Goal: Find specific page/section: Find specific page/section

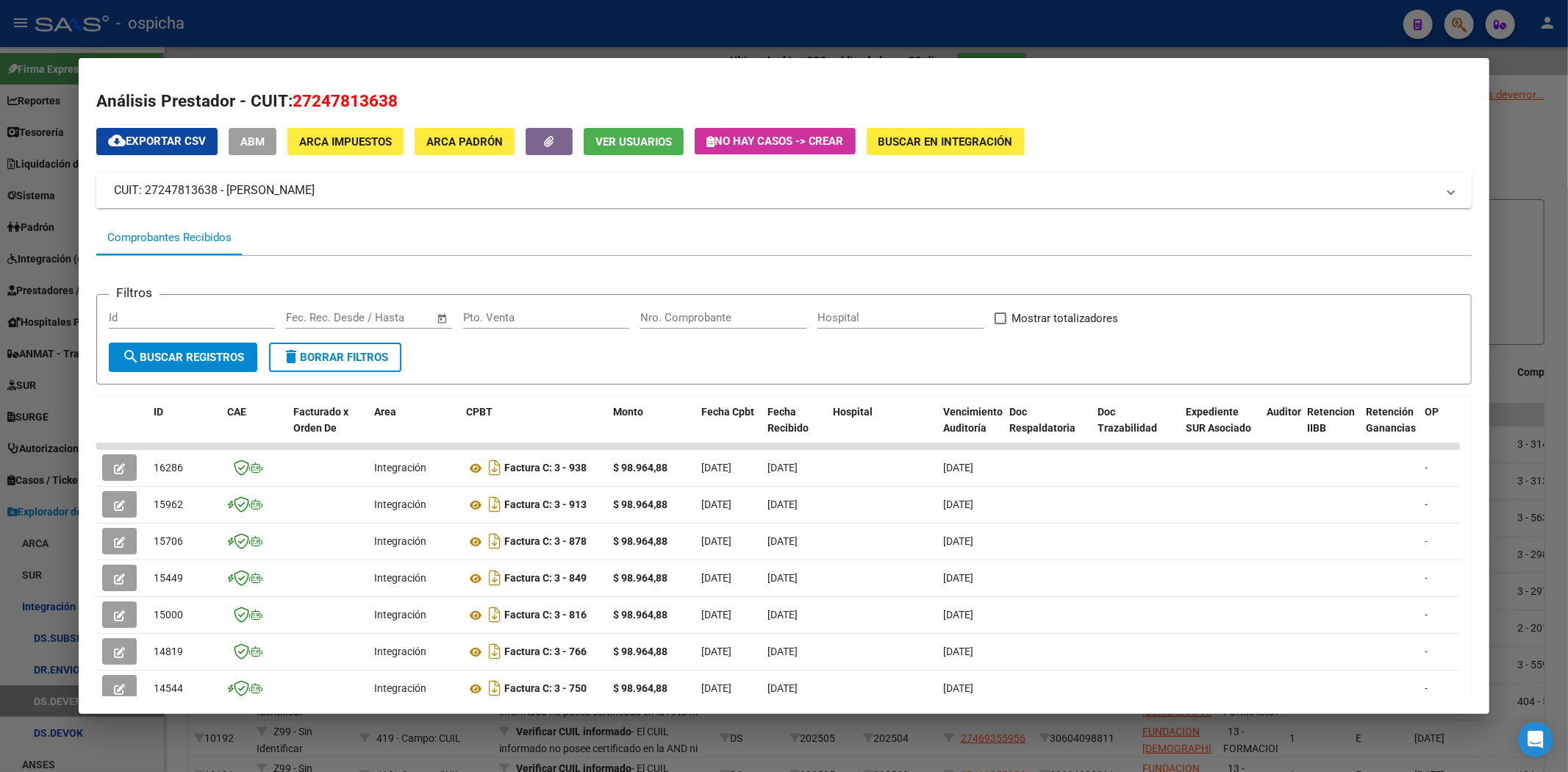
scroll to position [201, 0]
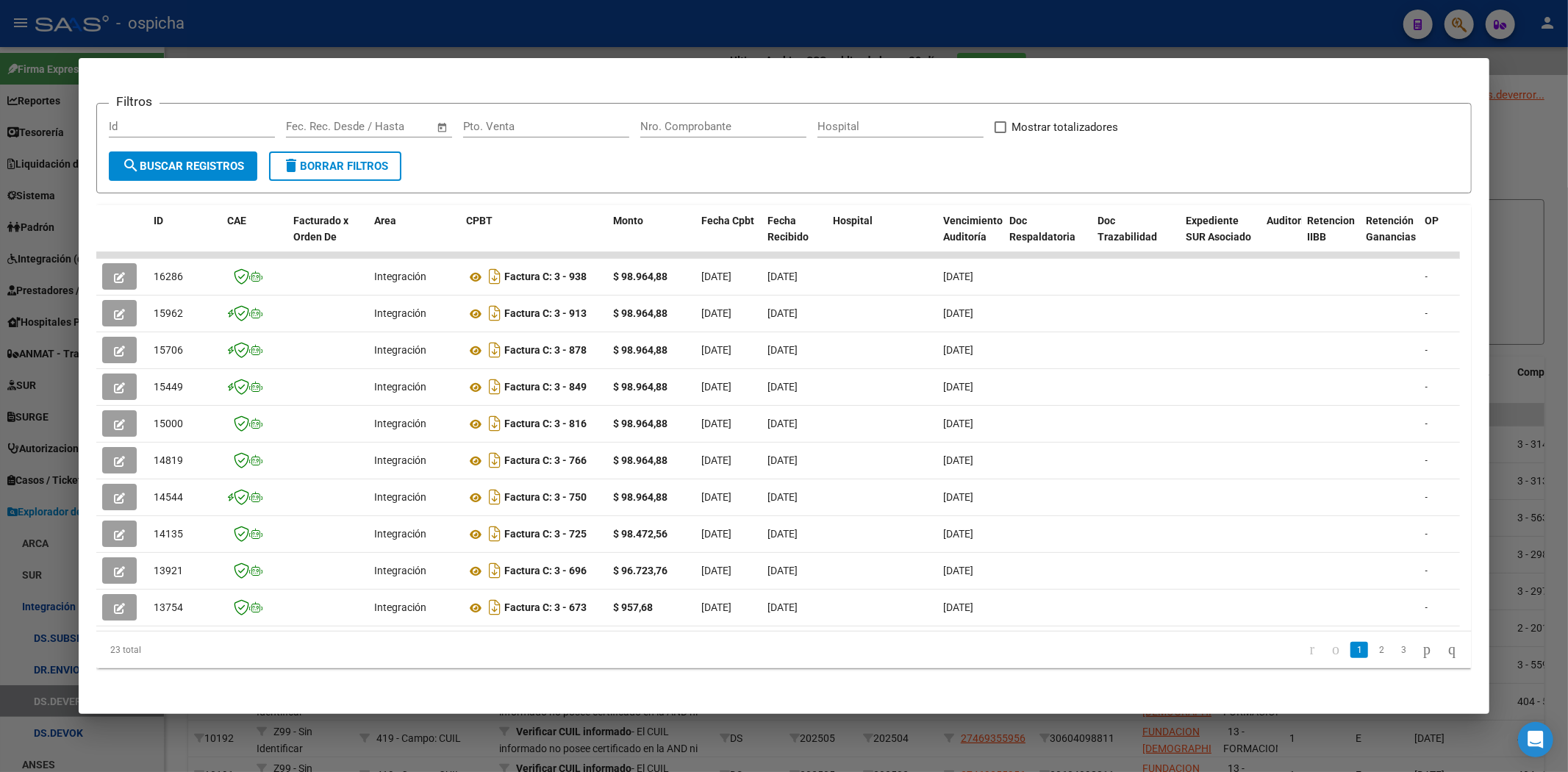
click at [1434, 33] on div at bounding box center [784, 386] width 1568 height 772
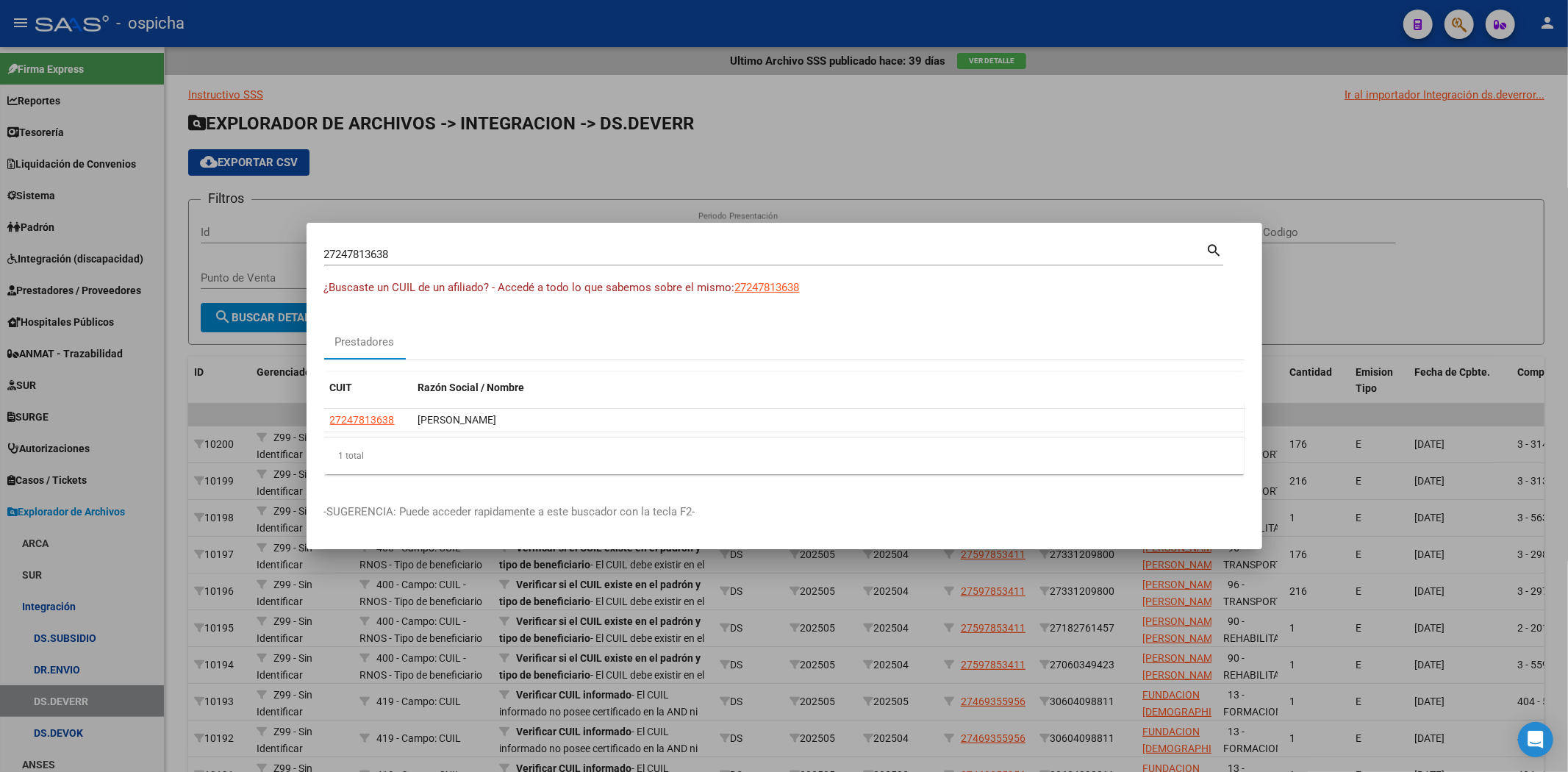
click at [1458, 11] on div at bounding box center [784, 386] width 1568 height 772
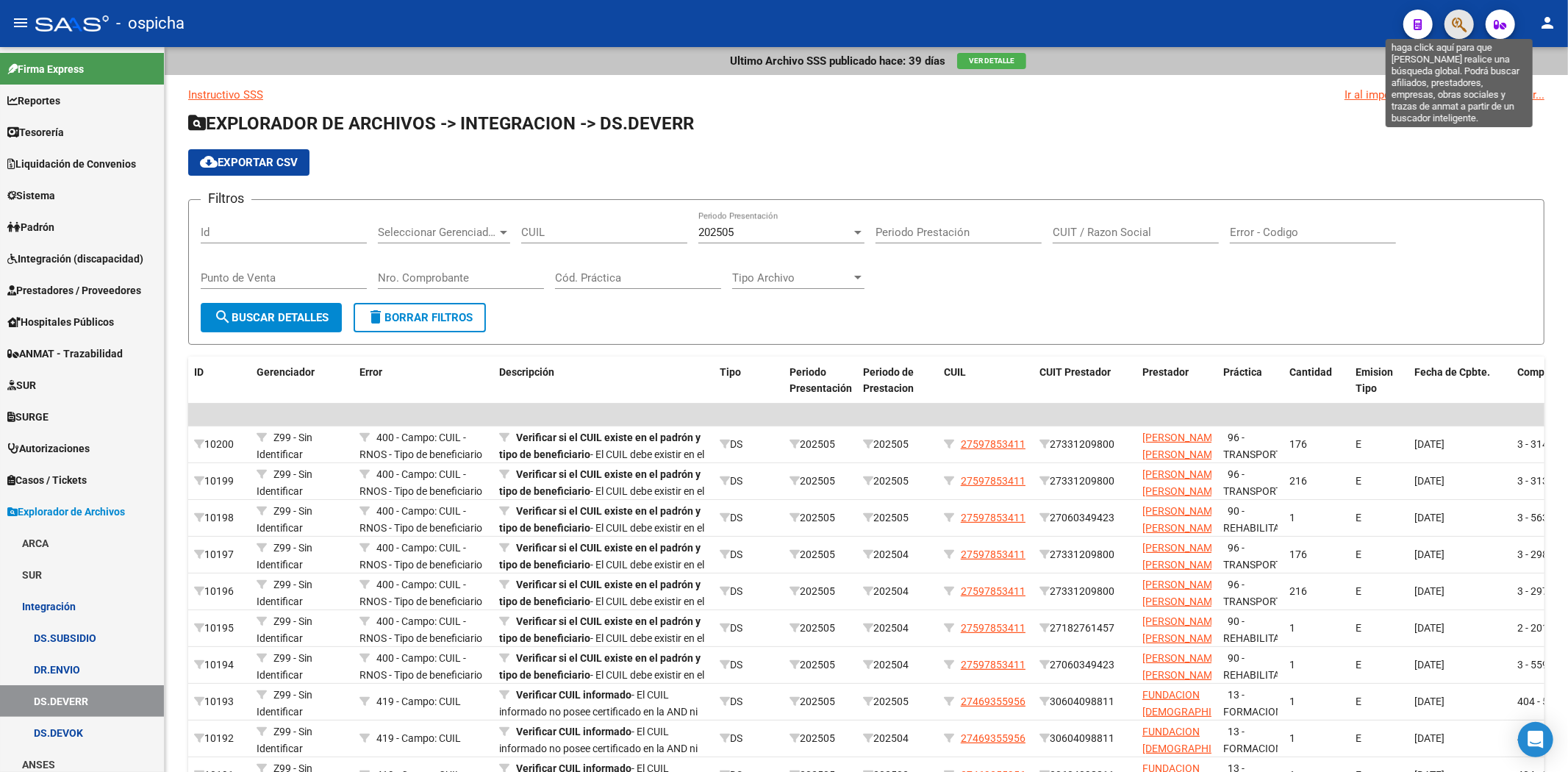
click at [1459, 17] on icon "button" at bounding box center [1459, 24] width 14 height 17
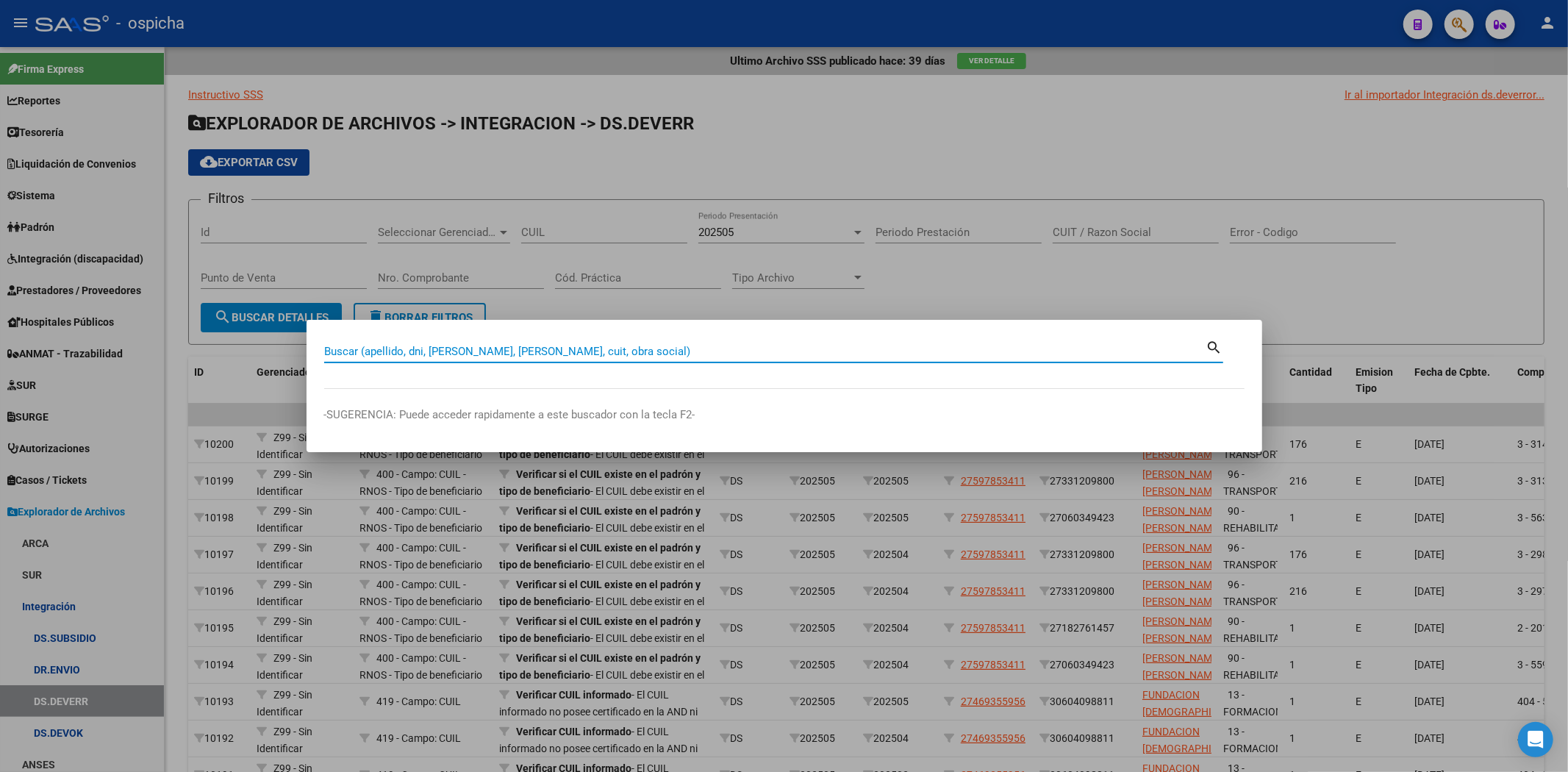
click at [862, 355] on input "Buscar (apellido, dni, [PERSON_NAME], [PERSON_NAME], cuit, obra social)" at bounding box center [765, 352] width 882 height 14
type input "27509697332"
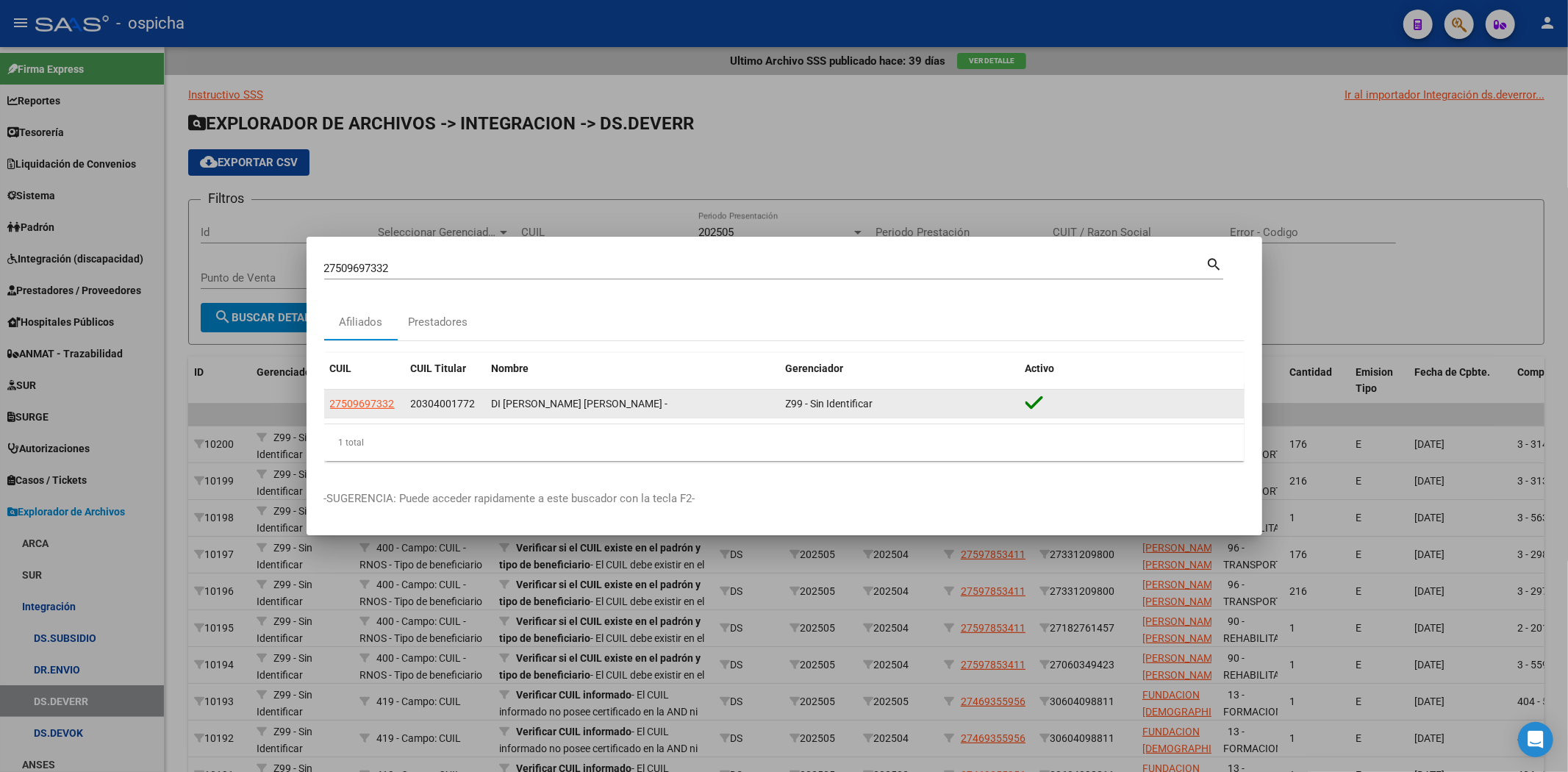
drag, startPoint x: 491, startPoint y: 403, endPoint x: 644, endPoint y: 401, distance: 153.0
click at [644, 401] on div "DI [PERSON_NAME] [PERSON_NAME] -" at bounding box center [633, 404] width 282 height 17
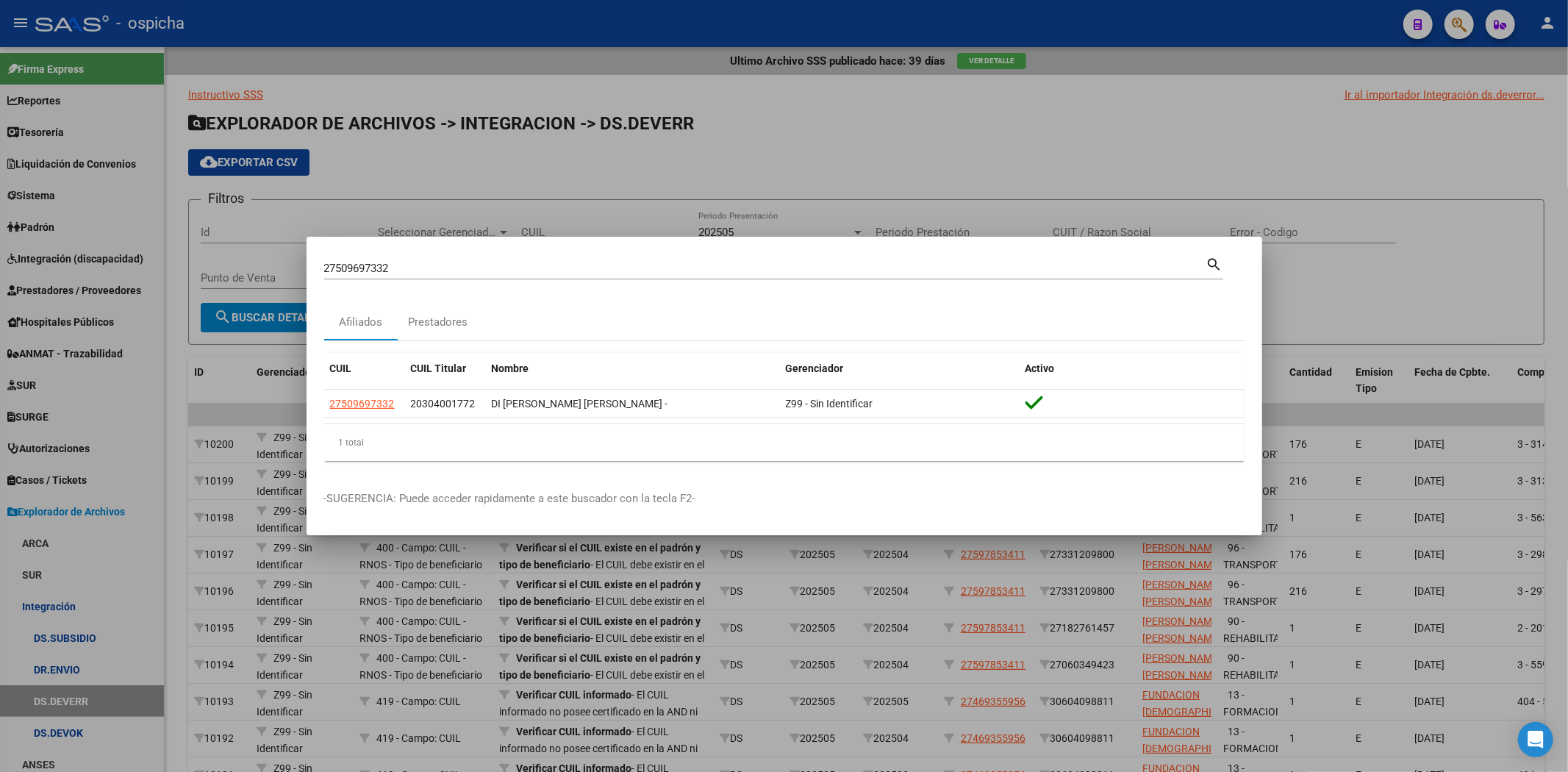
click at [703, 245] on mat-dialog-container "27509697332 Buscar (apellido, dni, cuil, nro traspaso, cuit, obra social) searc…" at bounding box center [784, 386] width 955 height 299
drag, startPoint x: 1118, startPoint y: 168, endPoint x: 1074, endPoint y: 90, distance: 89.6
click at [1115, 159] on div at bounding box center [784, 386] width 1568 height 772
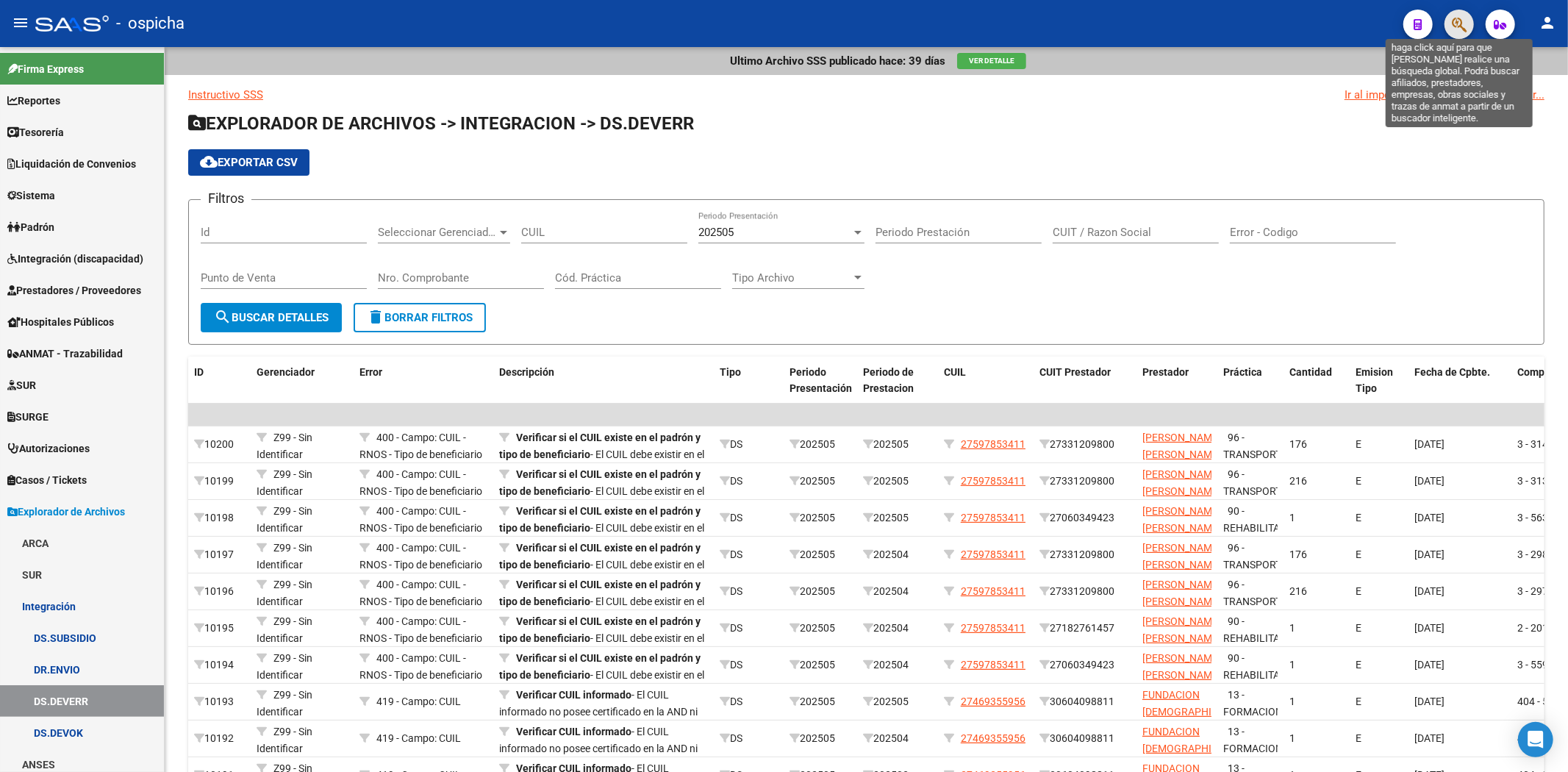
click at [1453, 30] on icon "button" at bounding box center [1459, 24] width 14 height 17
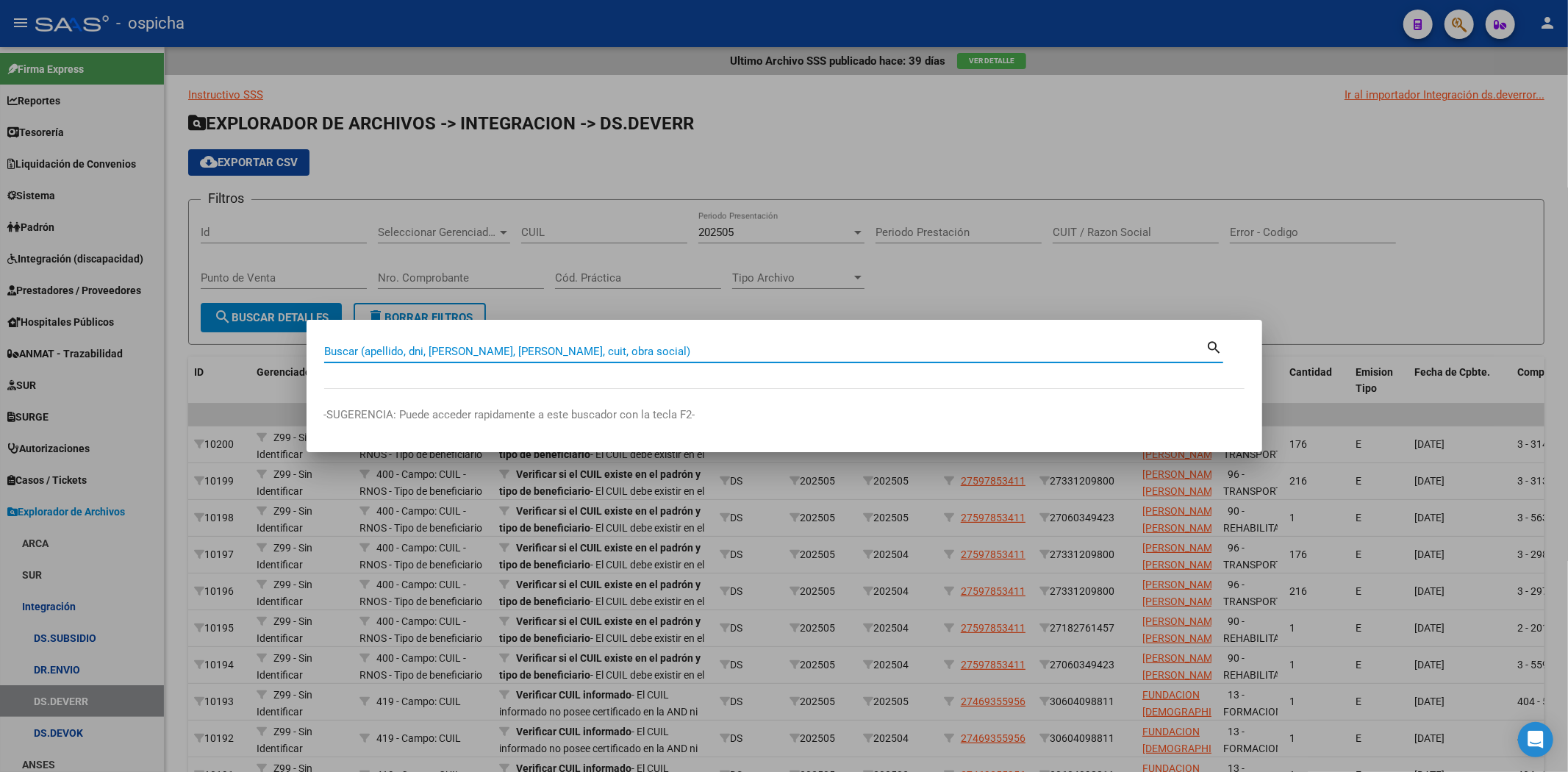
click at [929, 349] on input "Buscar (apellido, dni, [PERSON_NAME], [PERSON_NAME], cuit, obra social)" at bounding box center [765, 352] width 882 height 14
type input "27483806367"
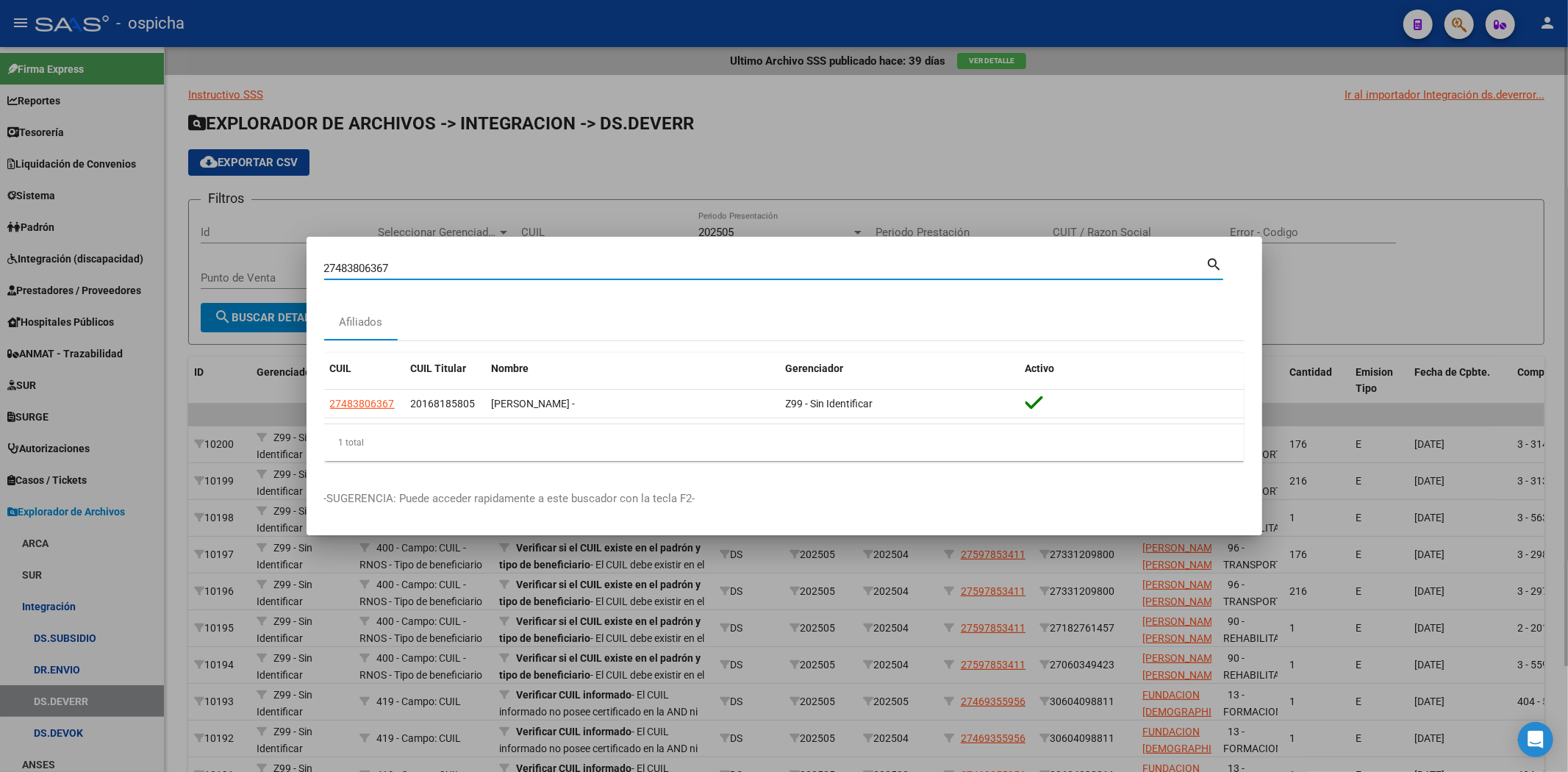
click at [1211, 207] on div at bounding box center [784, 386] width 1568 height 772
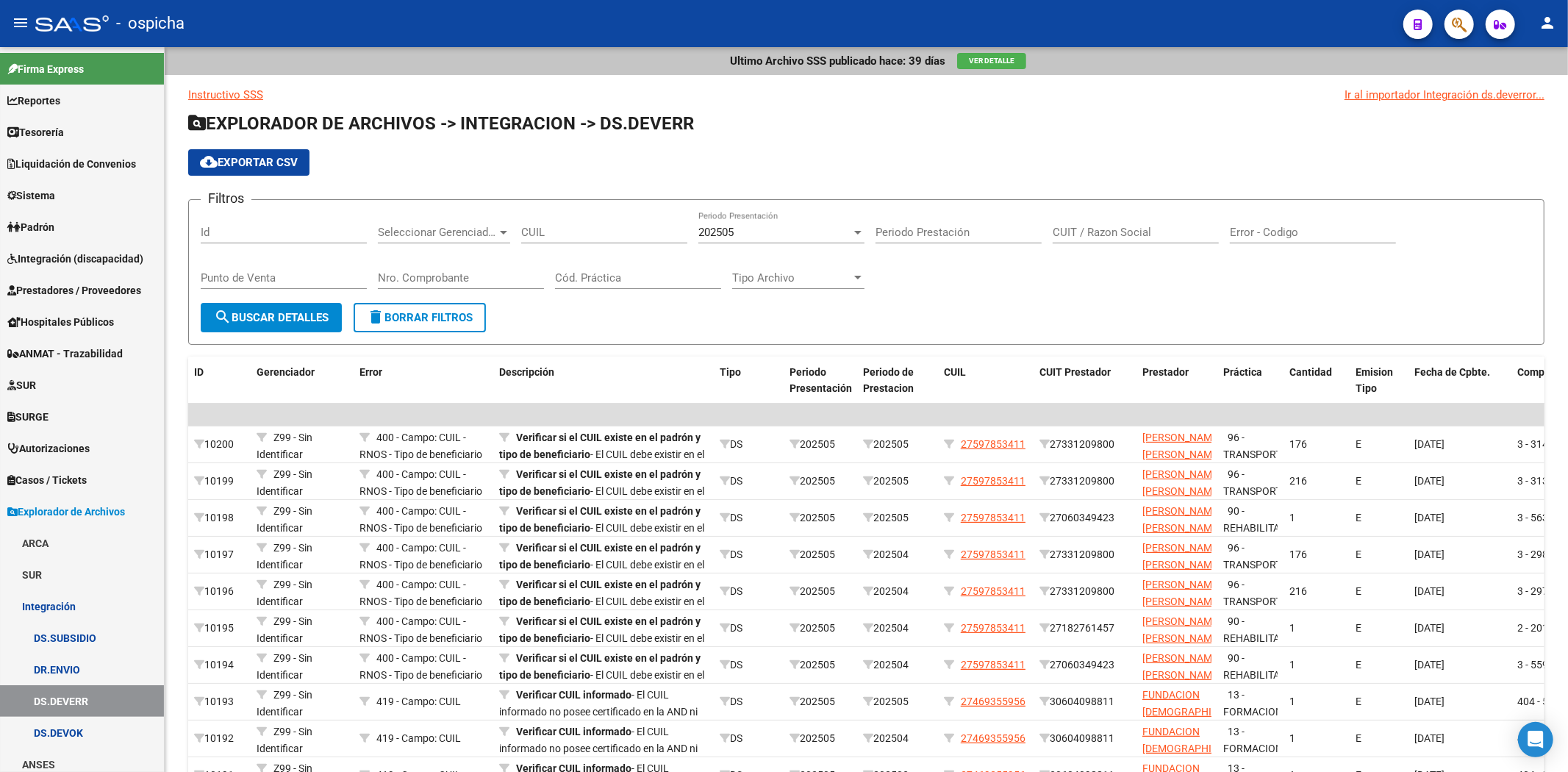
click at [1464, 22] on icon "button" at bounding box center [1459, 24] width 14 height 17
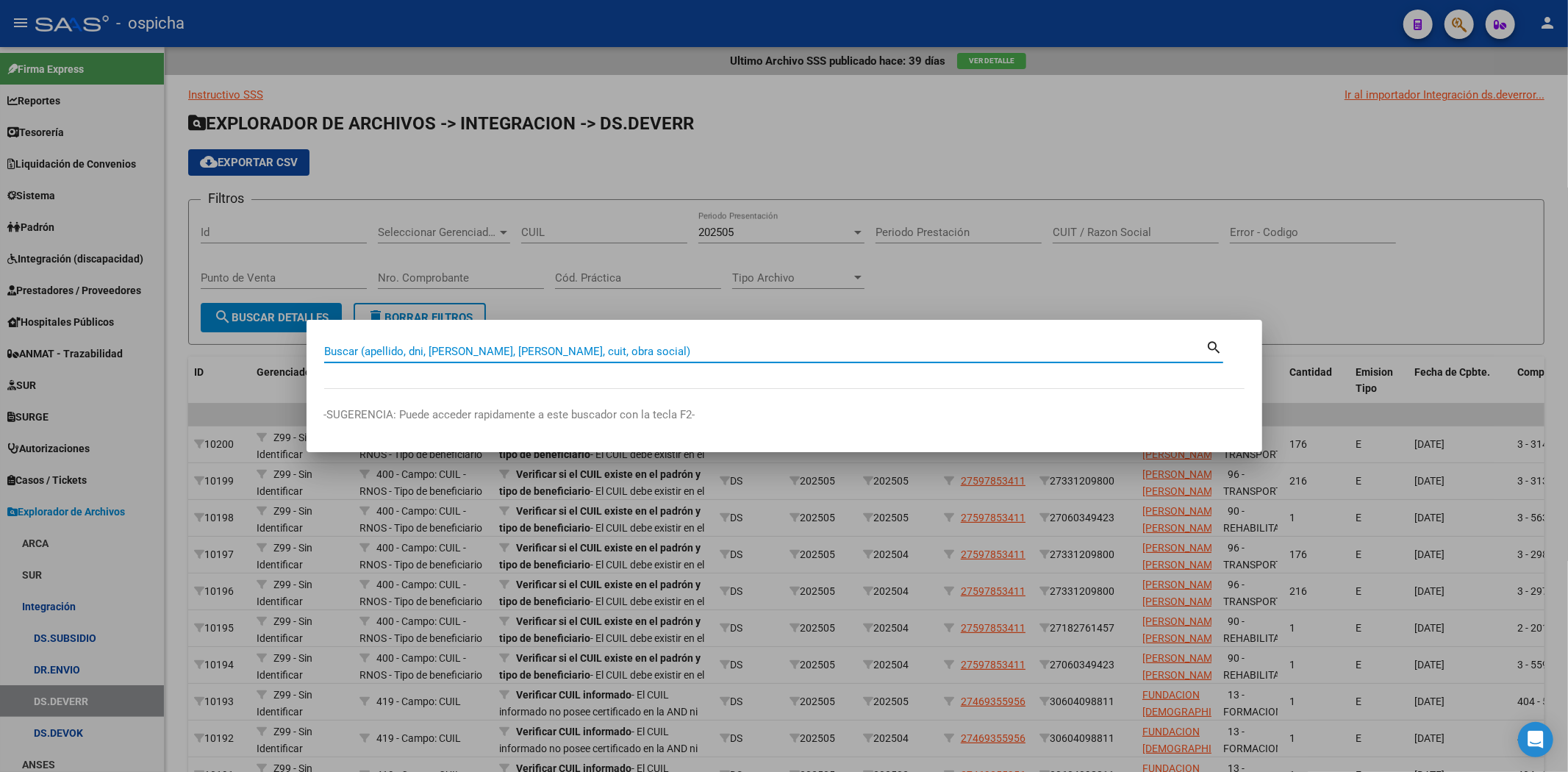
click at [742, 354] on input "Buscar (apellido, dni, [PERSON_NAME], [PERSON_NAME], cuit, obra social)" at bounding box center [765, 352] width 882 height 14
paste input "23578433589"
type input "23578433589"
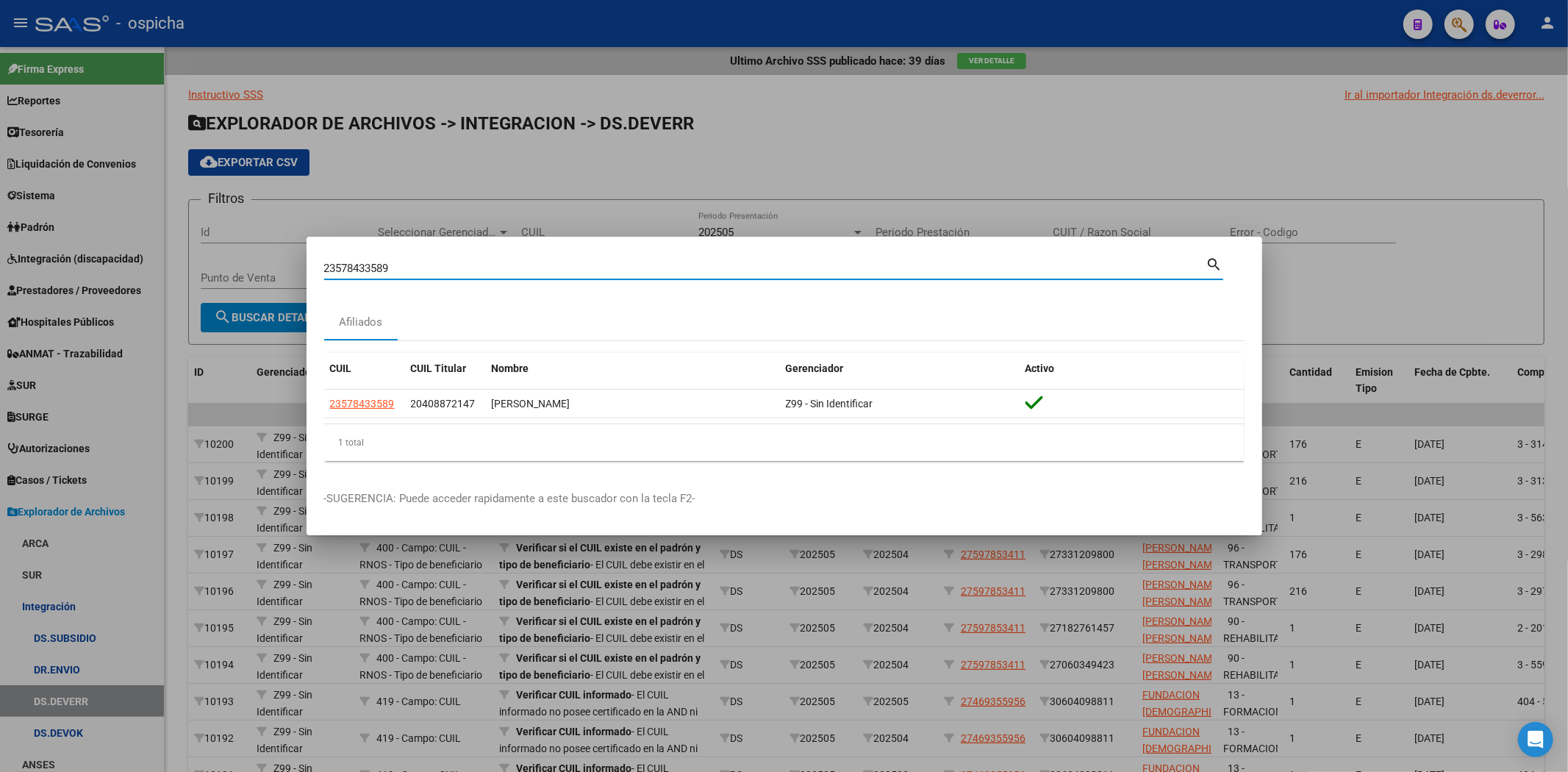
drag, startPoint x: 792, startPoint y: 261, endPoint x: 0, endPoint y: 174, distance: 796.8
click at [0, 174] on div "23578433589 Buscar (apellido, dni, cuil, nro traspaso, cuit, obra social) searc…" at bounding box center [784, 386] width 1568 height 772
paste input "23559576239"
type input "23559576239"
drag, startPoint x: 652, startPoint y: 267, endPoint x: 0, endPoint y: 260, distance: 652.0
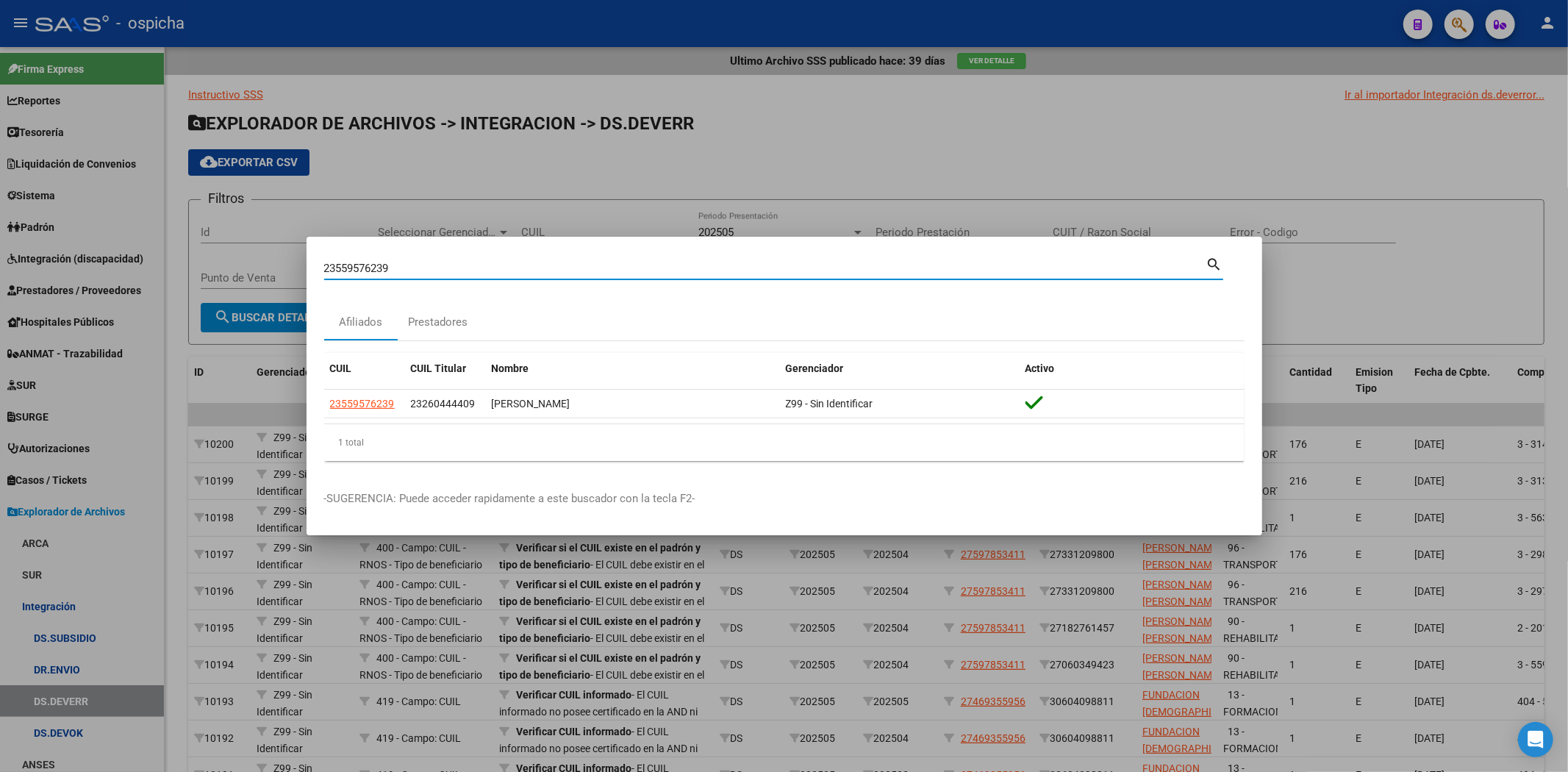
click at [0, 260] on div "23559576239 Buscar (apellido, dni, cuil, nro traspaso, cuit, obra social) searc…" at bounding box center [784, 386] width 1568 height 772
paste input "20952204387"
type input "20952204387"
drag, startPoint x: 423, startPoint y: 263, endPoint x: 0, endPoint y: 254, distance: 423.1
click at [0, 254] on div "20952204387 Buscar (apellido, dni, cuil, nro traspaso, cuit, obra social) searc…" at bounding box center [784, 386] width 1568 height 772
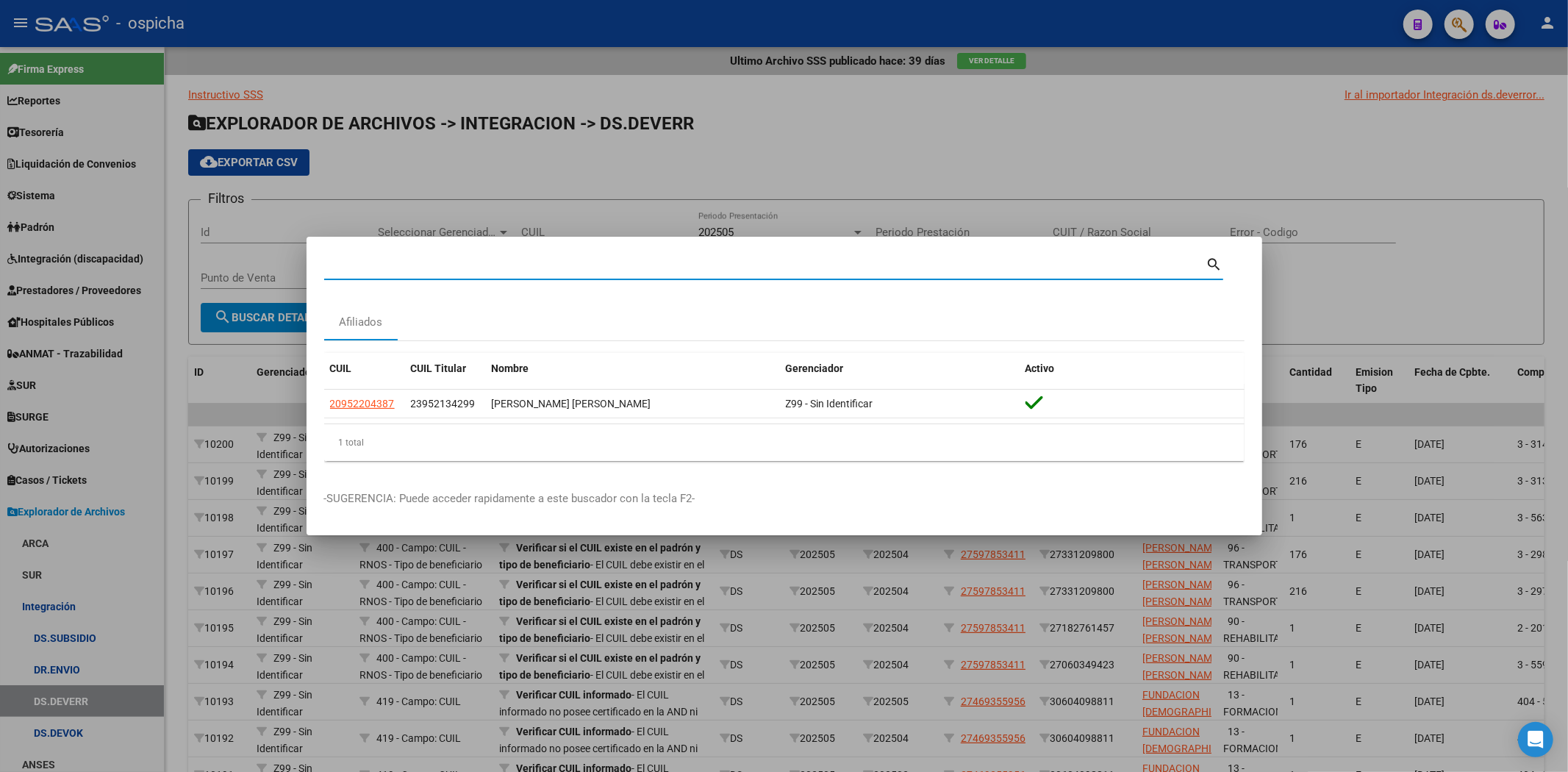
paste input "20588964184"
type input "20588964184"
drag, startPoint x: 634, startPoint y: 263, endPoint x: 0, endPoint y: 201, distance: 637.0
click at [0, 201] on div "20588964184 Buscar (apellido, dni, cuil, nro traspaso, cuit, obra social) searc…" at bounding box center [784, 386] width 1568 height 772
paste input "20378425027"
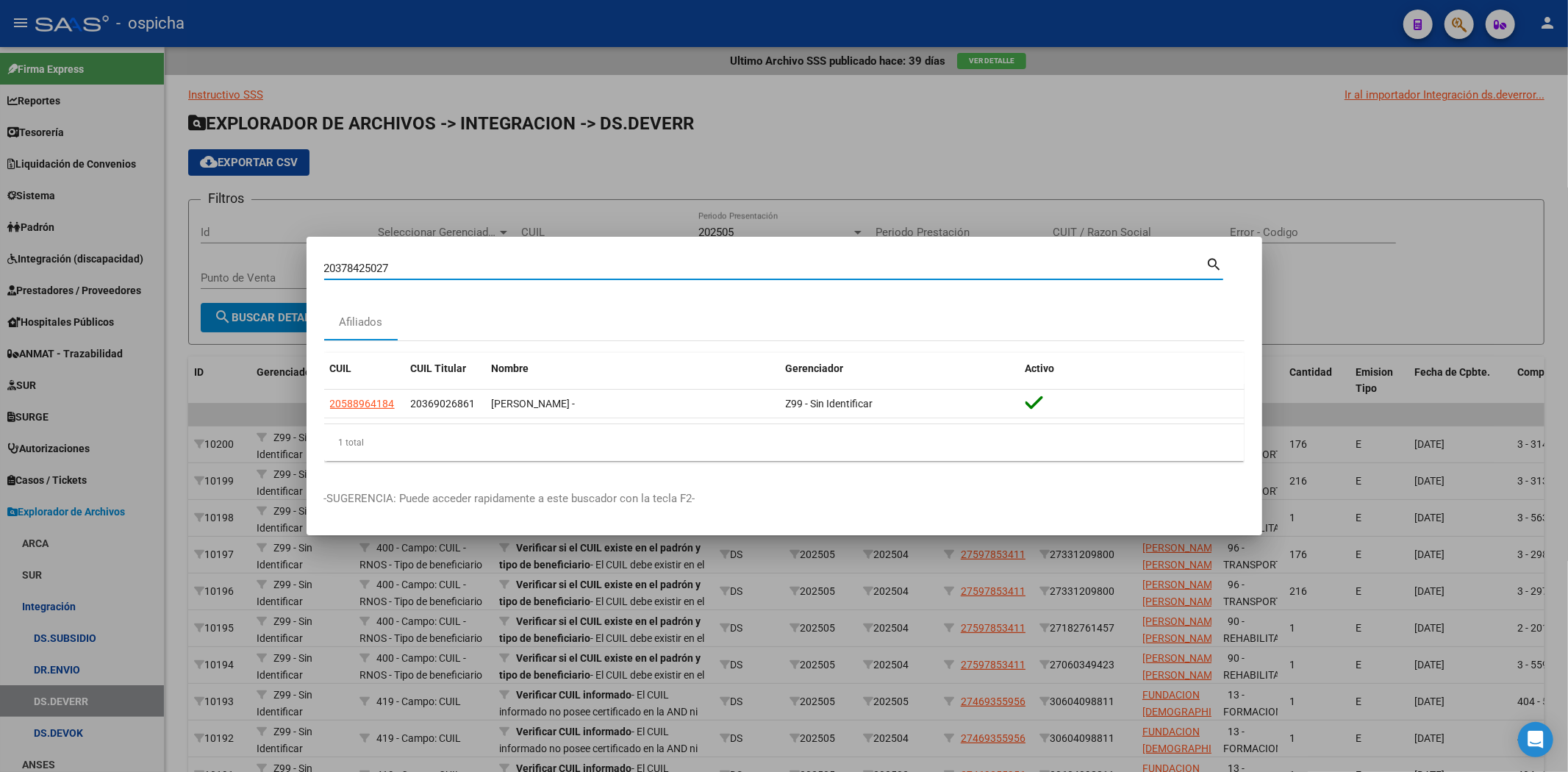
type input "20378425027"
drag, startPoint x: 410, startPoint y: 267, endPoint x: 0, endPoint y: 246, distance: 410.5
click at [0, 246] on div "20378425027 Buscar (apellido, dni, cuil, nro traspaso, cuit, obra social) searc…" at bounding box center [784, 386] width 1568 height 772
paste input "20567188877"
type input "20567188877"
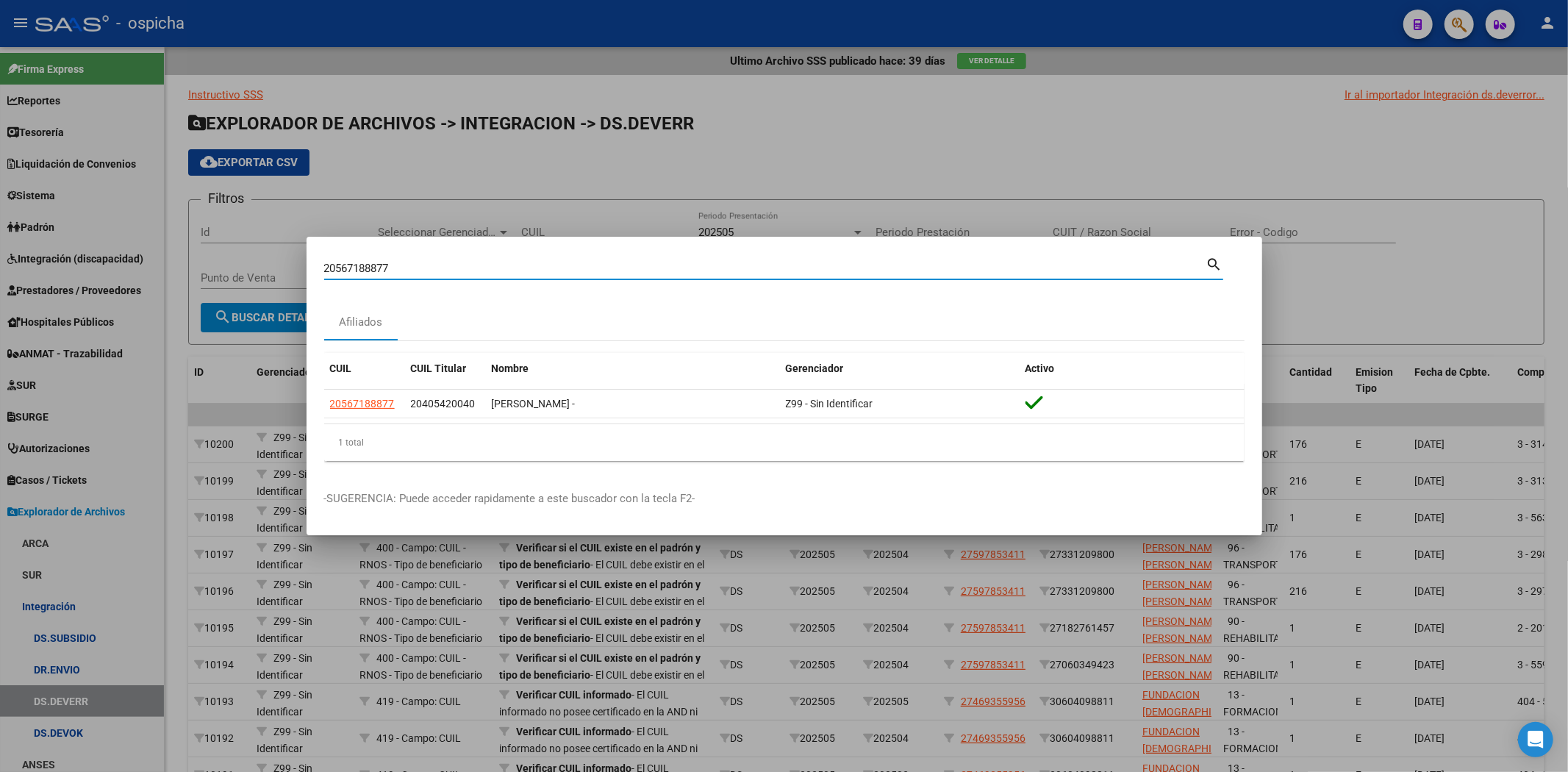
drag, startPoint x: 487, startPoint y: 266, endPoint x: 2, endPoint y: 243, distance: 485.5
click at [0, 252] on div "20567188877 Buscar (apellido, dni, cuil, nro traspaso, cuit, obra social) searc…" at bounding box center [784, 386] width 1568 height 772
paste input "20571642582"
type input "20571642582"
drag, startPoint x: 424, startPoint y: 258, endPoint x: 414, endPoint y: 262, distance: 10.8
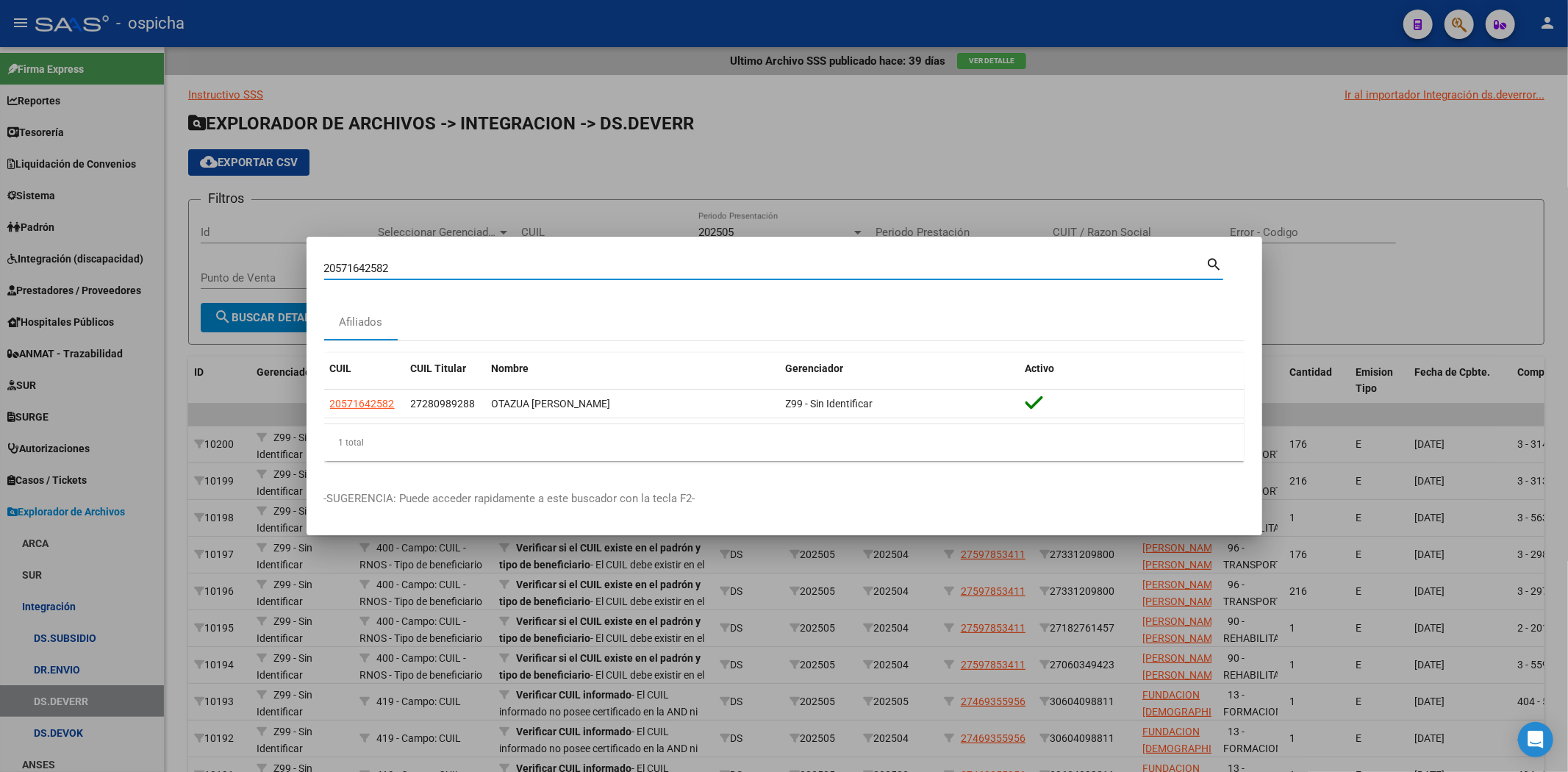
click at [416, 261] on div "20571642582 Buscar (apellido, dni, [PERSON_NAME], [PERSON_NAME], cuit, obra soc…" at bounding box center [765, 268] width 882 height 22
drag, startPoint x: 392, startPoint y: 268, endPoint x: 140, endPoint y: 230, distance: 254.8
click at [140, 231] on div "20571642582 Buscar (apellido, dni, cuil, nro traspaso, cuit, obra social) searc…" at bounding box center [784, 386] width 1568 height 772
paste input "27567745800"
type input "27567745800"
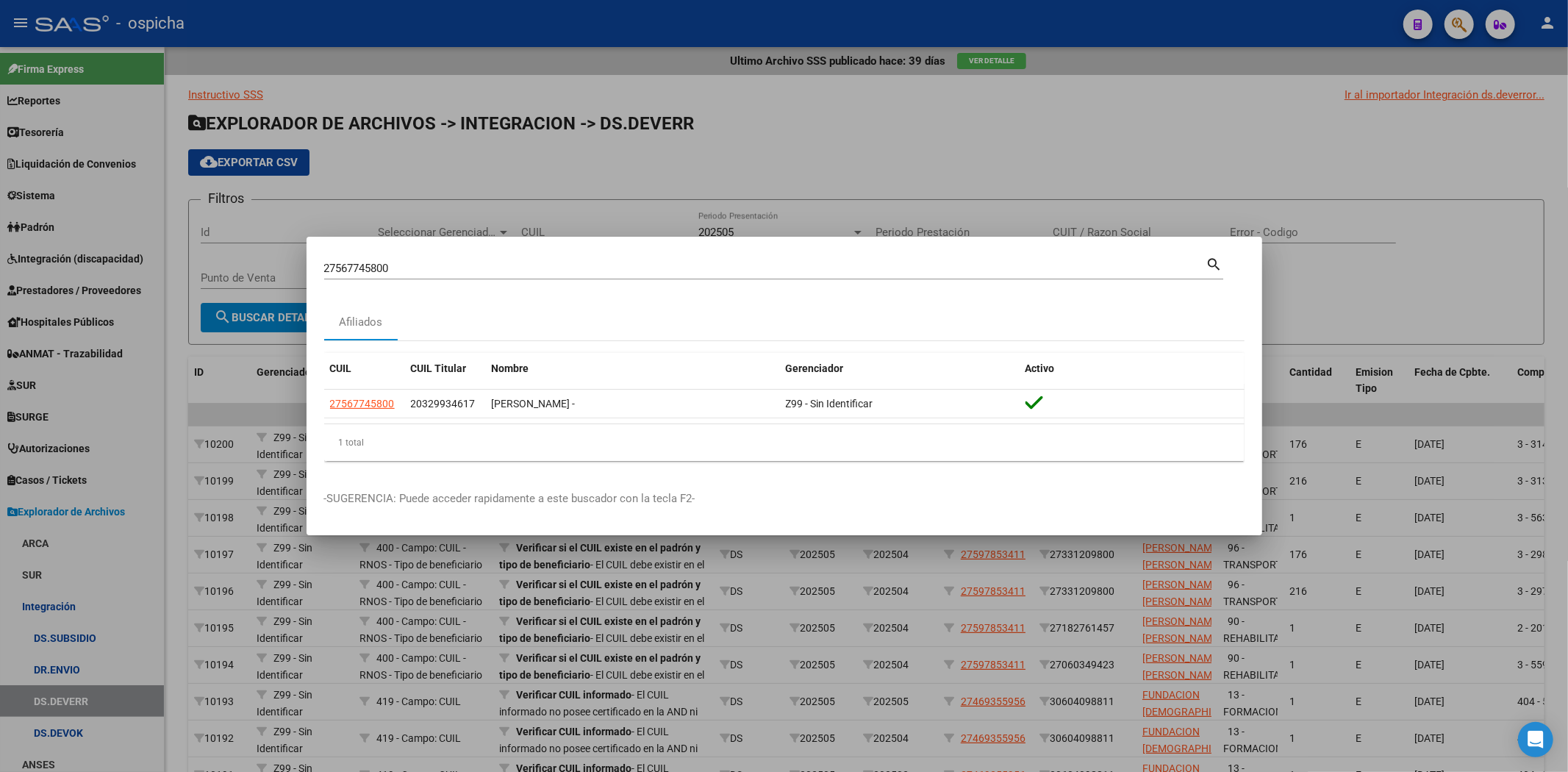
drag, startPoint x: 506, startPoint y: 257, endPoint x: 187, endPoint y: 248, distance: 319.1
click at [187, 248] on div "27567745800 Buscar (apellido, dni, cuil, nro traspaso, cuit, obra social) searc…" at bounding box center [784, 386] width 1568 height 772
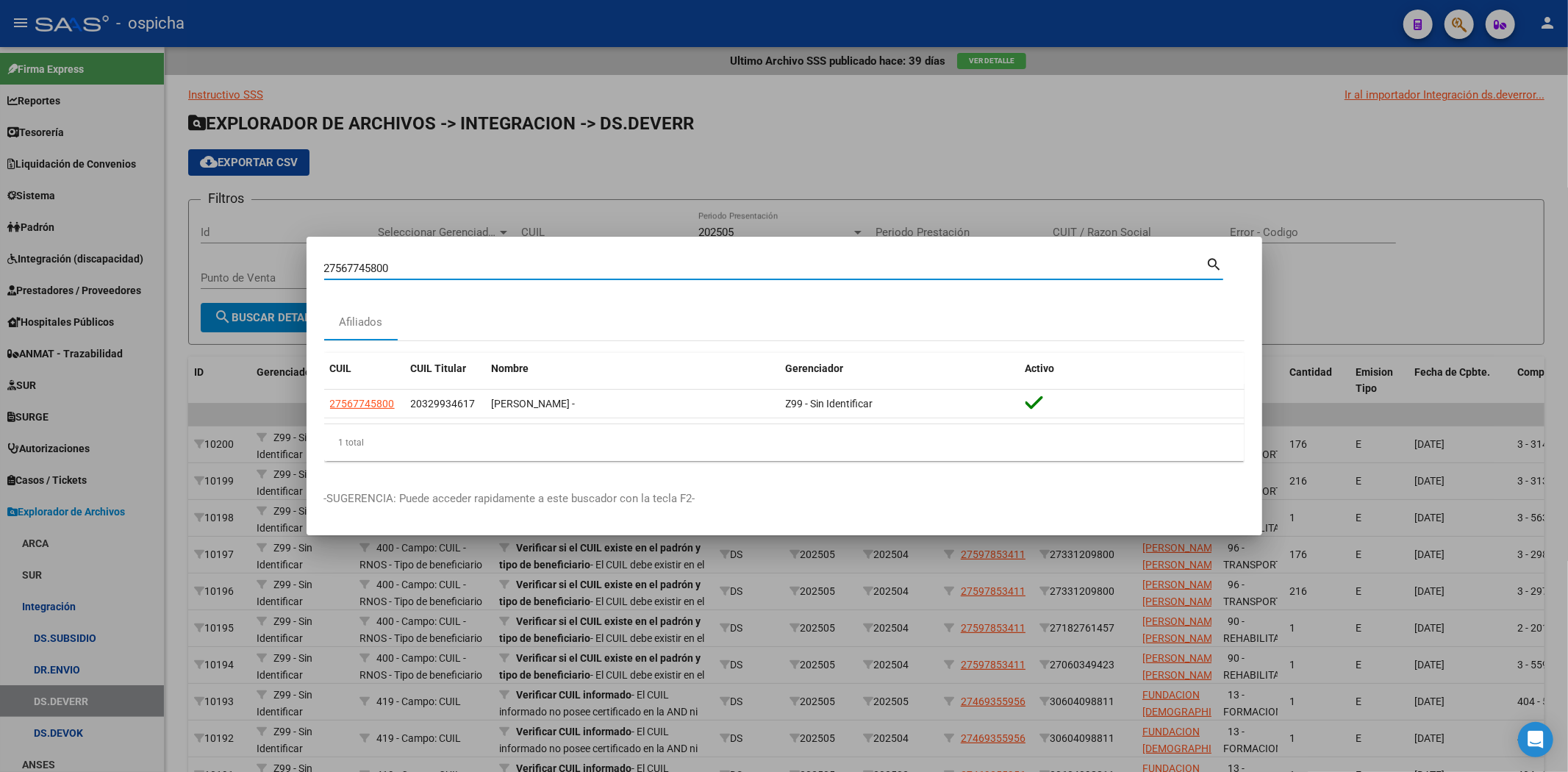
drag, startPoint x: 438, startPoint y: 270, endPoint x: 15, endPoint y: 279, distance: 423.1
click at [15, 279] on div "27567745800 Buscar (apellido, dni, cuil, nro traspaso, cuit, obra social) searc…" at bounding box center [784, 386] width 1568 height 772
paste input "20567951805"
type input "20567951805"
drag, startPoint x: 552, startPoint y: 263, endPoint x: 20, endPoint y: 180, distance: 538.4
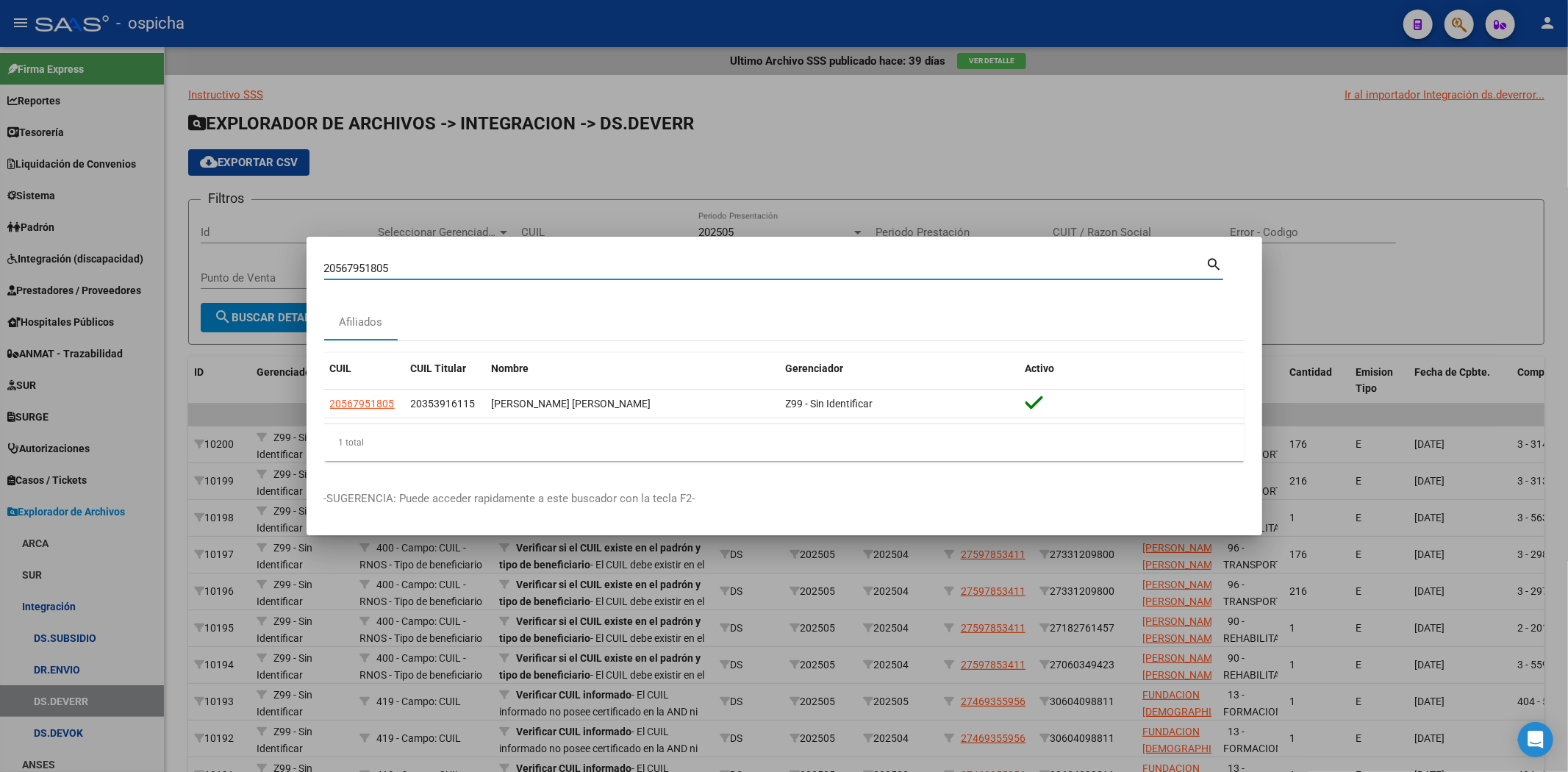
click at [0, 216] on div "20567951805 Buscar (apellido, dni, cuil, nro traspaso, cuit, obra social) searc…" at bounding box center [784, 386] width 1568 height 772
paste input "20566278023"
type input "20566278023"
drag, startPoint x: 416, startPoint y: 263, endPoint x: 107, endPoint y: 215, distance: 312.7
click at [99, 223] on div "20566278023 Buscar (apellido, dni, cuil, nro traspaso, cuit, obra social) searc…" at bounding box center [784, 386] width 1568 height 772
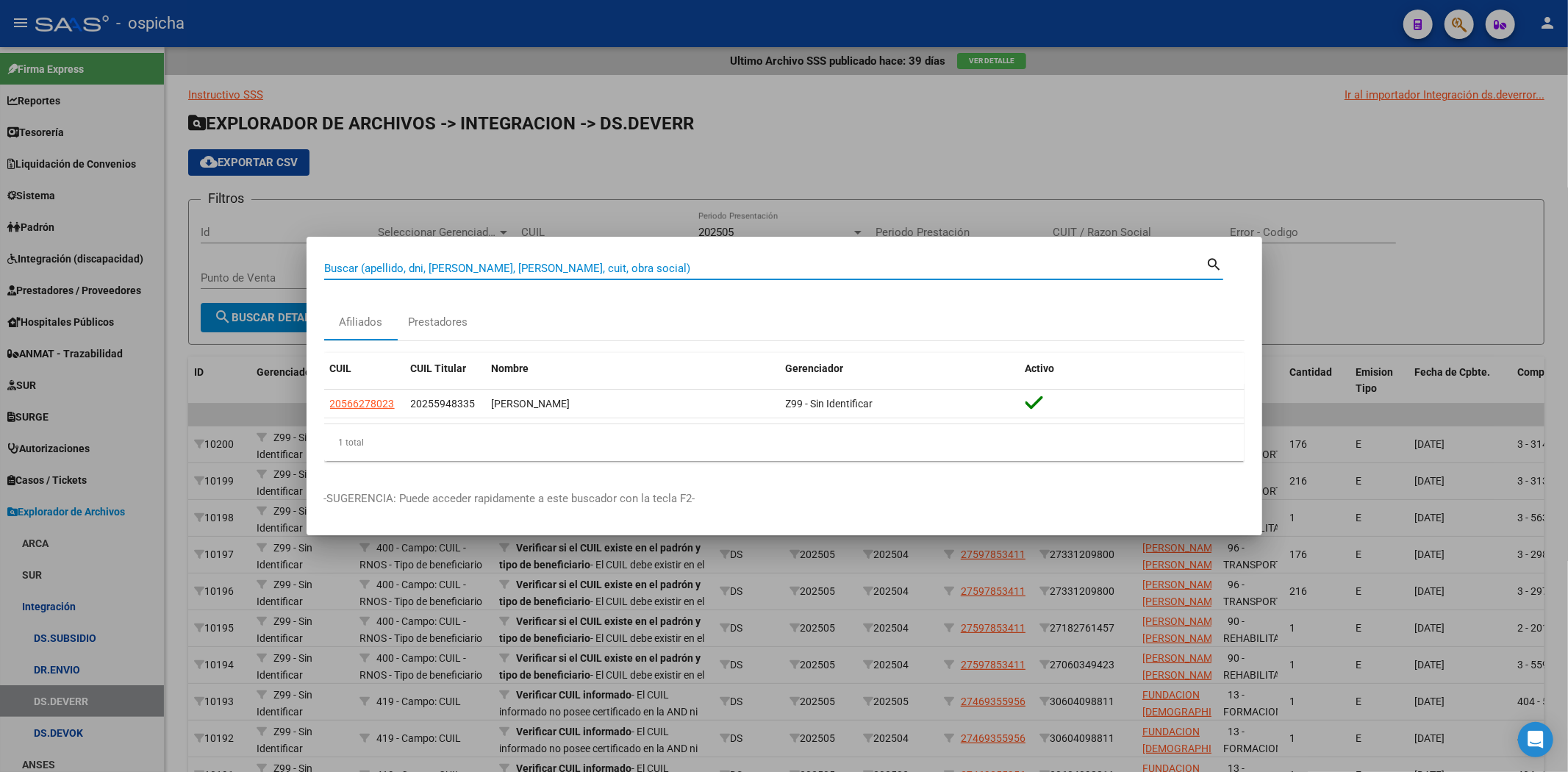
paste input "20464157698"
type input "20464157698"
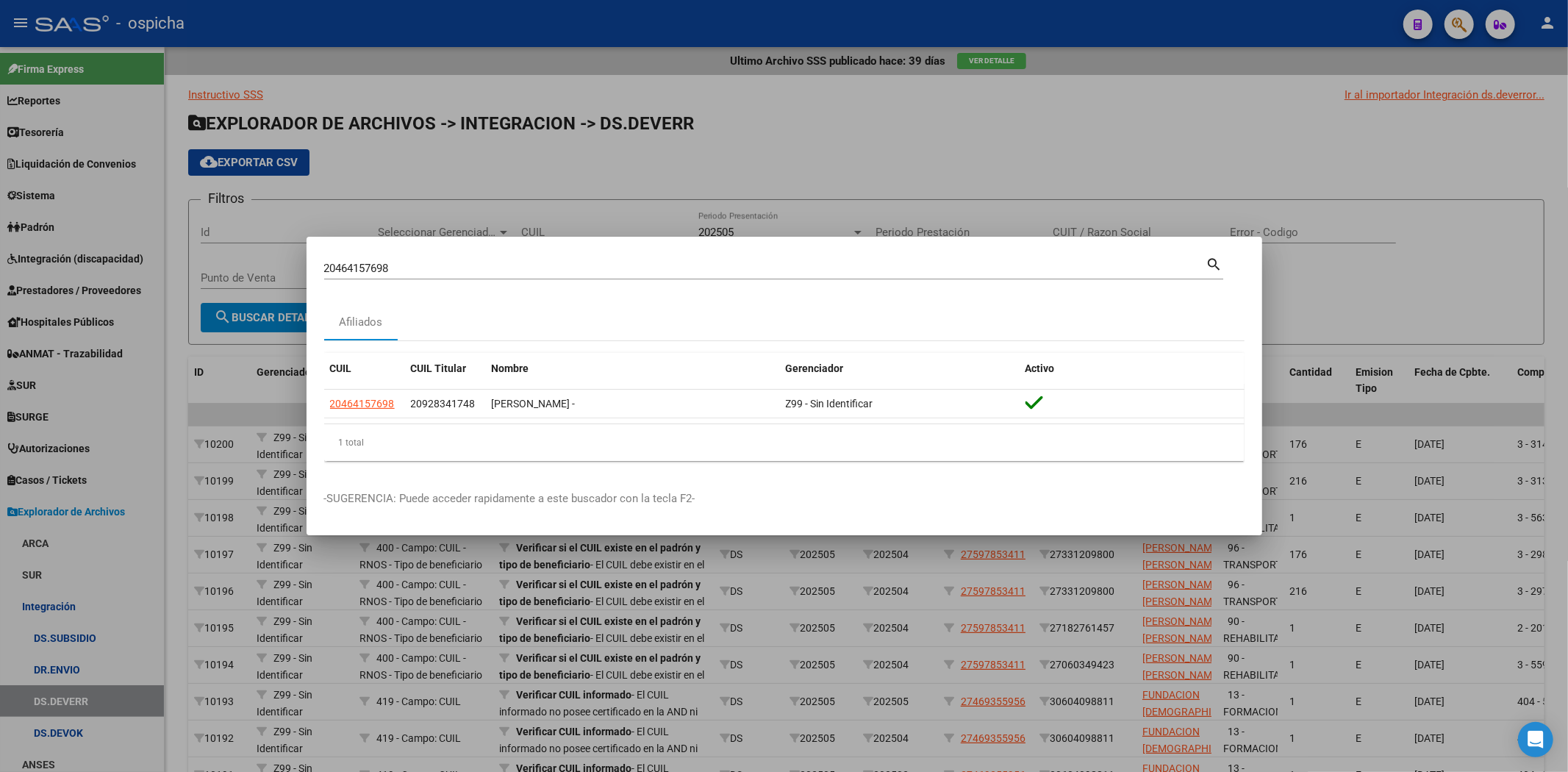
drag, startPoint x: 456, startPoint y: 254, endPoint x: 417, endPoint y: 263, distance: 40.0
click at [424, 263] on div "20464157698 Buscar (apellido, dni, cuil, [PERSON_NAME], cuit, obra social) sear…" at bounding box center [773, 266] width 899 height 25
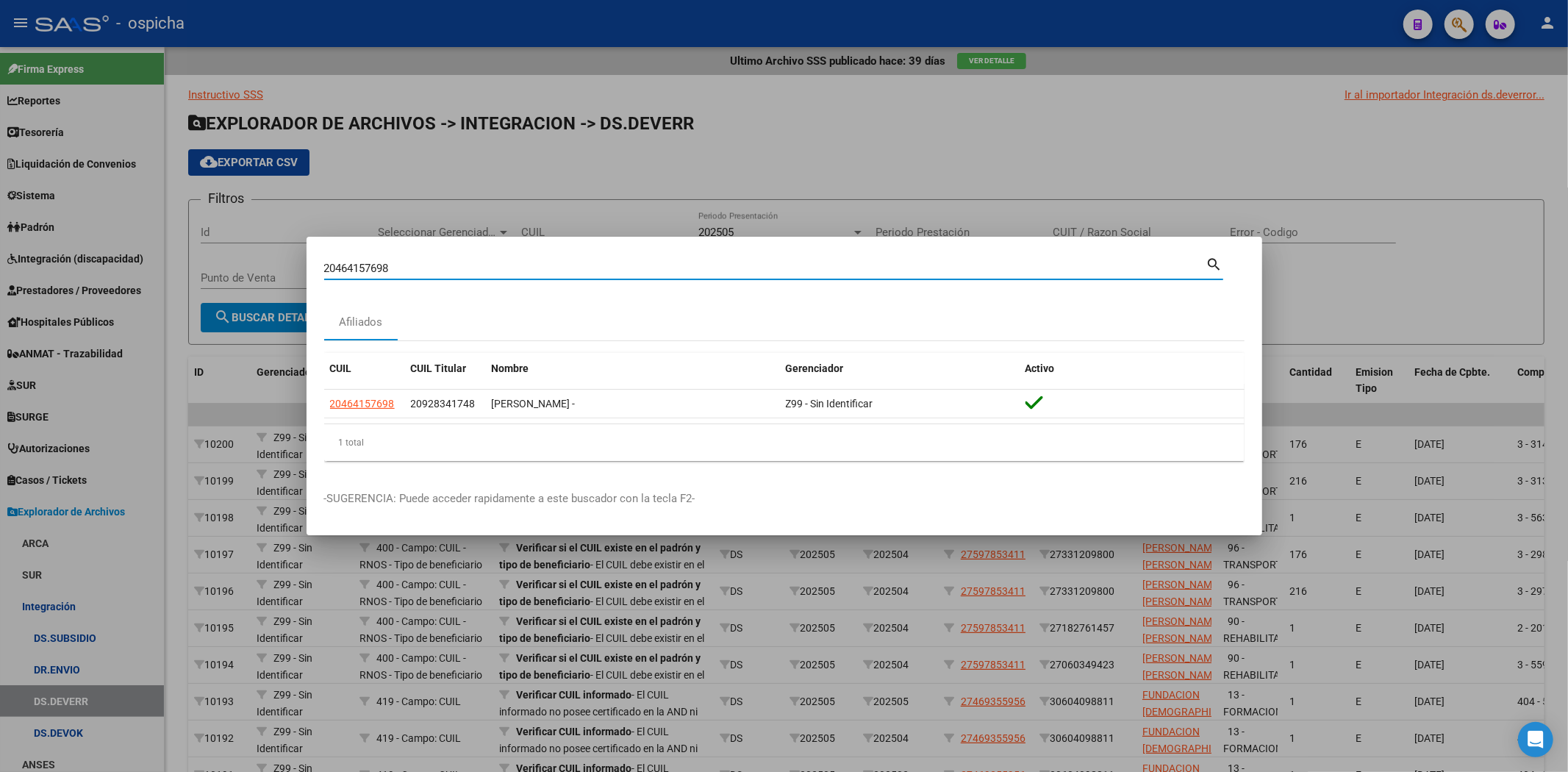
drag, startPoint x: 402, startPoint y: 273, endPoint x: 0, endPoint y: 263, distance: 402.1
click at [0, 263] on div "20464157698 Buscar (apellido, dni, cuil, nro traspaso, cuit, obra social) searc…" at bounding box center [784, 386] width 1568 height 772
paste input "27486970389"
type input "27486970389"
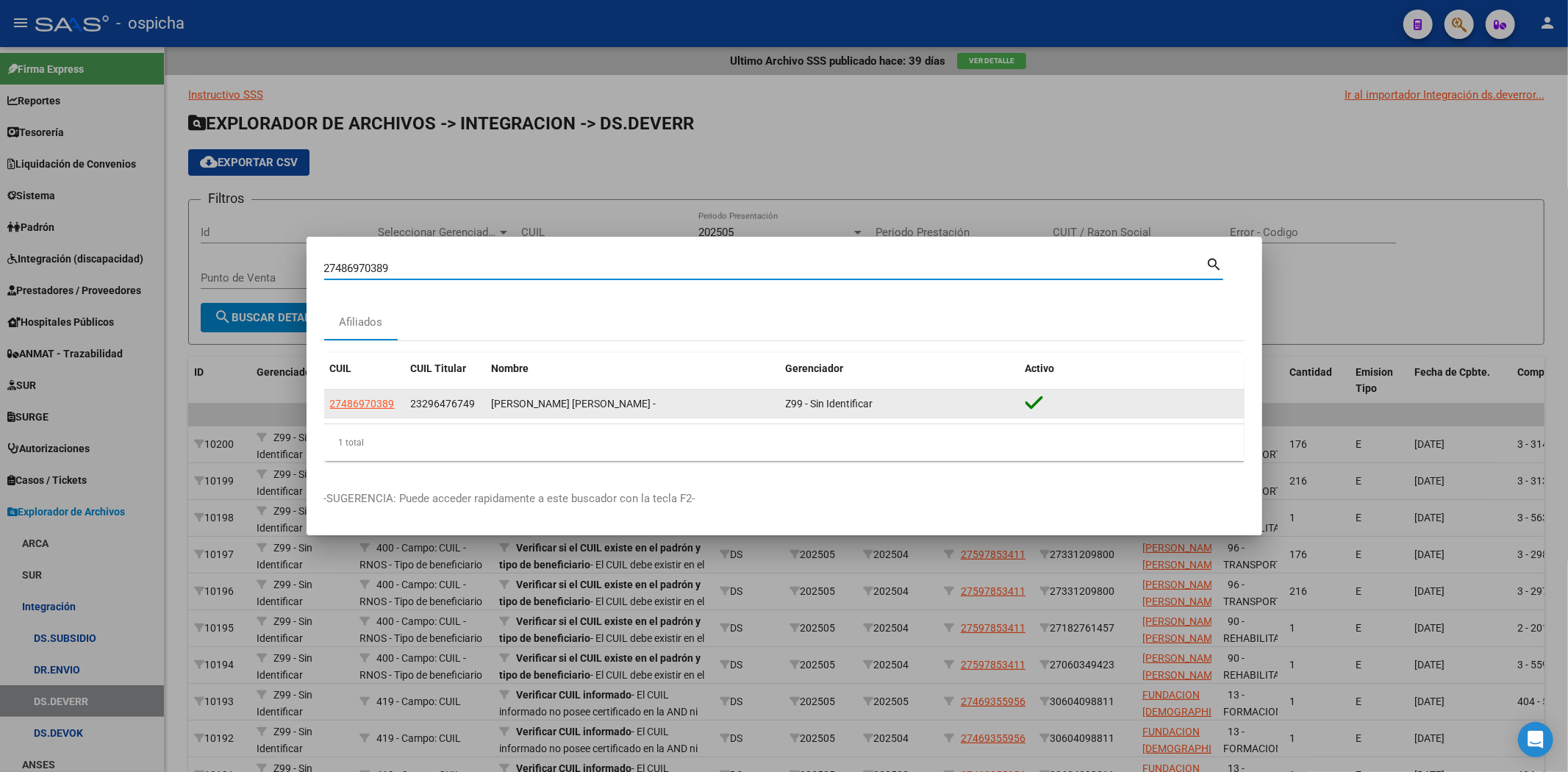
click at [552, 411] on div "[PERSON_NAME] [PERSON_NAME] -" at bounding box center [633, 404] width 282 height 17
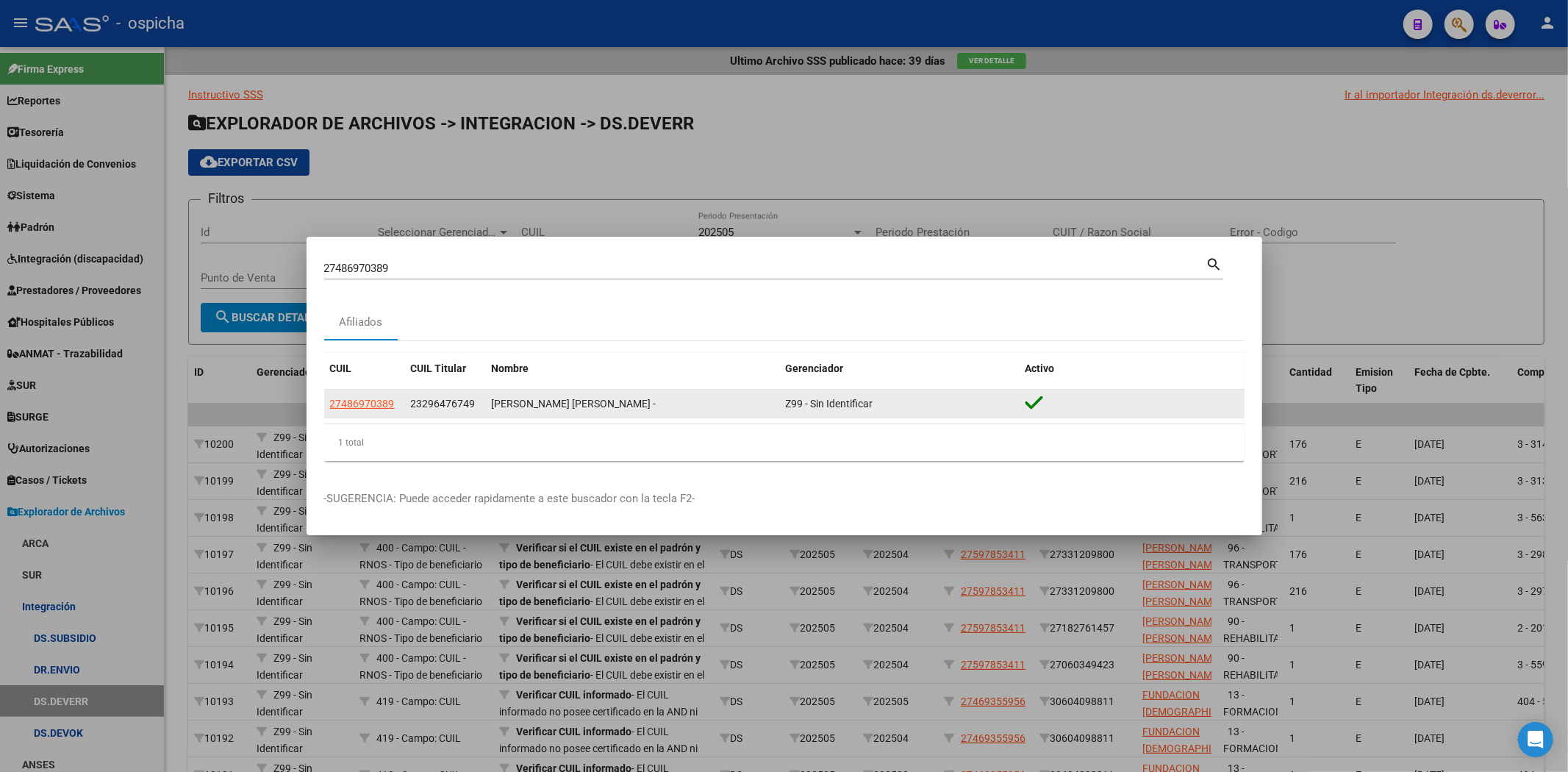
click at [368, 413] on datatable-body-cell "27486970389" at bounding box center [364, 404] width 81 height 29
click at [369, 404] on span "27486970389" at bounding box center [362, 404] width 65 height 12
type textarea "27486970389"
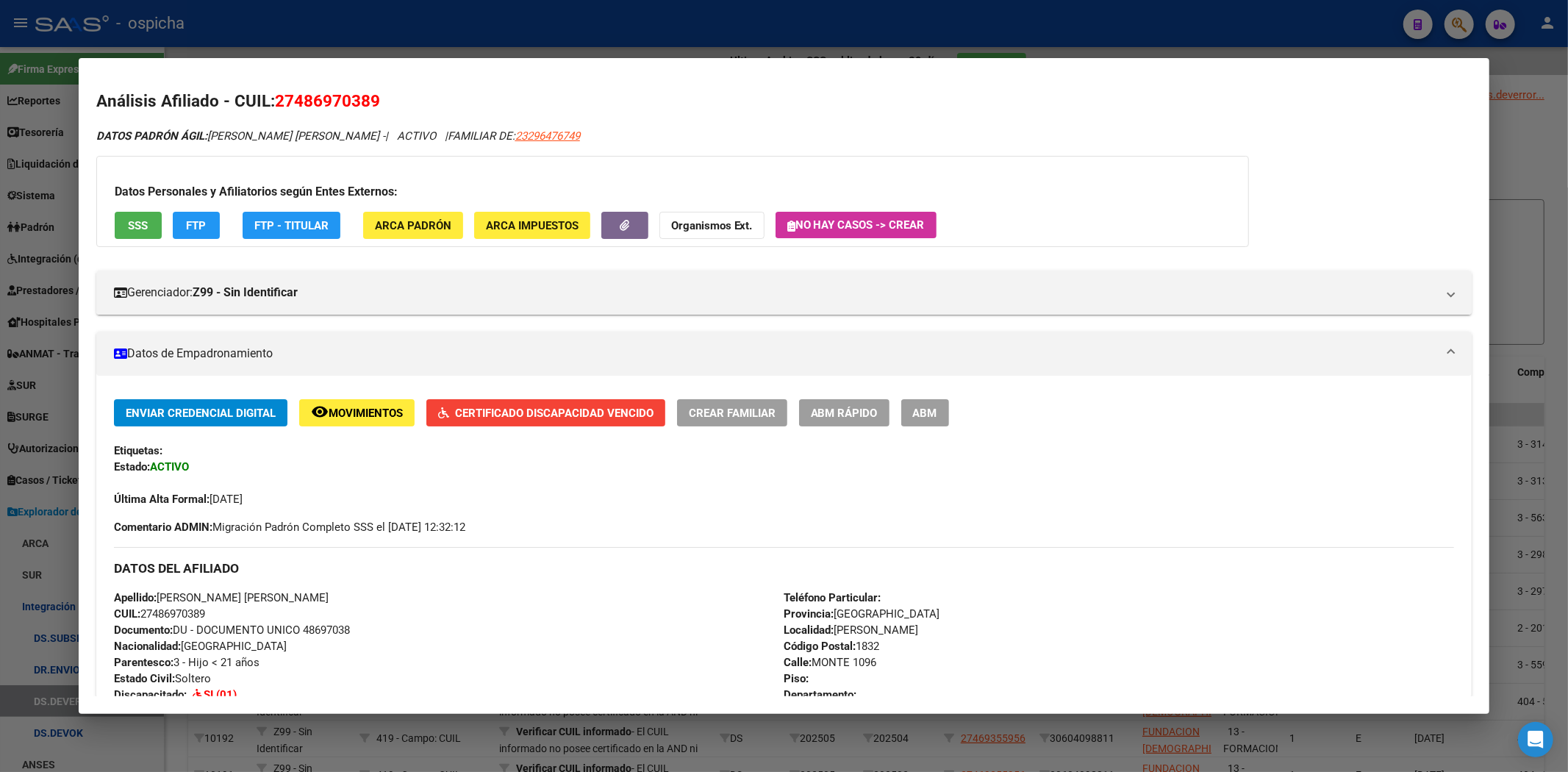
click at [1145, 42] on div at bounding box center [784, 386] width 1568 height 772
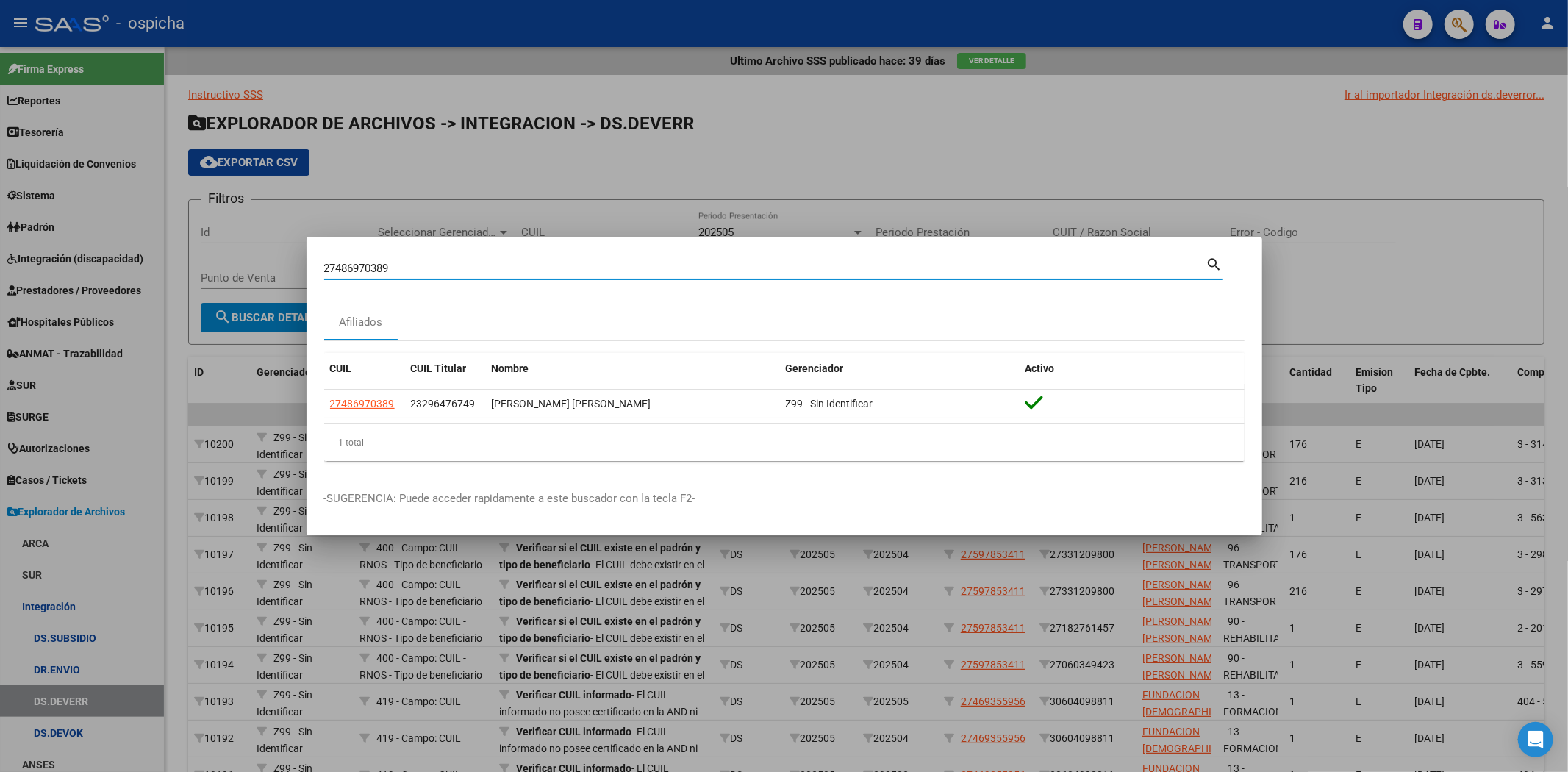
drag, startPoint x: 666, startPoint y: 265, endPoint x: 0, endPoint y: 194, distance: 669.8
click at [0, 208] on div "27486970389 Buscar (apellido, dni, cuil, nro traspaso, cuit, obra social) searc…" at bounding box center [784, 386] width 1568 height 772
paste input "27486970389"
type input "27486970389"
drag, startPoint x: 407, startPoint y: 268, endPoint x: 182, endPoint y: 266, distance: 225.0
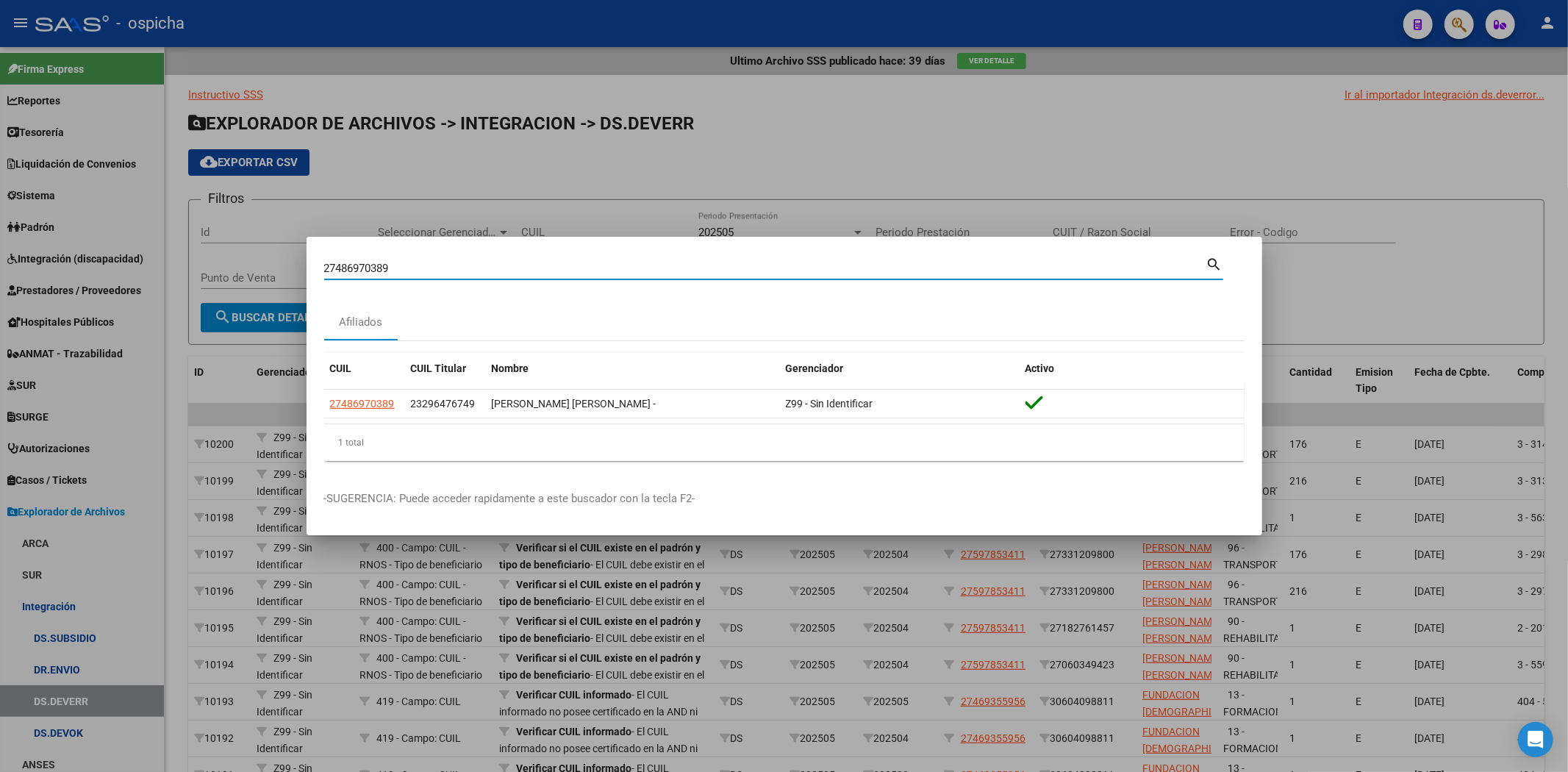
click at [183, 266] on div "27486970389 Buscar (apellido, dni, cuil, nro traspaso, cuit, obra social) searc…" at bounding box center [784, 386] width 1568 height 772
paste input "20552626290"
type input "20552626290"
drag, startPoint x: 421, startPoint y: 266, endPoint x: 0, endPoint y: 234, distance: 422.2
click at [0, 245] on div "20552626290 Buscar (apellido, dni, cuil, nro traspaso, cuit, obra social) searc…" at bounding box center [784, 386] width 1568 height 772
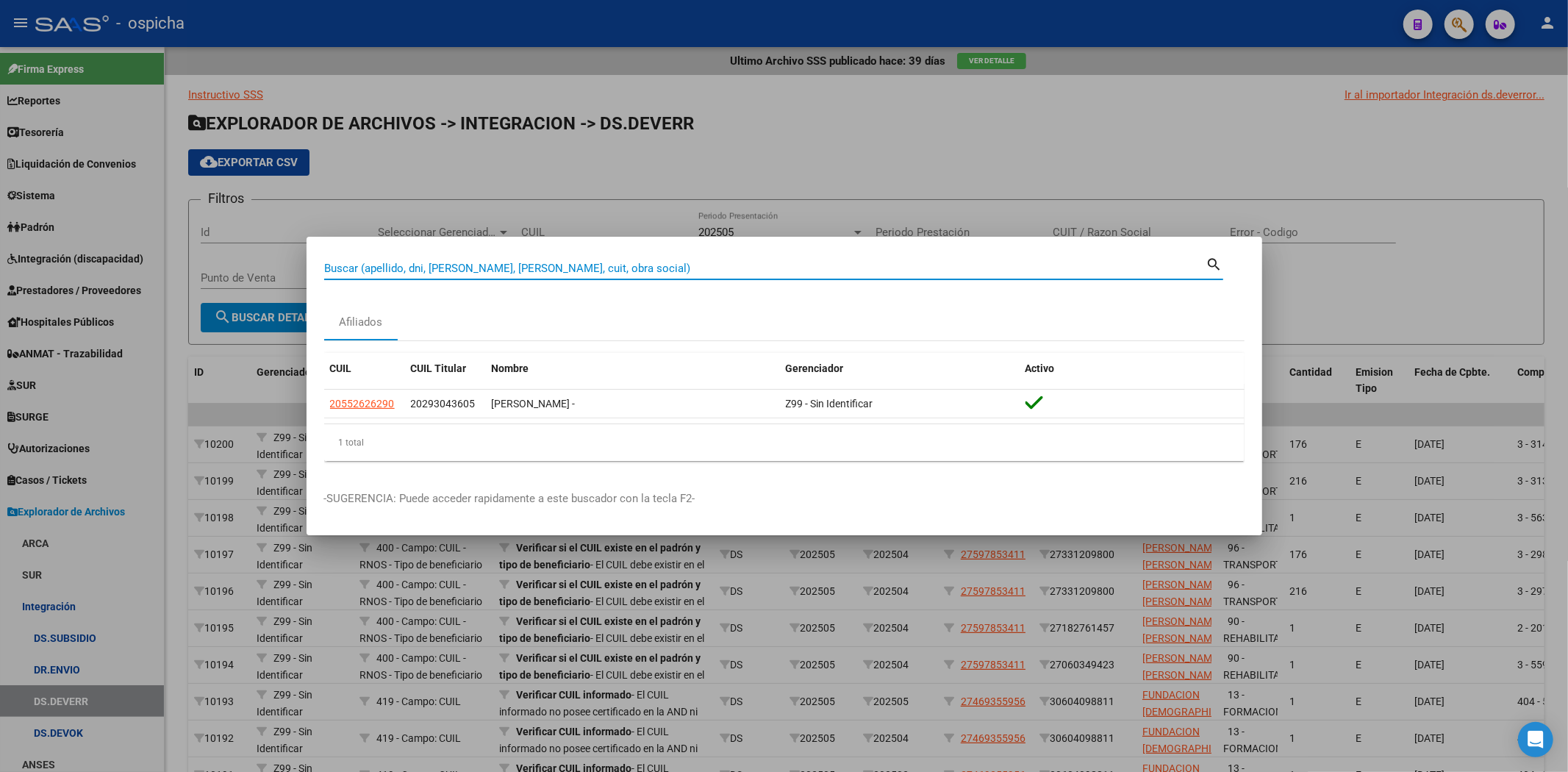
paste input "20551937659"
type input "20551937659"
drag, startPoint x: 453, startPoint y: 269, endPoint x: 228, endPoint y: 269, distance: 225.0
click at [228, 269] on div "20551937659 Buscar (apellido, dni, cuil, nro traspaso, cuit, obra social) searc…" at bounding box center [784, 386] width 1568 height 772
paste input "27508387593"
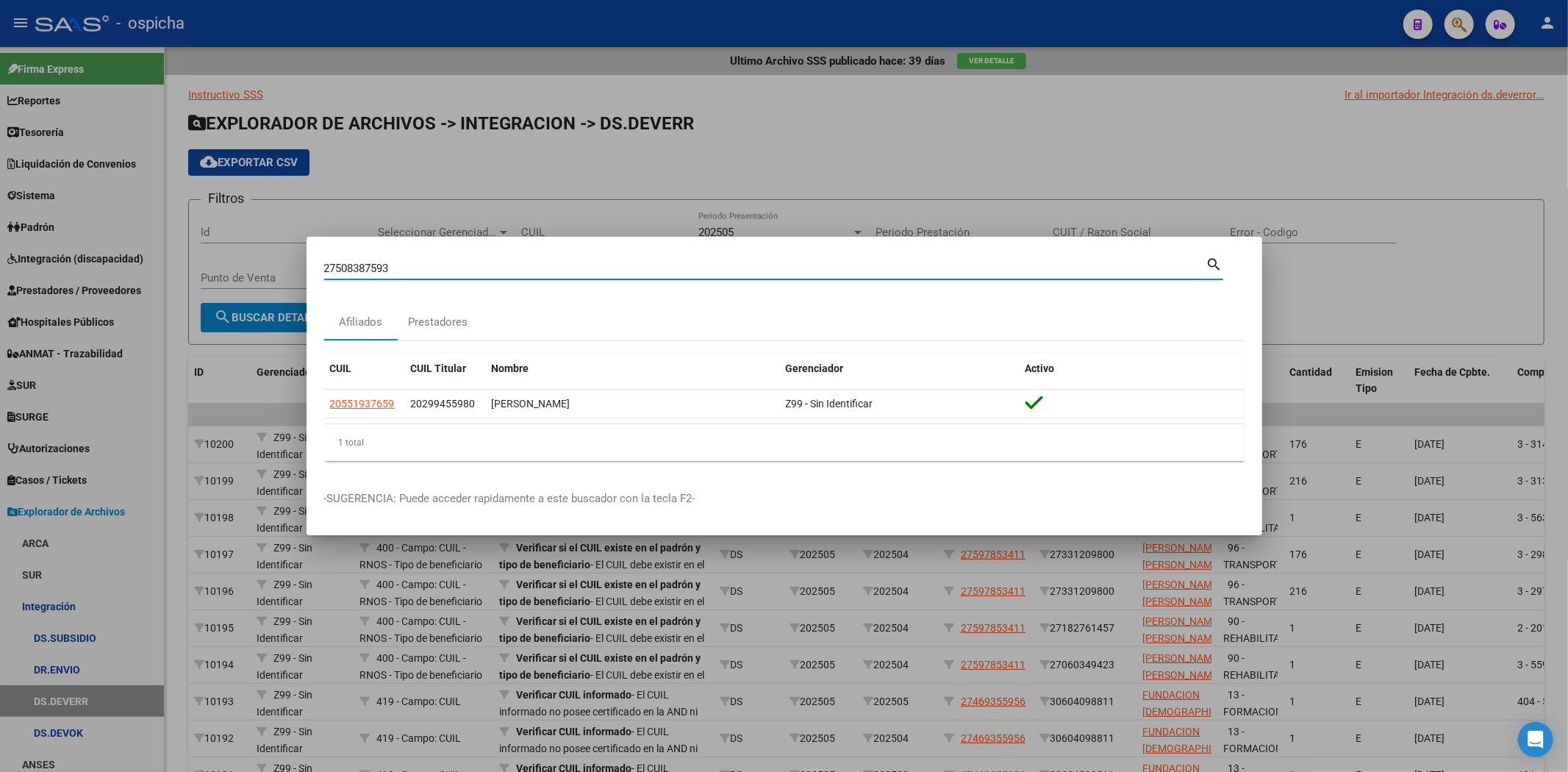
type input "27508387593"
drag, startPoint x: 423, startPoint y: 265, endPoint x: 65, endPoint y: 232, distance: 359.5
click at [54, 242] on div "27508387593 Buscar (apellido, dni, cuil, nro traspaso, cuit, obra social) searc…" at bounding box center [784, 386] width 1568 height 772
paste input "20548229783"
type input "20548229783"
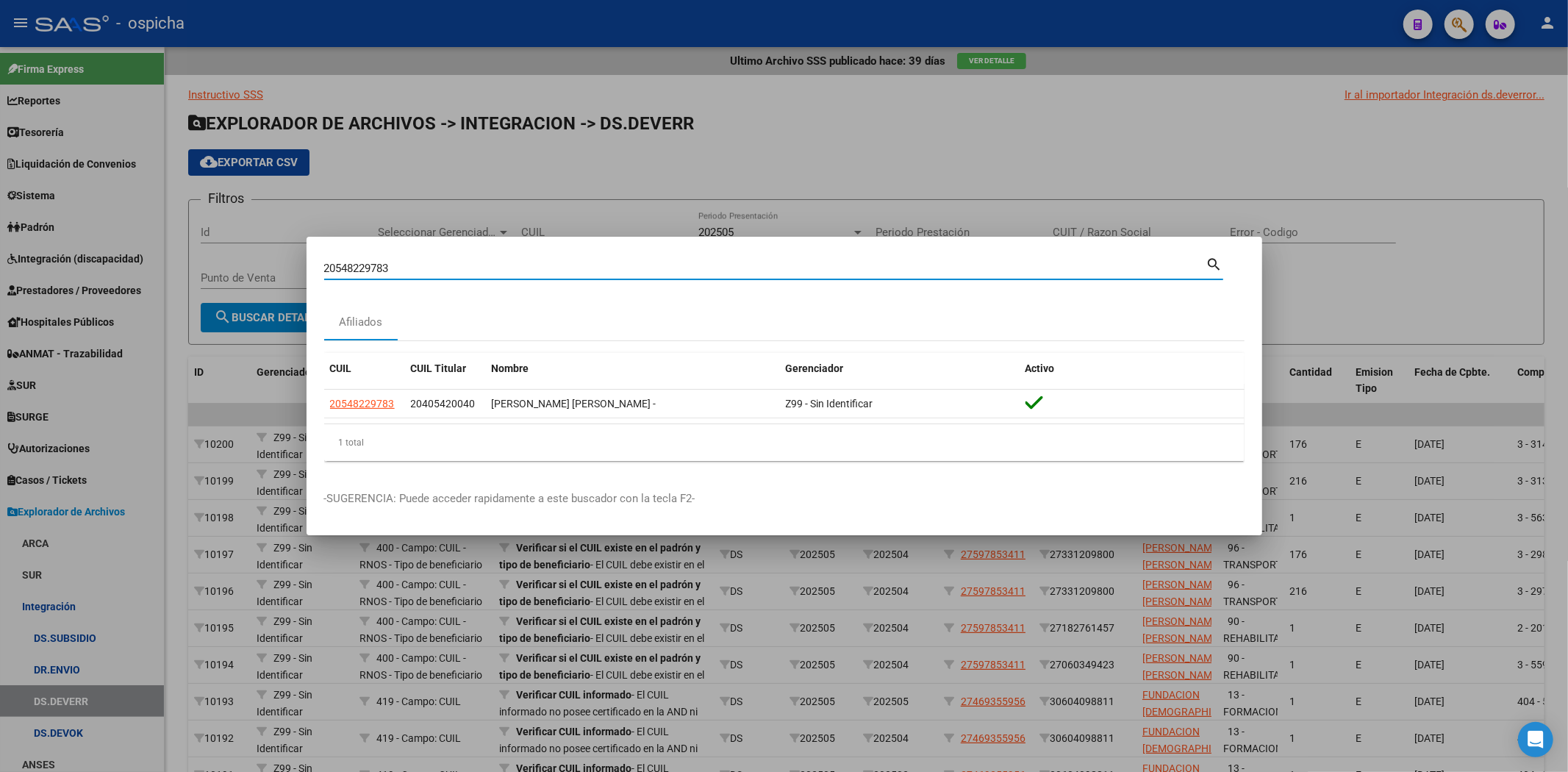
drag, startPoint x: 467, startPoint y: 263, endPoint x: 105, endPoint y: 252, distance: 362.2
click at [105, 252] on div "20548229783 Buscar (apellido, dni, cuil, nro traspaso, cuit, obra social) searc…" at bounding box center [784, 386] width 1568 height 772
paste input "27539795452"
type input "27539795452"
drag, startPoint x: 405, startPoint y: 269, endPoint x: 74, endPoint y: 247, distance: 331.7
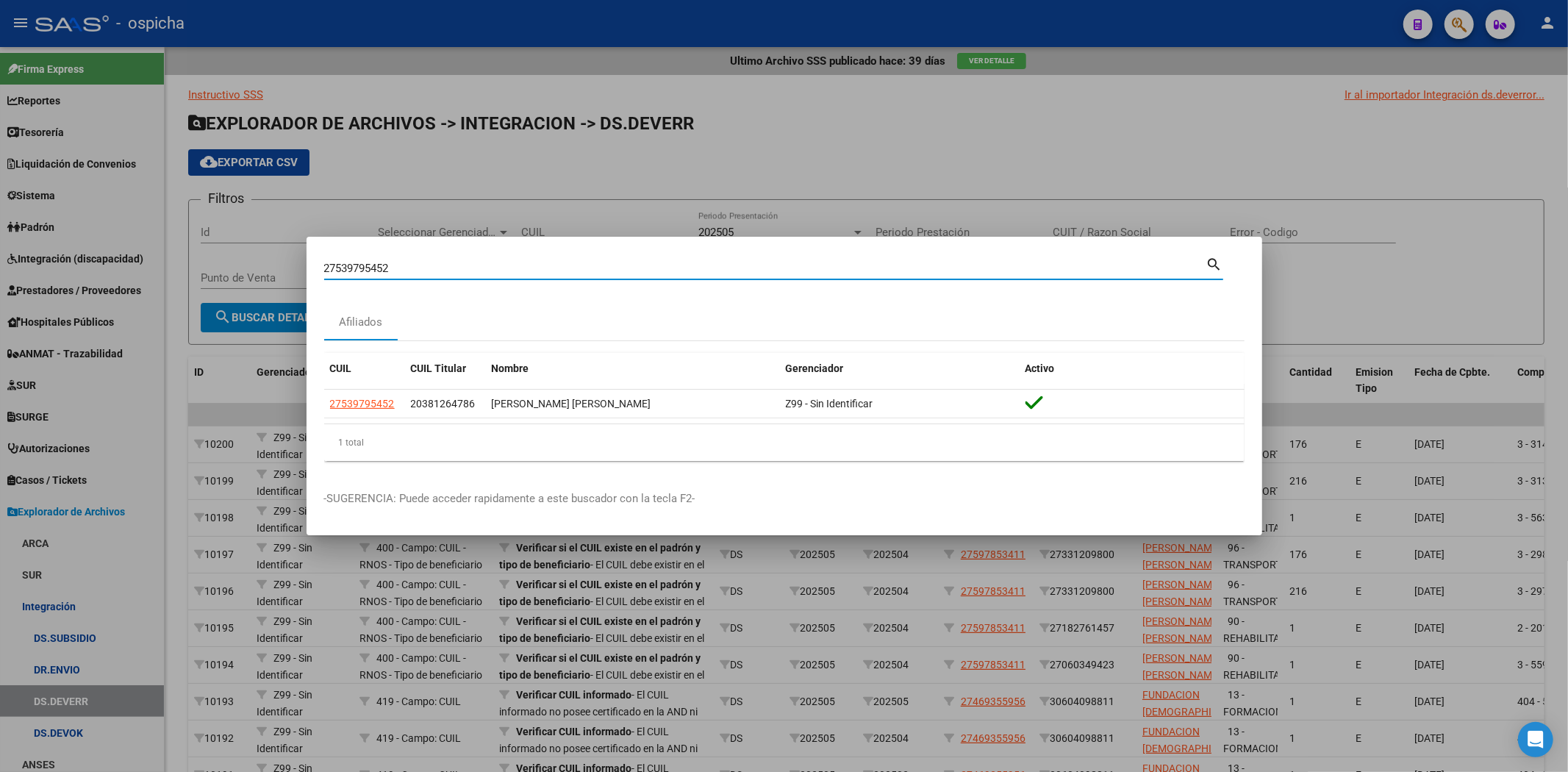
click at [73, 248] on div "27539795452 Buscar (apellido, dni, cuil, nro traspaso, cuit, obra social) searc…" at bounding box center [784, 386] width 1568 height 772
paste input "27400569717"
drag, startPoint x: 411, startPoint y: 269, endPoint x: 346, endPoint y: 289, distance: 68.0
click at [346, 289] on div "27400569717 Buscar (apellido, dni, cuil, [PERSON_NAME], cuit, obra social) sear…" at bounding box center [773, 274] width 899 height 39
type input "2"
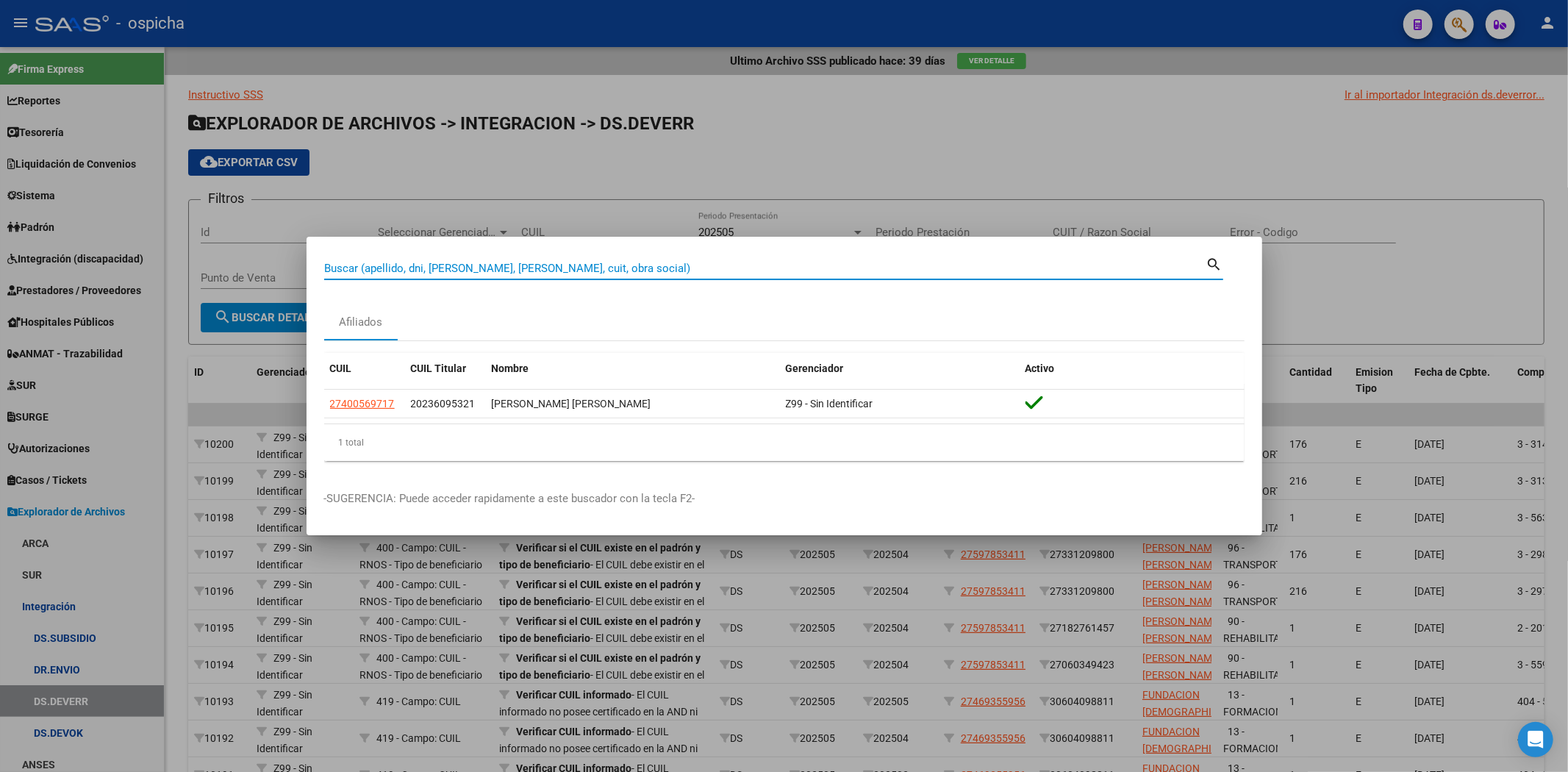
paste input "27585070578"
type input "27585070578"
drag, startPoint x: 430, startPoint y: 268, endPoint x: 45, endPoint y: 269, distance: 385.0
click at [45, 269] on div "27585070578 Buscar (apellido, dni, cuil, nro traspaso, cuit, obra social) searc…" at bounding box center [784, 386] width 1568 height 772
paste input "20508891718"
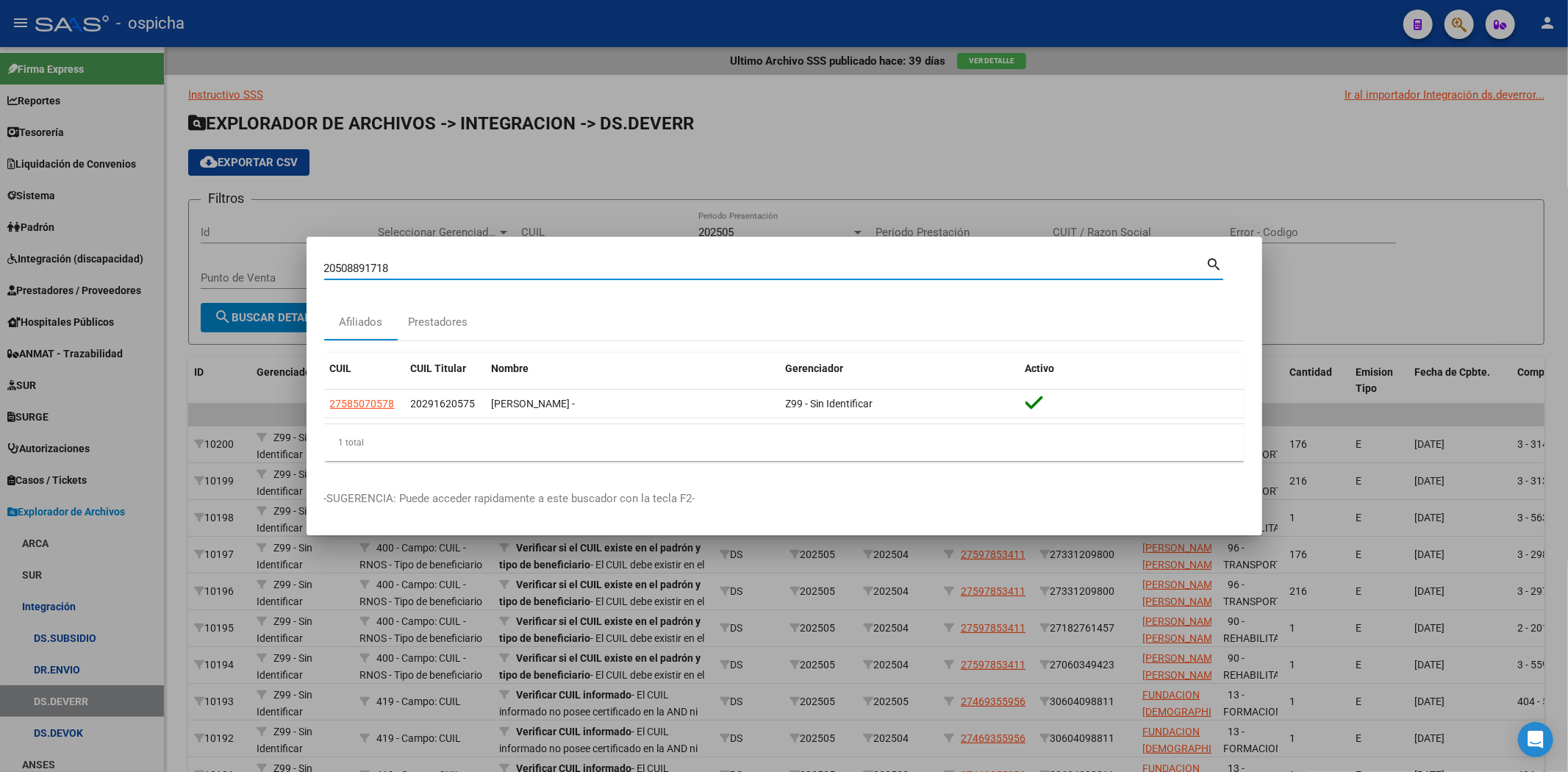
type input "20508891718"
drag, startPoint x: 417, startPoint y: 266, endPoint x: 196, endPoint y: 263, distance: 221.0
click at [196, 263] on div "20508891718 Buscar (apellido, dni, cuil, nro traspaso, cuit, obra social) searc…" at bounding box center [784, 386] width 1568 height 772
paste input "20501038289"
type input "20501038289"
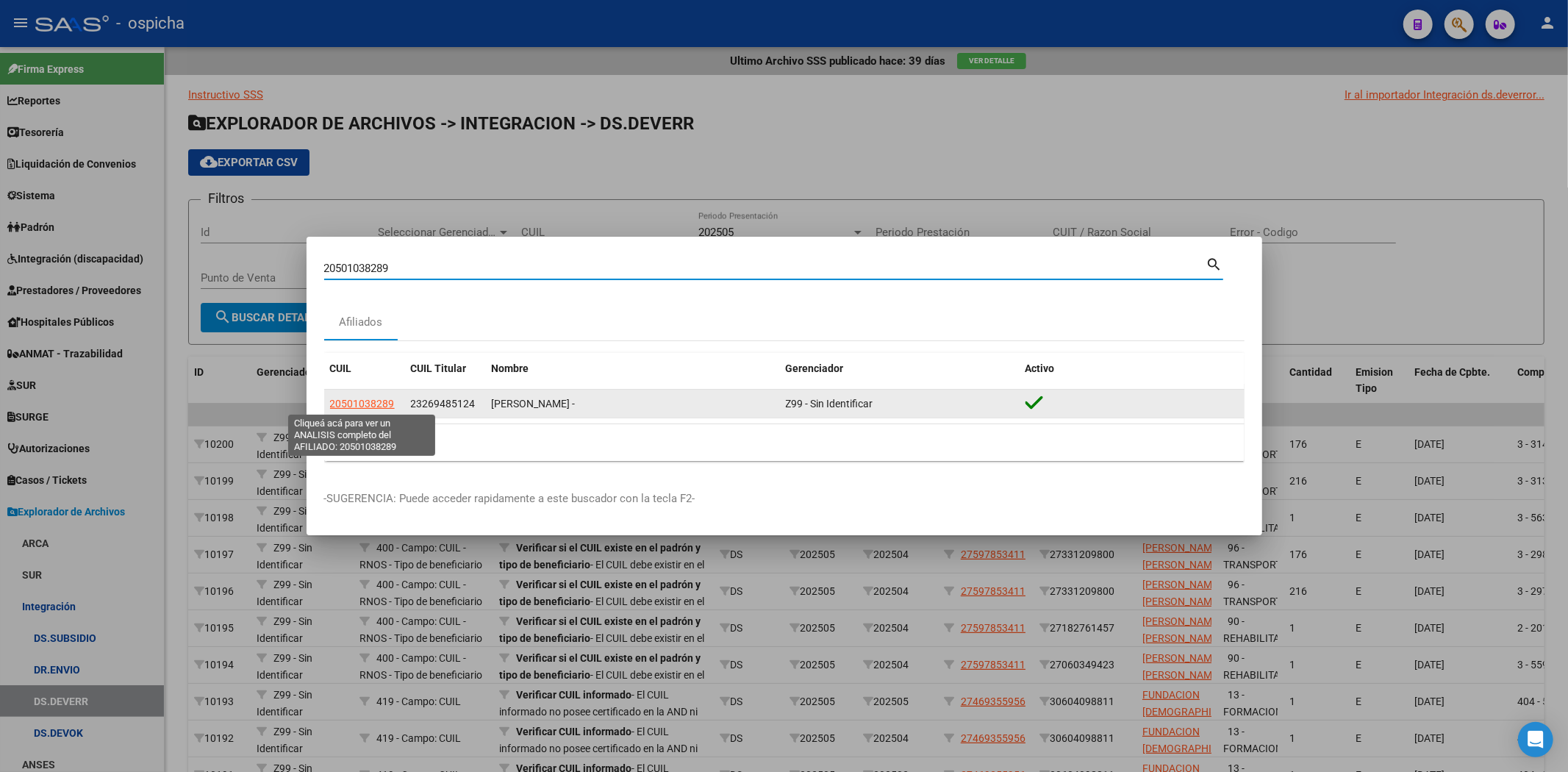
click at [358, 401] on span "20501038289" at bounding box center [362, 404] width 65 height 12
type textarea "20501038289"
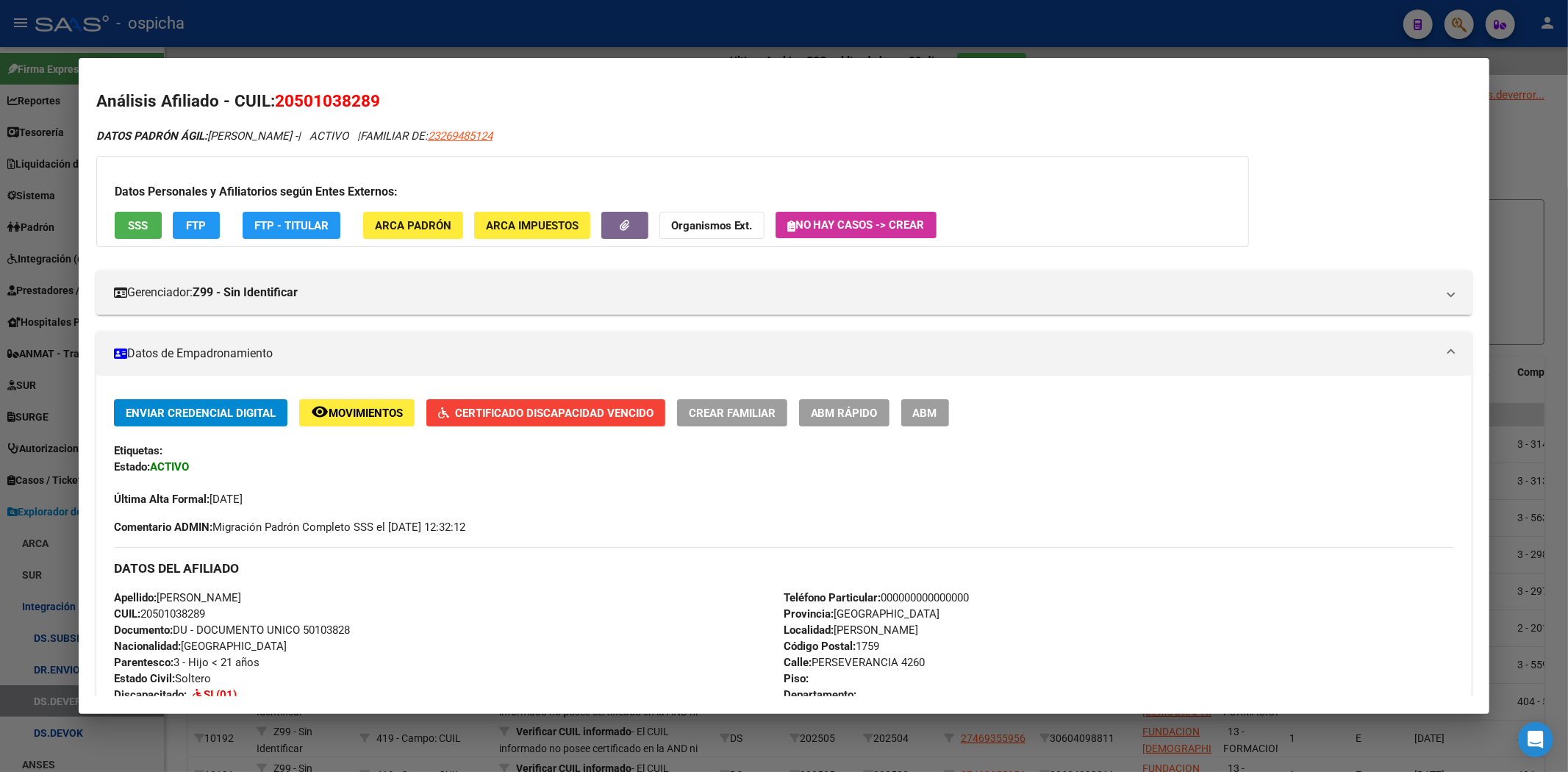
click at [1291, 32] on div at bounding box center [784, 386] width 1568 height 772
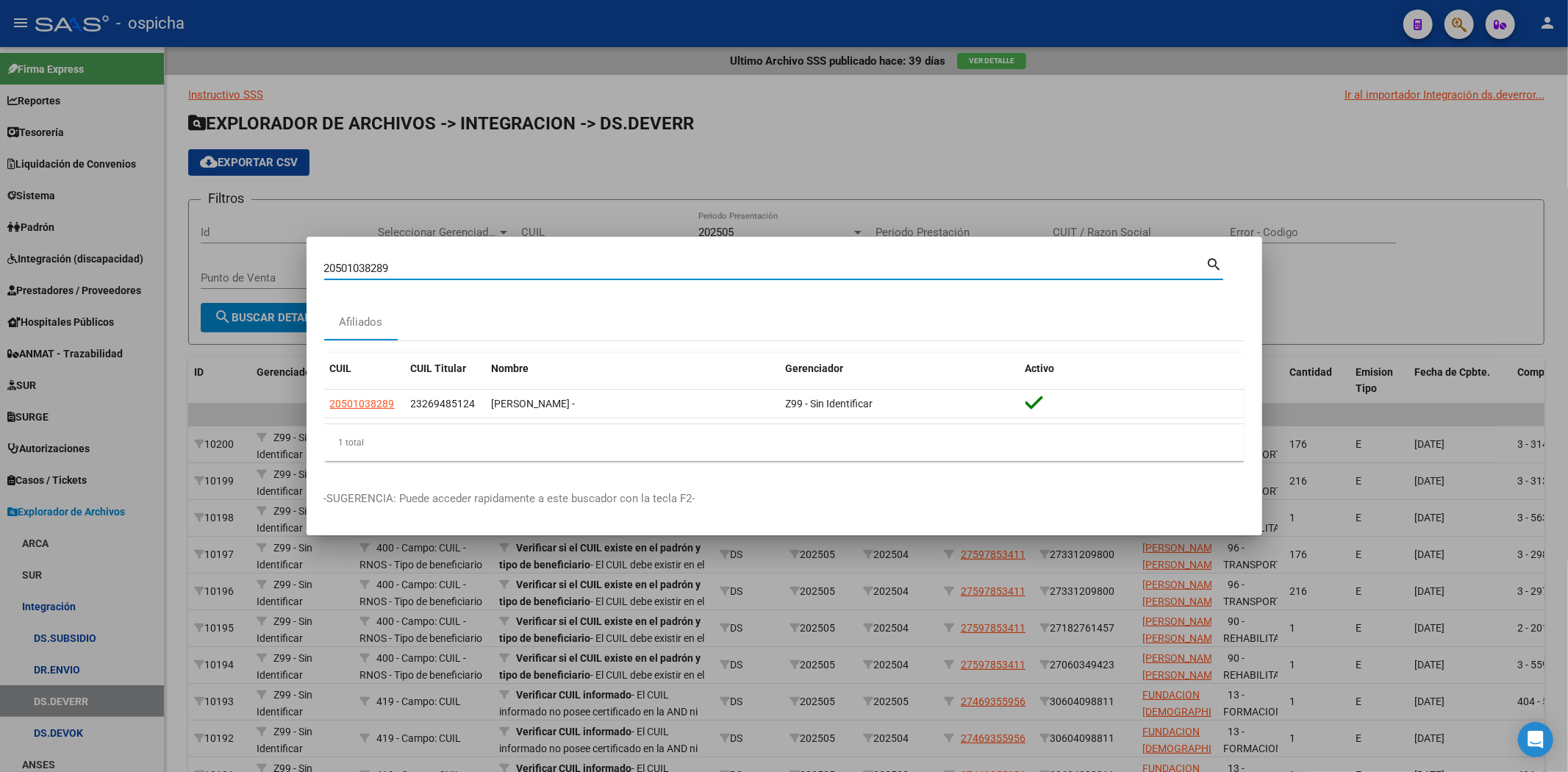
drag, startPoint x: 432, startPoint y: 268, endPoint x: 70, endPoint y: 248, distance: 362.6
click at [70, 248] on div "20501038289 Buscar (apellido, dni, cuil, nro traspaso, cuit, obra social) searc…" at bounding box center [784, 386] width 1568 height 772
paste input "20498046984"
type input "20498046984"
drag, startPoint x: 524, startPoint y: 266, endPoint x: 0, endPoint y: 197, distance: 528.5
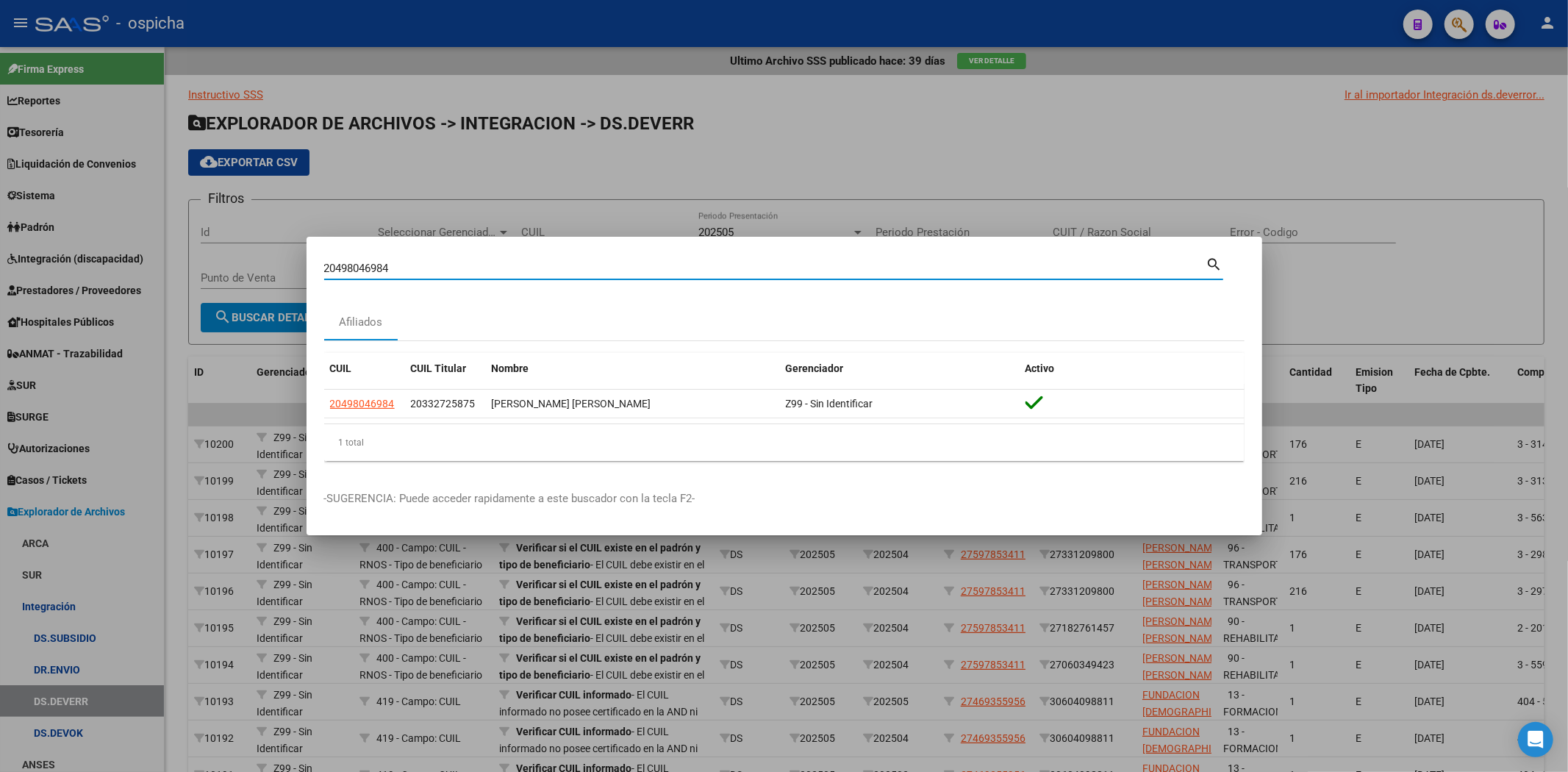
click at [0, 197] on div "20498046984 Buscar (apellido, dni, cuil, nro traspaso, cuit, obra social) searc…" at bounding box center [784, 386] width 1568 height 772
paste input "20497476330"
type input "20497476330"
drag, startPoint x: 402, startPoint y: 274, endPoint x: 212, endPoint y: 245, distance: 192.2
click at [199, 281] on div "20497476330 Buscar (apellido, dni, cuil, nro traspaso, cuit, obra social) searc…" at bounding box center [784, 386] width 1568 height 772
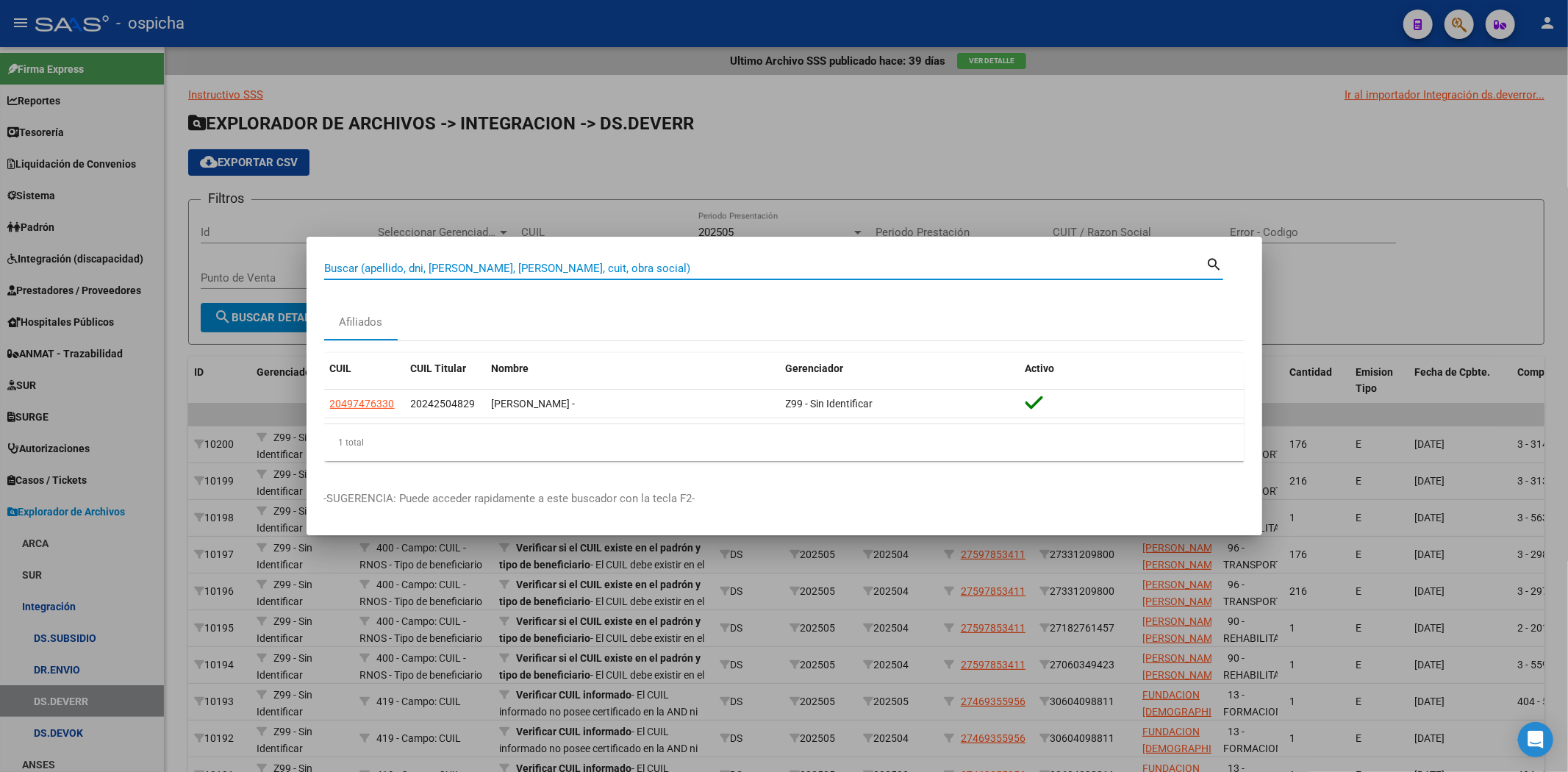
paste input "20573934211"
type input "20573934211"
drag, startPoint x: 411, startPoint y: 272, endPoint x: 167, endPoint y: 281, distance: 244.2
click at [171, 281] on div "20573934211 Buscar (apellido, dni, cuil, nro traspaso, cuit, obra social) searc…" at bounding box center [784, 386] width 1568 height 772
paste input "20548906807"
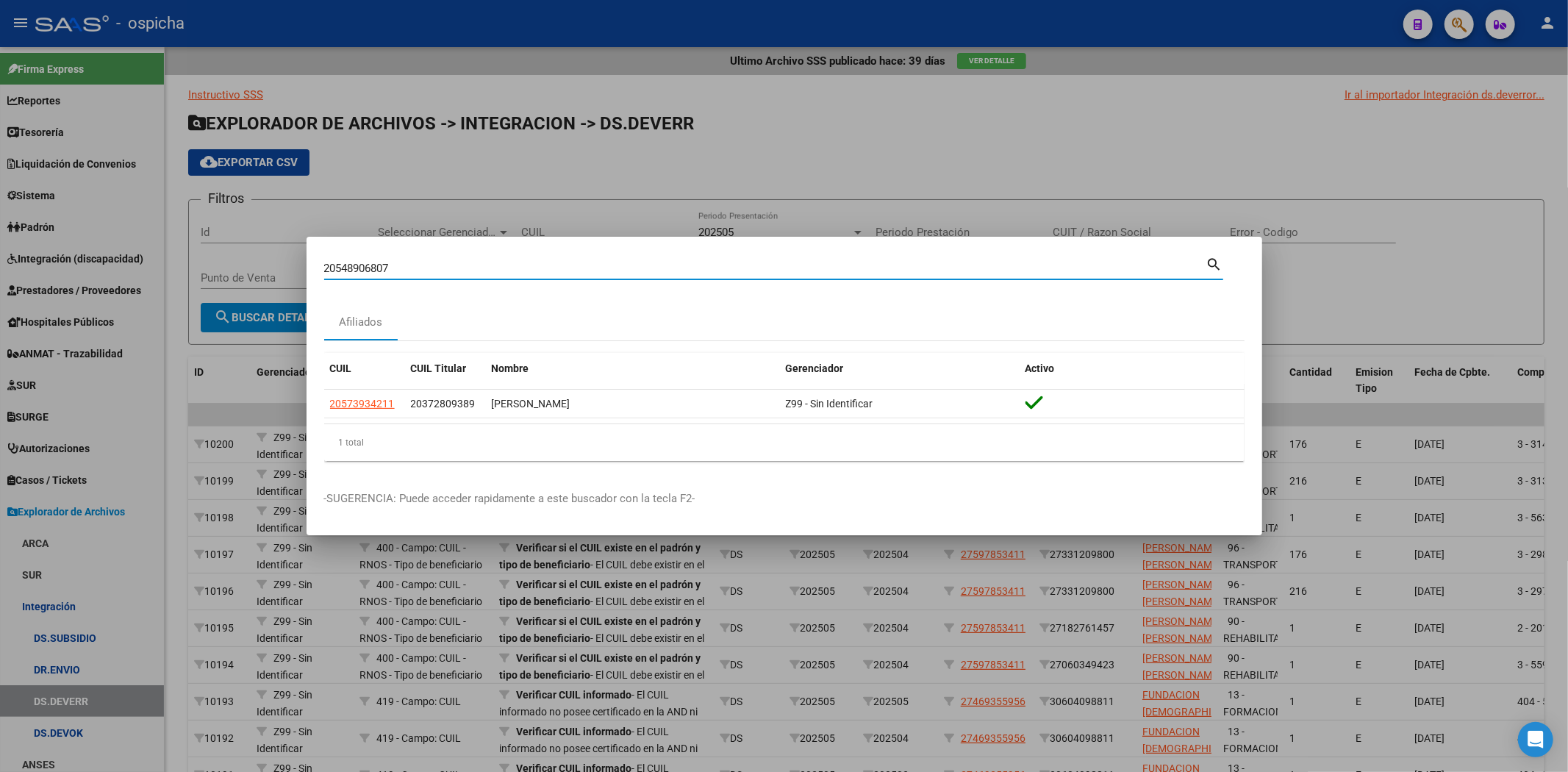
type input "20548906807"
drag, startPoint x: 398, startPoint y: 269, endPoint x: 247, endPoint y: 306, distance: 155.5
click at [248, 306] on div "20548906807 Buscar (apellido, dni, cuil, nro traspaso, cuit, obra social) searc…" at bounding box center [784, 386] width 1568 height 772
paste input "20469142850"
type input "20469142850"
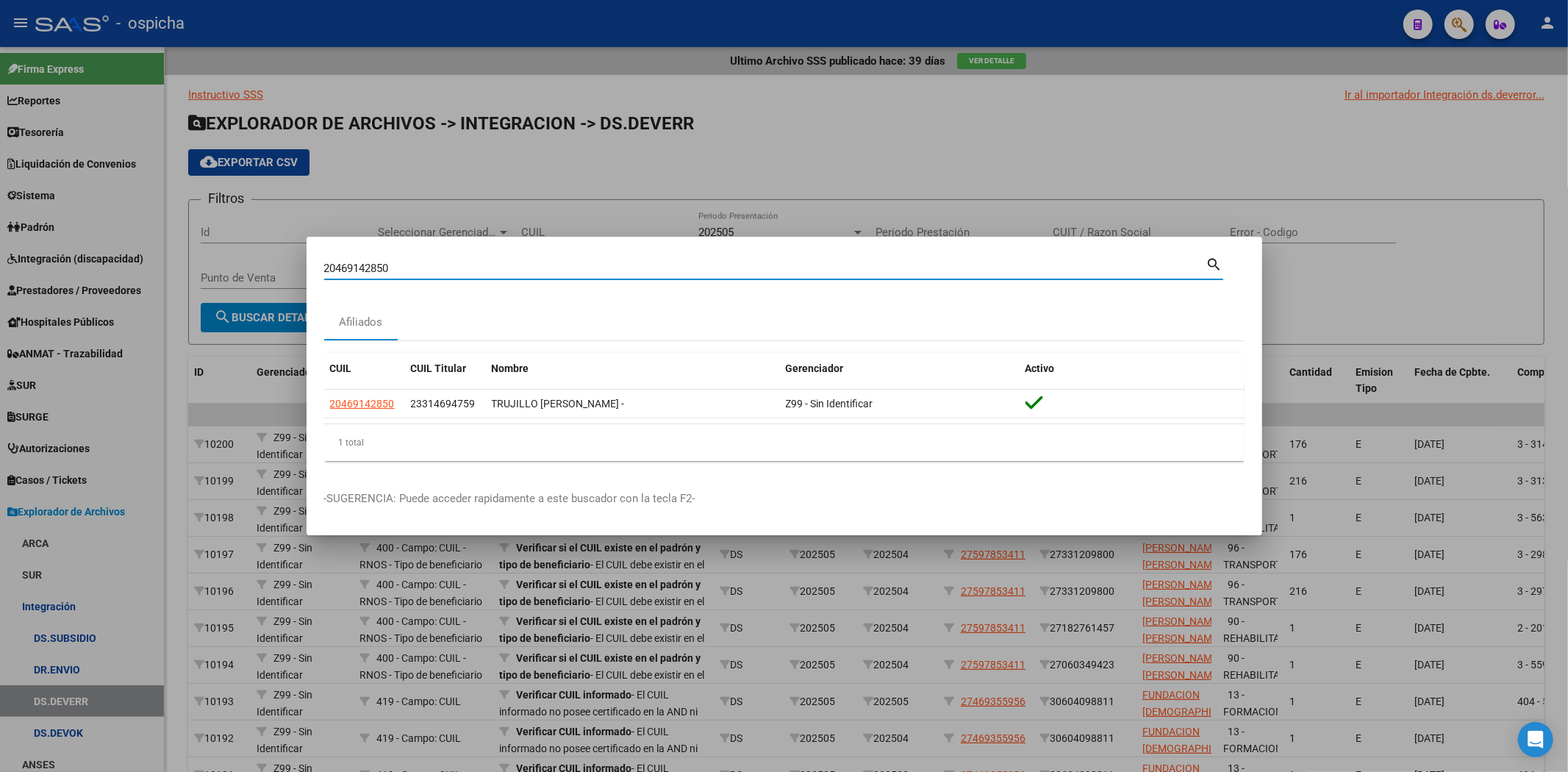
drag, startPoint x: 411, startPoint y: 269, endPoint x: 216, endPoint y: 277, distance: 195.2
click at [222, 282] on div "20469142850 Buscar (apellido, dni, cuil, nro traspaso, cuit, obra social) searc…" at bounding box center [784, 386] width 1568 height 772
paste input "20476351376"
type input "20476351376"
drag, startPoint x: 421, startPoint y: 267, endPoint x: 0, endPoint y: 177, distance: 430.5
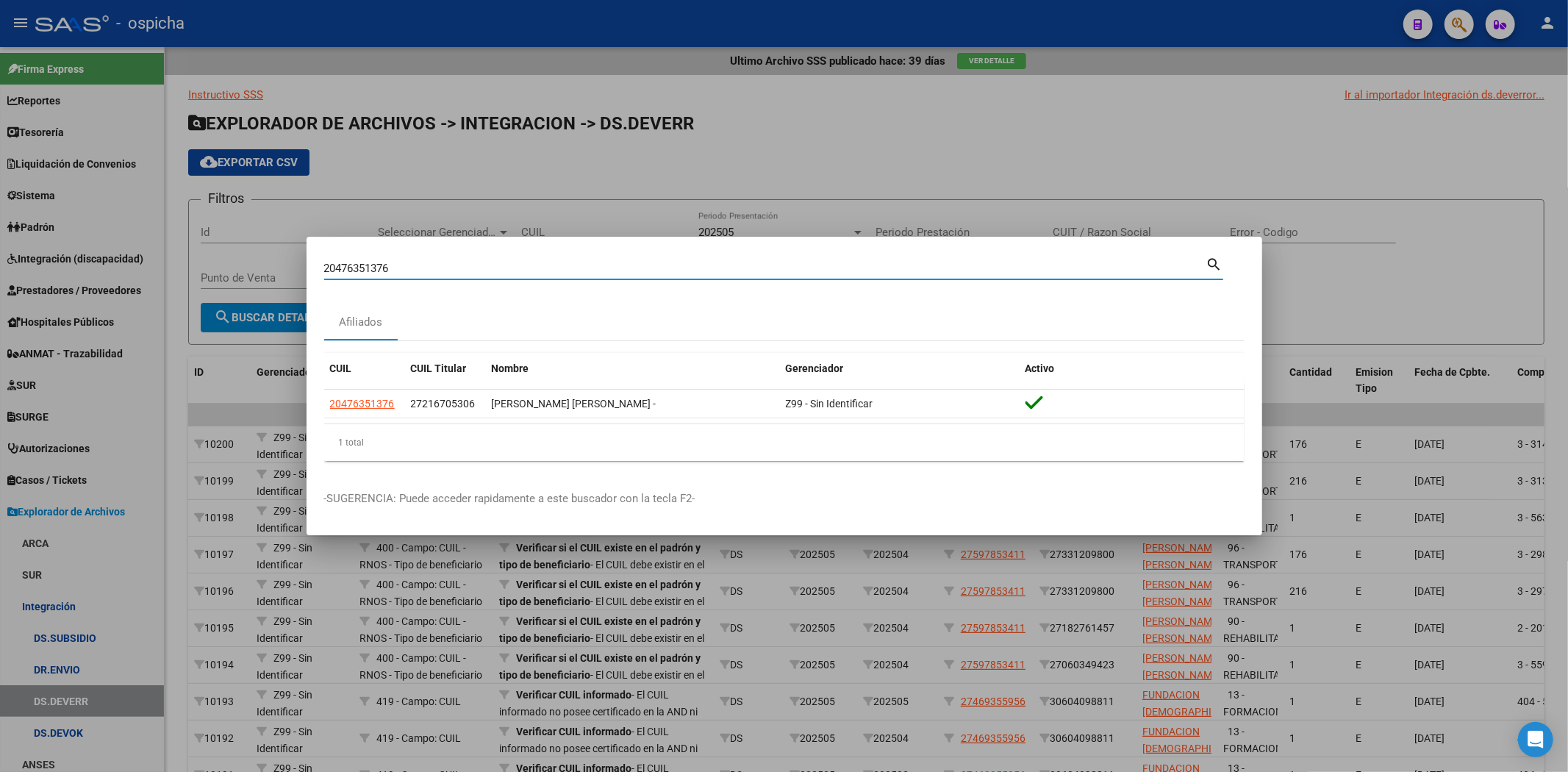
click at [0, 177] on div "20476351376 Buscar (apellido, dni, cuil, nro traspaso, cuit, obra social) searc…" at bounding box center [784, 386] width 1568 height 772
paste input "23388620234"
type input "23388620234"
drag, startPoint x: 408, startPoint y: 266, endPoint x: 2, endPoint y: 186, distance: 413.8
click at [0, 195] on div "23388620234 Buscar (apellido, dni, cuil, nro traspaso, cuit, obra social) searc…" at bounding box center [784, 386] width 1568 height 772
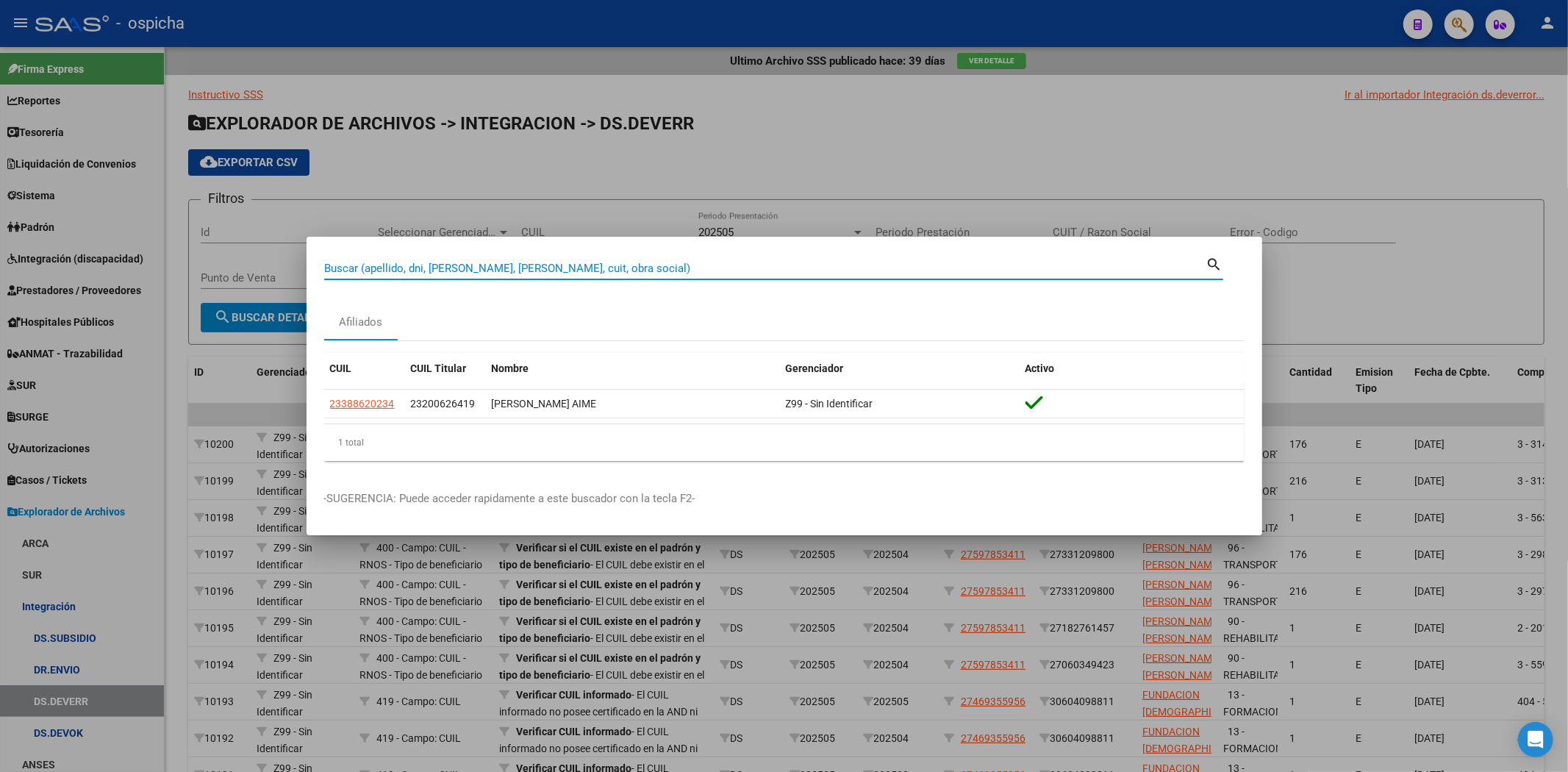
paste input "23499522924"
type input "23499522924"
drag, startPoint x: 410, startPoint y: 272, endPoint x: 0, endPoint y: 214, distance: 414.1
click at [0, 215] on div "23499522924 Buscar (apellido, dni, cuil, nro traspaso, cuit, obra social) searc…" at bounding box center [784, 386] width 1568 height 772
paste input "23550704714"
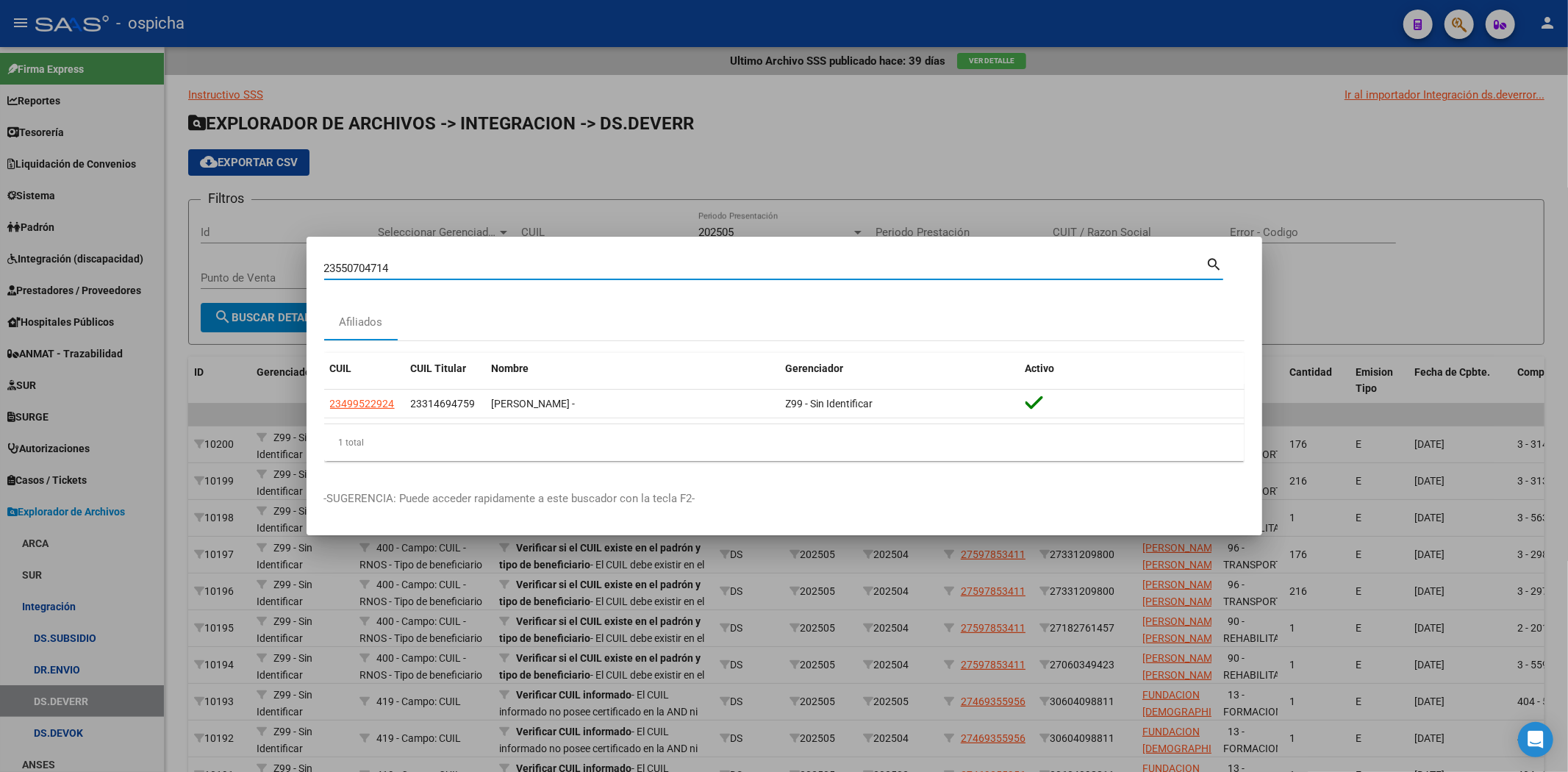
type input "23550704714"
drag, startPoint x: 419, startPoint y: 266, endPoint x: 50, endPoint y: 186, distance: 377.6
click at [64, 214] on div "23550704714 Buscar (apellido, dni, cuil, nro traspaso, cuit, obra social) searc…" at bounding box center [784, 386] width 1568 height 772
paste input "20505465807"
type input "20505465807"
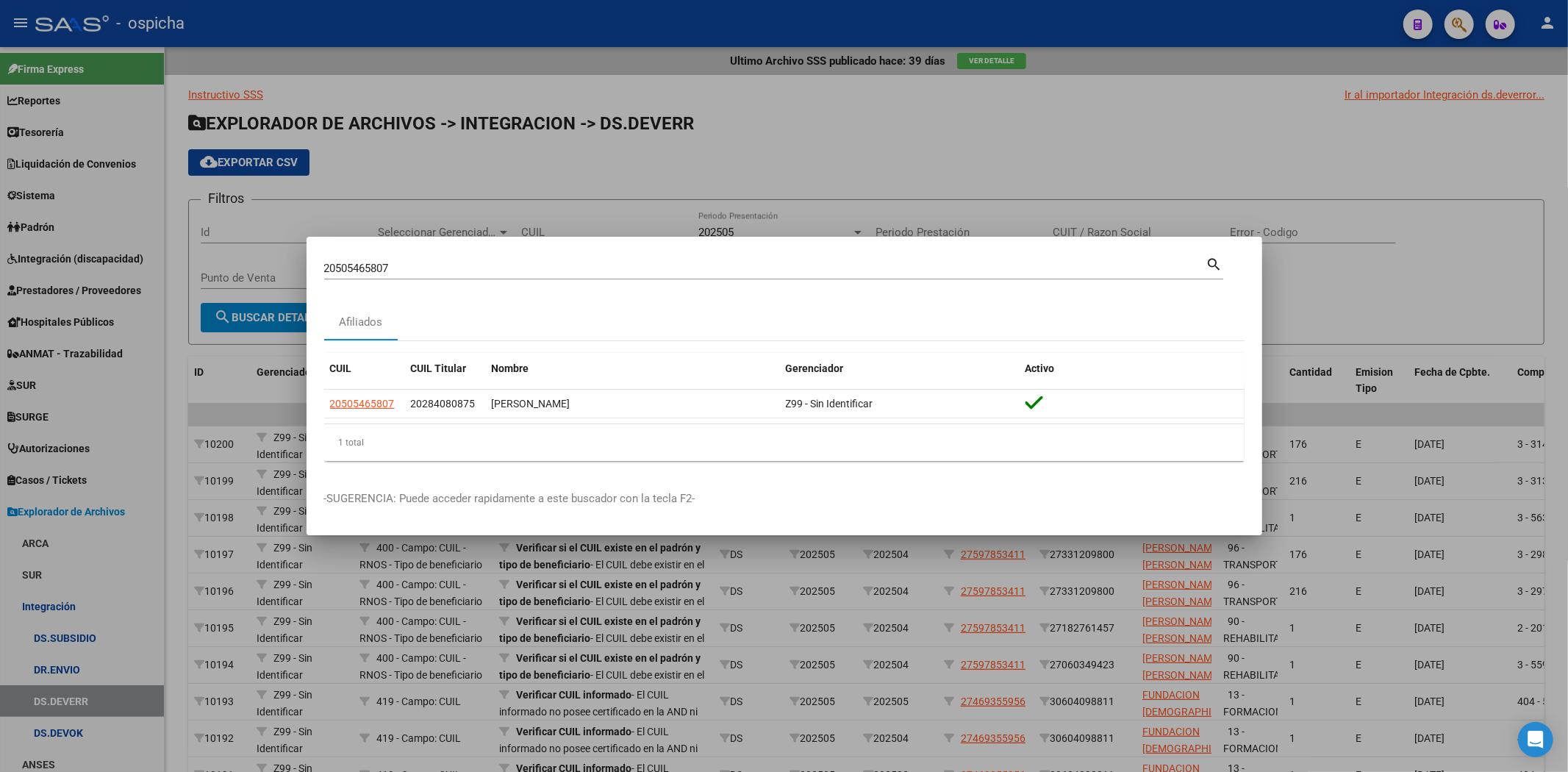
drag, startPoint x: 406, startPoint y: 257, endPoint x: 229, endPoint y: 142, distance: 211.1
click at [252, 243] on div "20505465807 Buscar (apellido, dni, cuil, nro traspaso, cuit, obra social) searc…" at bounding box center [784, 386] width 1568 height 772
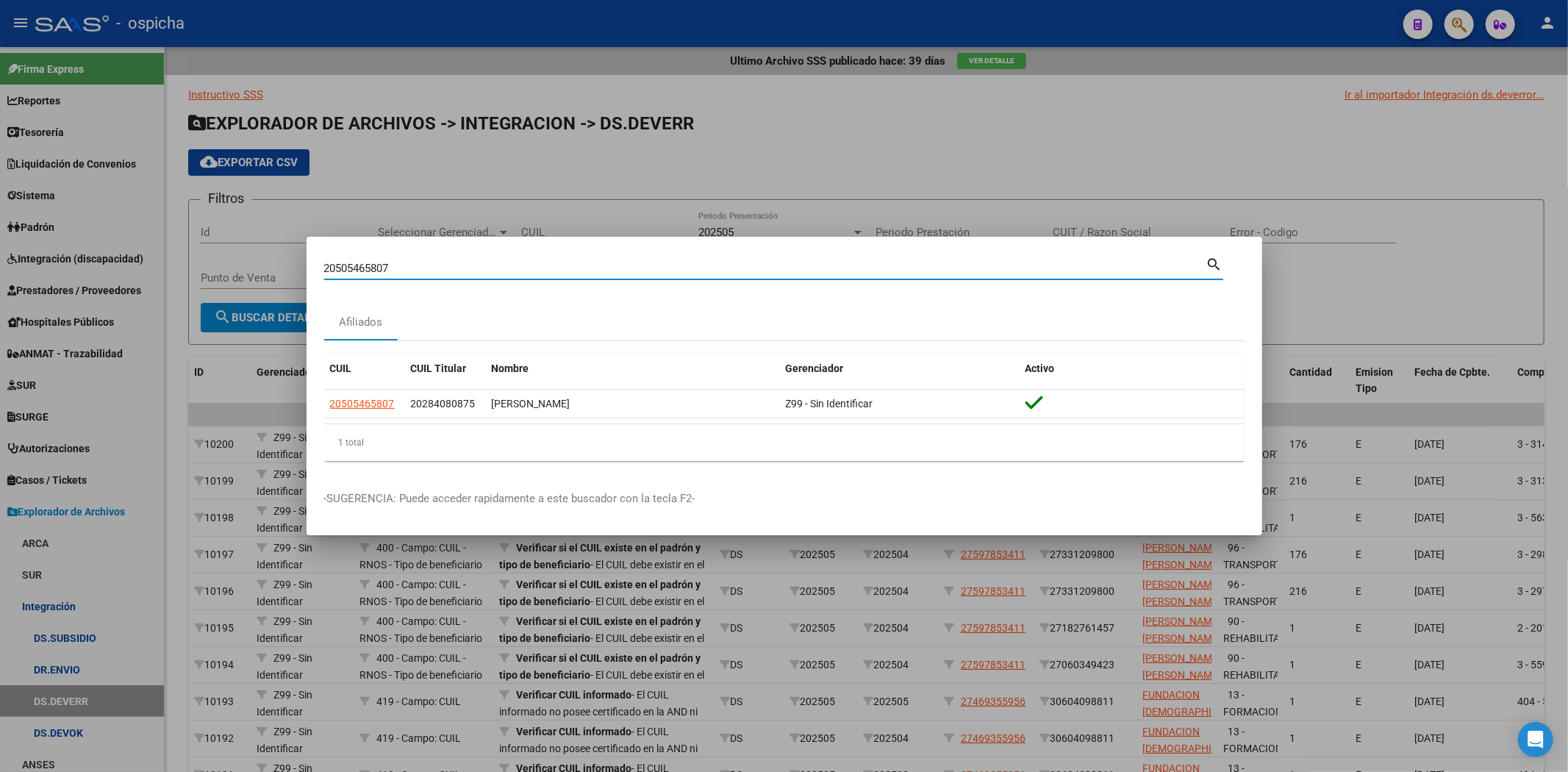
drag, startPoint x: 441, startPoint y: 263, endPoint x: 0, endPoint y: 244, distance: 441.4
click at [0, 254] on div "20505465807 Buscar (apellido, dni, cuil, nro traspaso, cuit, obra social) searc…" at bounding box center [784, 386] width 1568 height 772
paste input "27189065138"
type input "27189065138"
drag, startPoint x: 429, startPoint y: 269, endPoint x: 0, endPoint y: 160, distance: 442.6
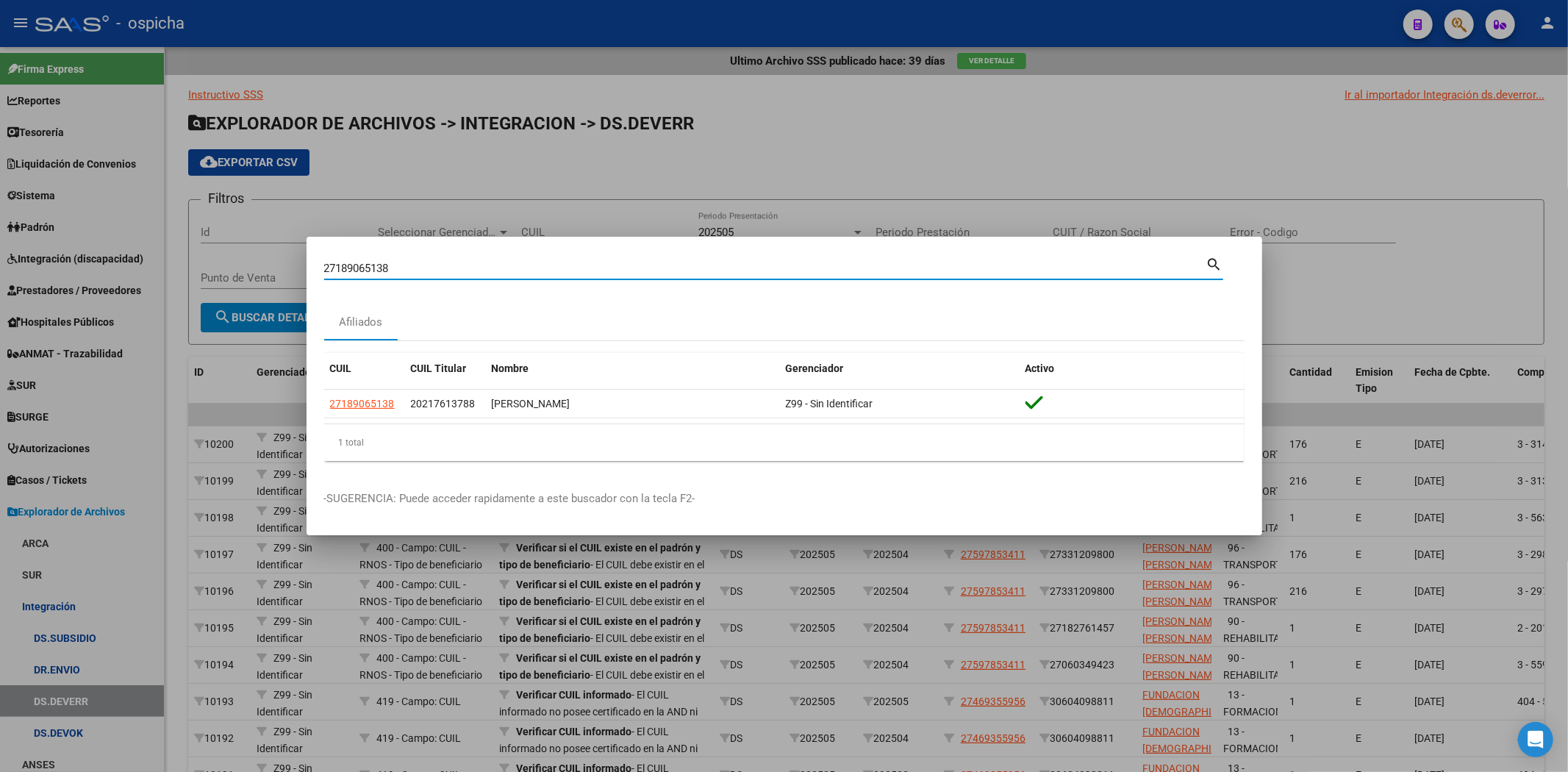
click at [0, 160] on div "27189065138 Buscar (apellido, dni, cuil, nro traspaso, cuit, obra social) searc…" at bounding box center [784, 386] width 1568 height 772
paste input "27501484305"
type input "27501484305"
drag, startPoint x: 437, startPoint y: 272, endPoint x: 0, endPoint y: 184, distance: 445.8
click at [0, 191] on div "27501484305 Buscar (apellido, dni, cuil, nro traspaso, cuit, obra social) searc…" at bounding box center [784, 386] width 1568 height 772
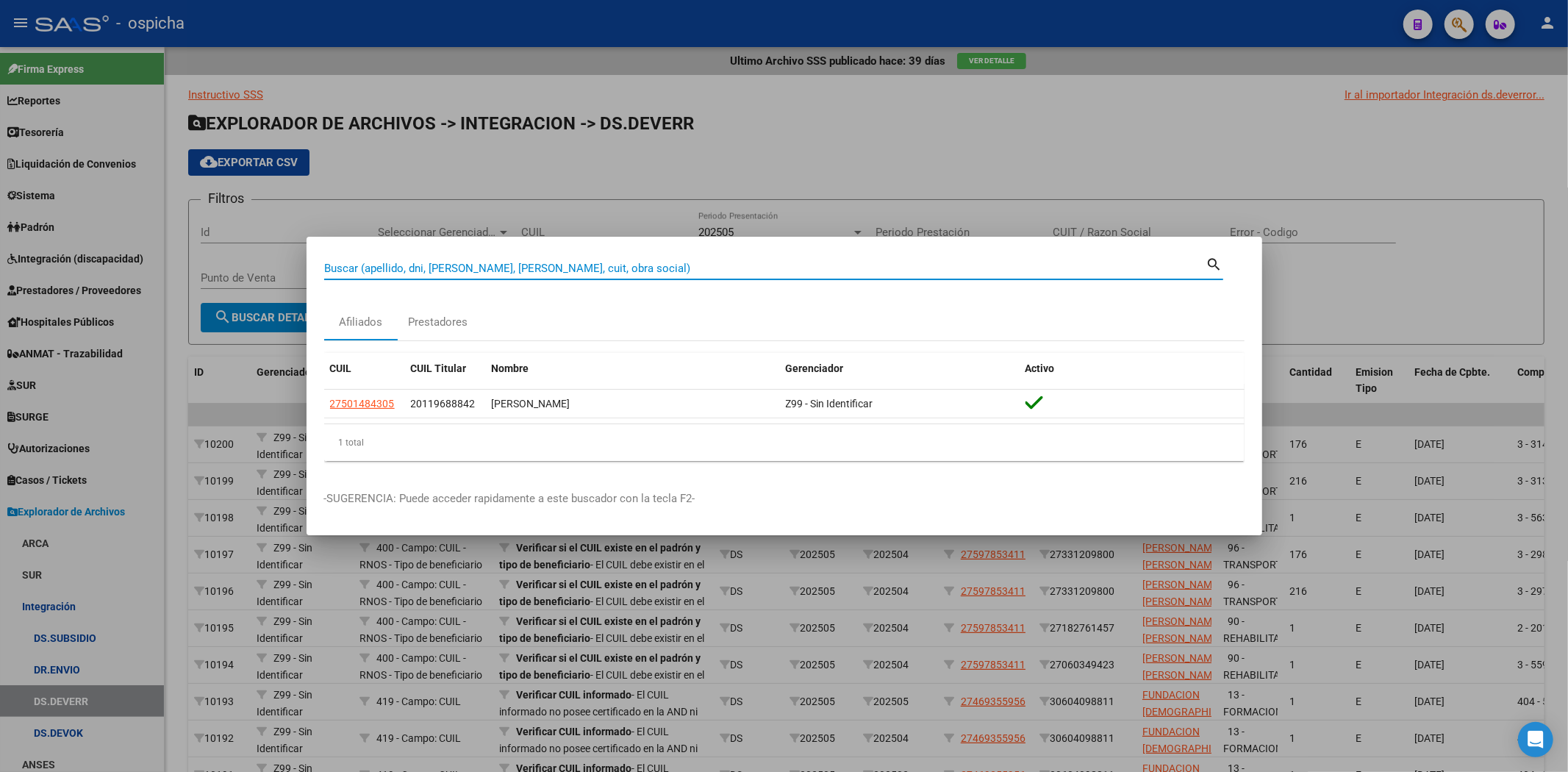
paste input "20552005253"
type input "20552005253"
drag, startPoint x: 401, startPoint y: 263, endPoint x: 312, endPoint y: 290, distance: 93.0
click at [315, 289] on mat-dialog-content "20552005253 Buscar (apellido, dni, cuil, nro traspaso, cuit, obra social) searc…" at bounding box center [784, 363] width 955 height 218
paste input "27534391272"
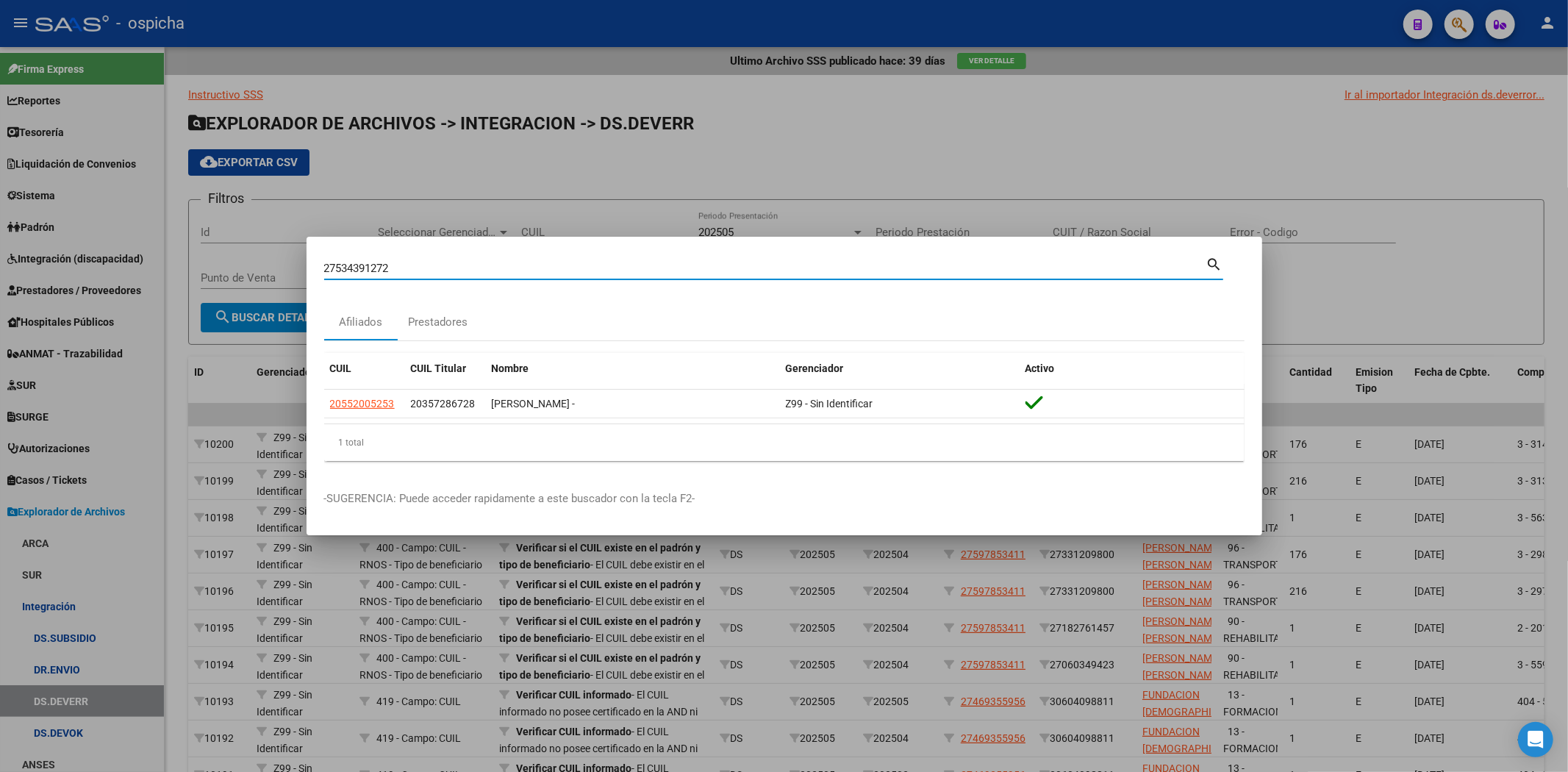
type input "27534391272"
drag, startPoint x: 467, startPoint y: 269, endPoint x: 0, endPoint y: 143, distance: 483.7
click at [0, 143] on div "27534391272 Buscar (apellido, dni, cuil, nro traspaso, cuit, obra social) searc…" at bounding box center [784, 386] width 1568 height 772
paste input "20580600973"
type input "20580600973"
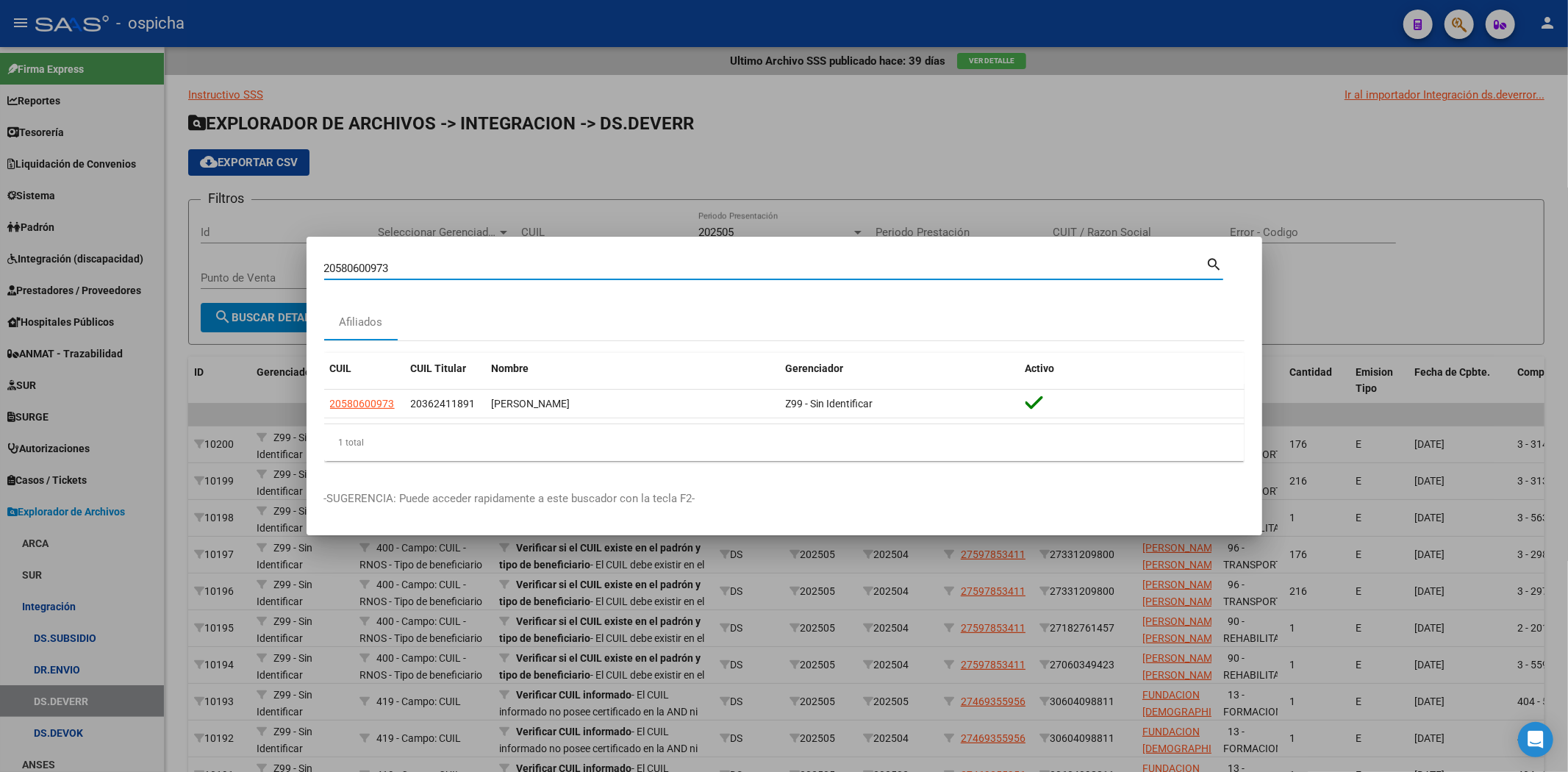
drag, startPoint x: 451, startPoint y: 262, endPoint x: 0, endPoint y: 221, distance: 452.9
click at [0, 221] on div "20580600973 Buscar (apellido, dni, cuil, nro traspaso, cuit, obra social) searc…" at bounding box center [784, 386] width 1568 height 772
paste input "20561221953"
type input "20561221953"
drag, startPoint x: 416, startPoint y: 267, endPoint x: 0, endPoint y: 216, distance: 419.1
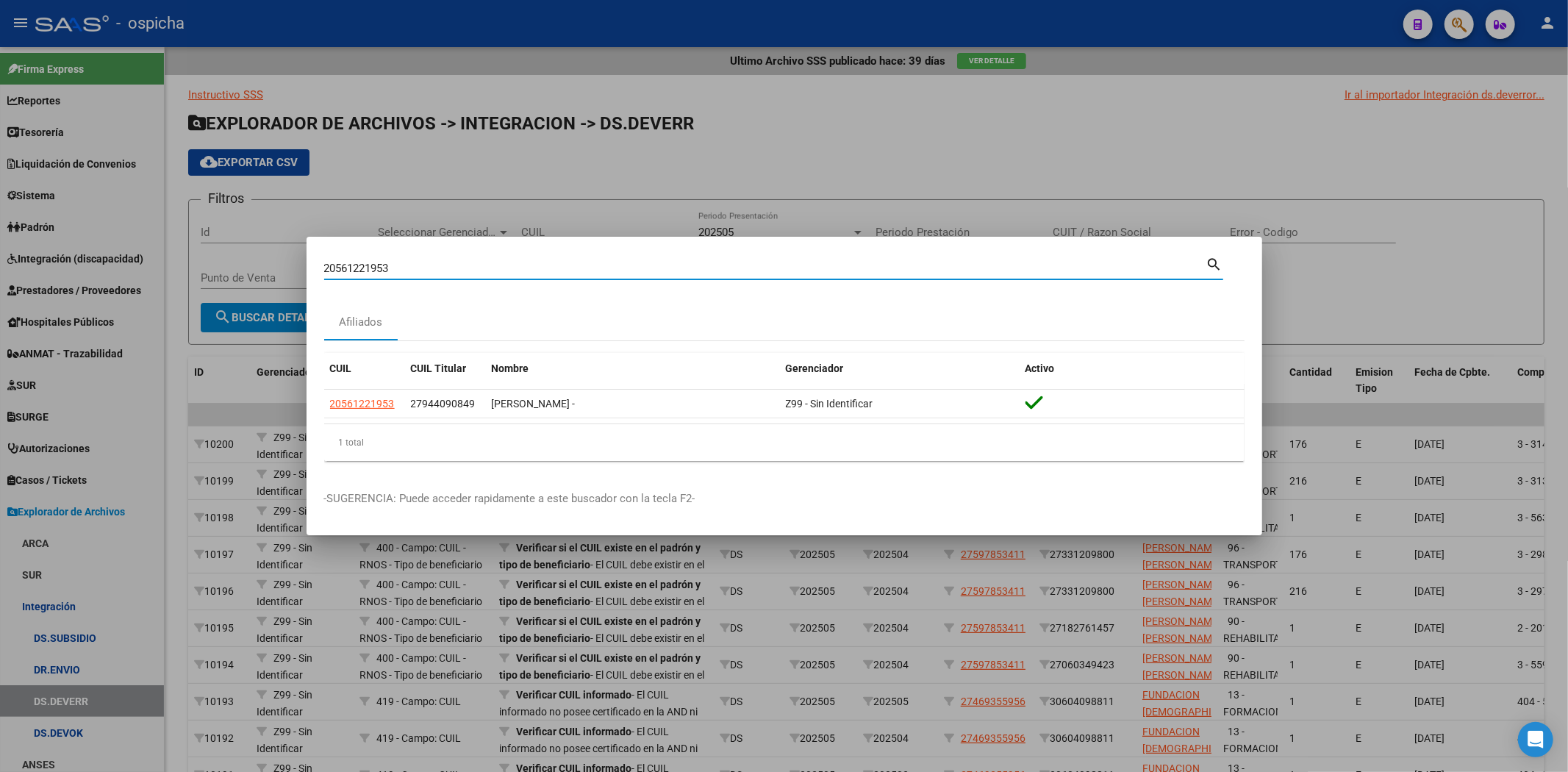
click at [0, 222] on div "20561221953 Buscar (apellido, dni, cuil, nro traspaso, cuit, obra social) searc…" at bounding box center [784, 386] width 1568 height 772
paste input "20488085140"
type input "20488085140"
drag, startPoint x: 339, startPoint y: 262, endPoint x: 8, endPoint y: 134, distance: 354.9
click at [0, 150] on div "20488085140 Buscar (apellido, dni, cuil, nro traspaso, cuit, obra social) searc…" at bounding box center [784, 386] width 1568 height 772
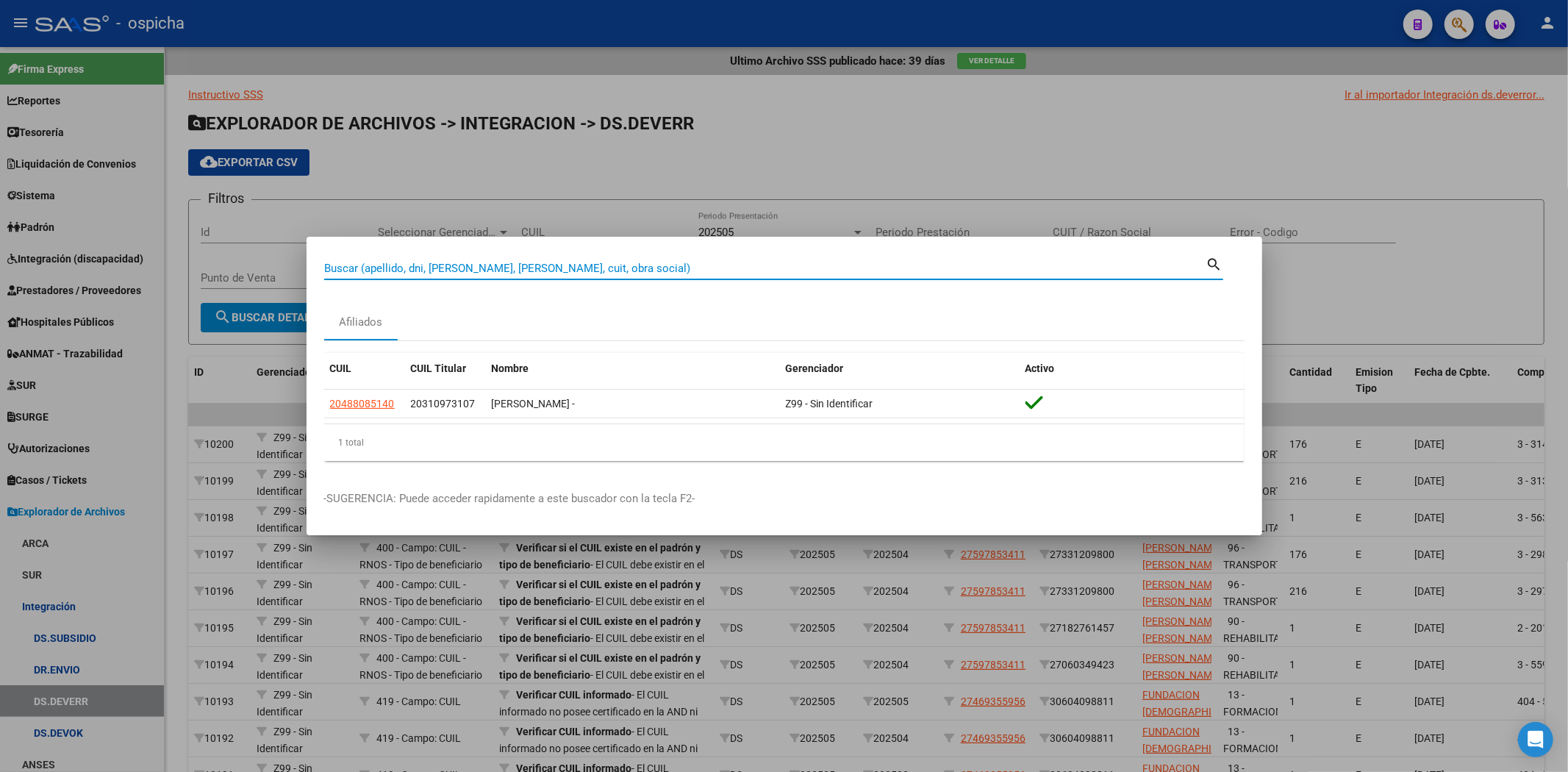
paste input "27462796531"
type input "27462796531"
drag, startPoint x: 426, startPoint y: 266, endPoint x: 0, endPoint y: 215, distance: 429.0
click at [26, 242] on div "27462796531 Buscar (apellido, dni, cuil, nro traspaso, cuit, obra social) searc…" at bounding box center [784, 386] width 1568 height 772
paste input "27476494589"
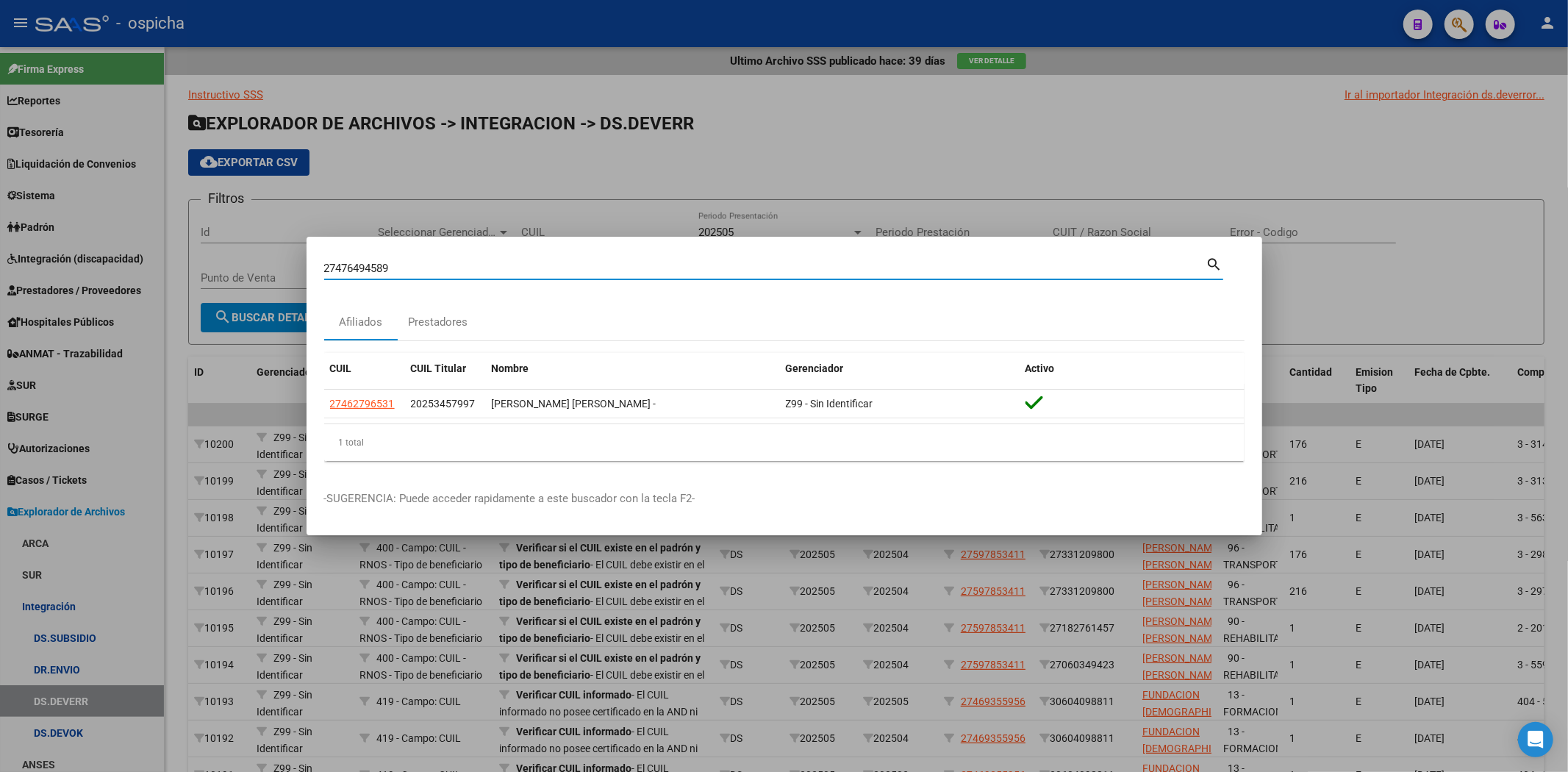
type input "27476494589"
drag, startPoint x: 429, startPoint y: 263, endPoint x: 0, endPoint y: 192, distance: 434.8
click at [0, 192] on div "27476494589 Buscar (apellido, dni, cuil, nro traspaso, cuit, obra social) searc…" at bounding box center [784, 386] width 1568 height 772
paste input "20555087099"
type input "20555087099"
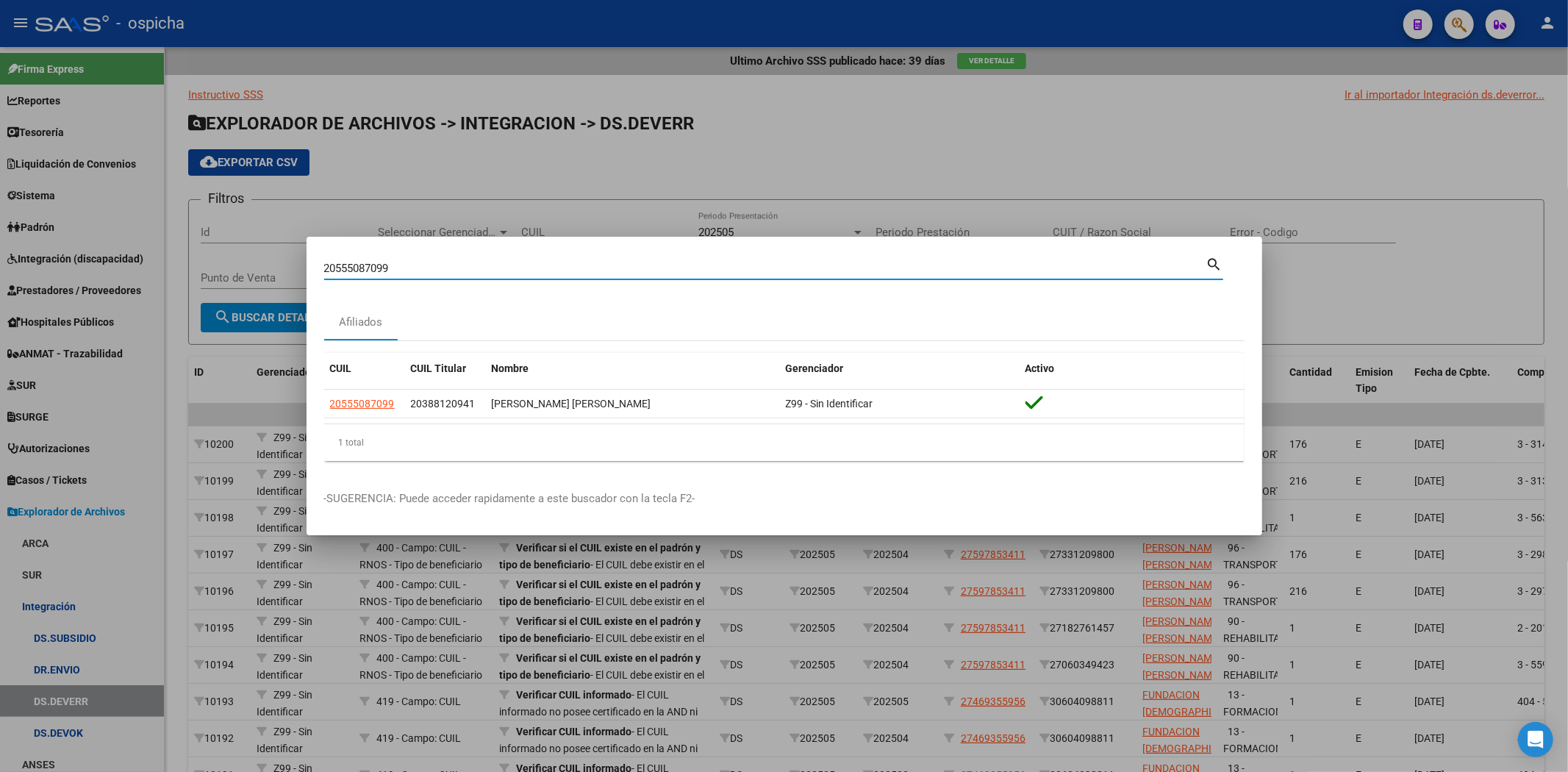
drag, startPoint x: 466, startPoint y: 263, endPoint x: 0, endPoint y: 263, distance: 466.0
click at [0, 263] on div "20555087099 Buscar (apellido, dni, cuil, nro traspaso, cuit, obra social) searc…" at bounding box center [784, 386] width 1568 height 772
paste input "20552914318"
type input "20552914318"
drag, startPoint x: 411, startPoint y: 261, endPoint x: 0, endPoint y: 210, distance: 414.2
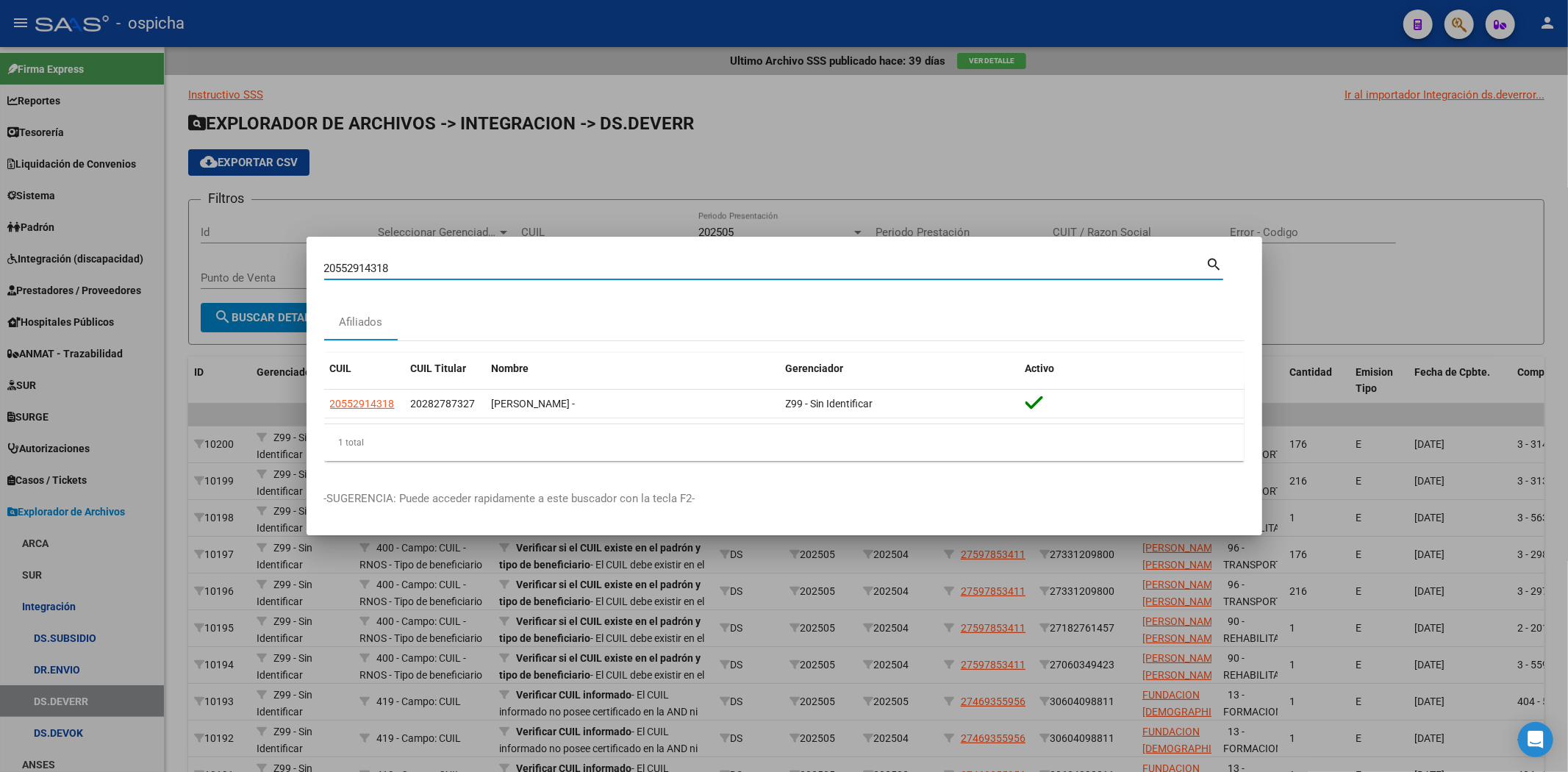
click at [0, 210] on div "20552914318 Buscar (apellido, dni, cuil, nro traspaso, cuit, obra social) searc…" at bounding box center [784, 386] width 1568 height 772
paste input "20559630684"
type input "20559630684"
drag, startPoint x: 429, startPoint y: 267, endPoint x: 0, endPoint y: 195, distance: 435.0
click at [0, 206] on div "20559630684 Buscar (apellido, dni, cuil, nro traspaso, cuit, obra social) searc…" at bounding box center [784, 386] width 1568 height 772
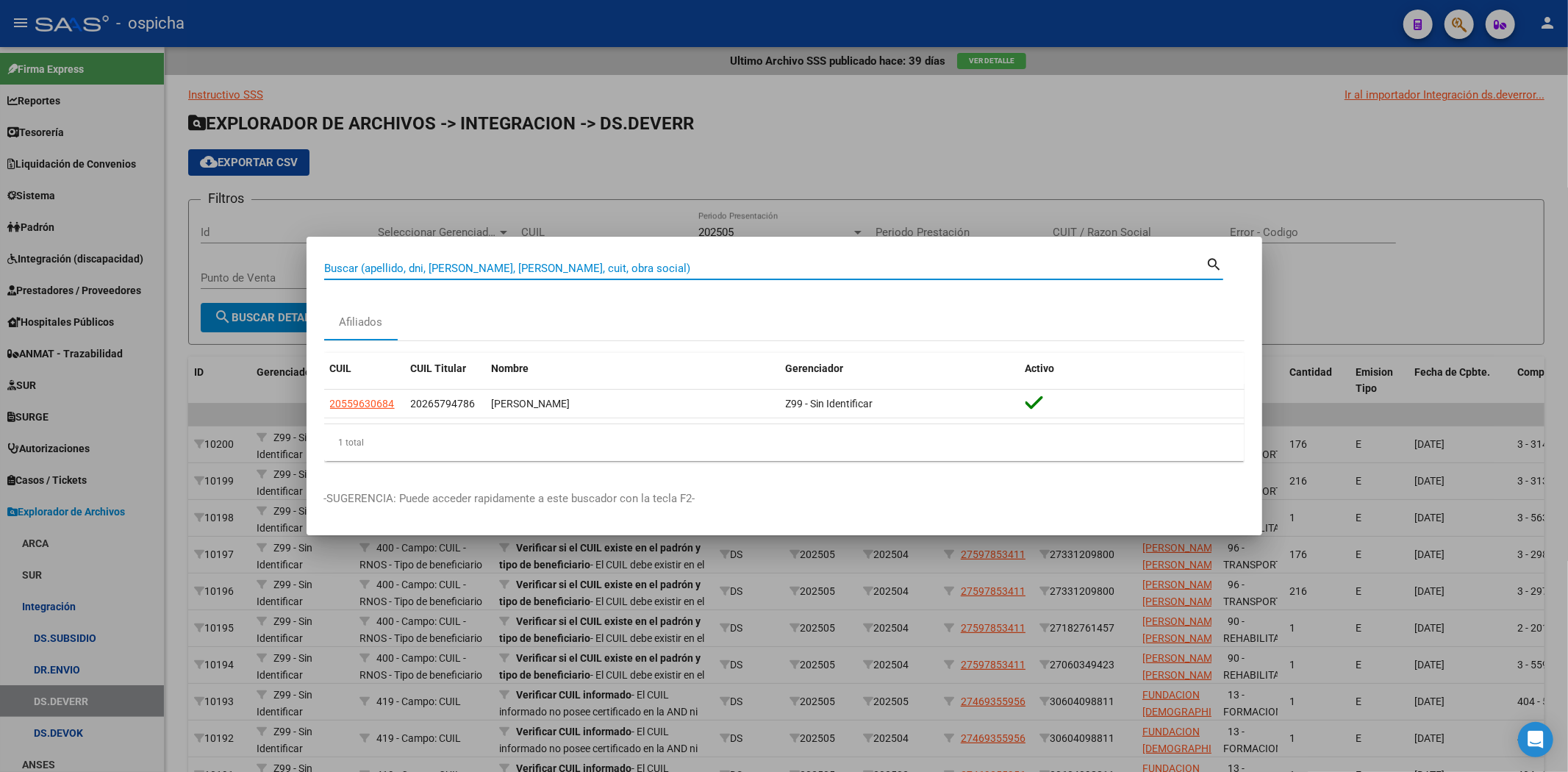
paste input "20563332361"
type input "20563332361"
drag, startPoint x: 402, startPoint y: 269, endPoint x: 1, endPoint y: 157, distance: 416.3
click at [0, 165] on div "20563332361 Buscar (apellido, dni, cuil, nro traspaso, cuit, obra social) searc…" at bounding box center [784, 386] width 1568 height 772
paste input "27551007826"
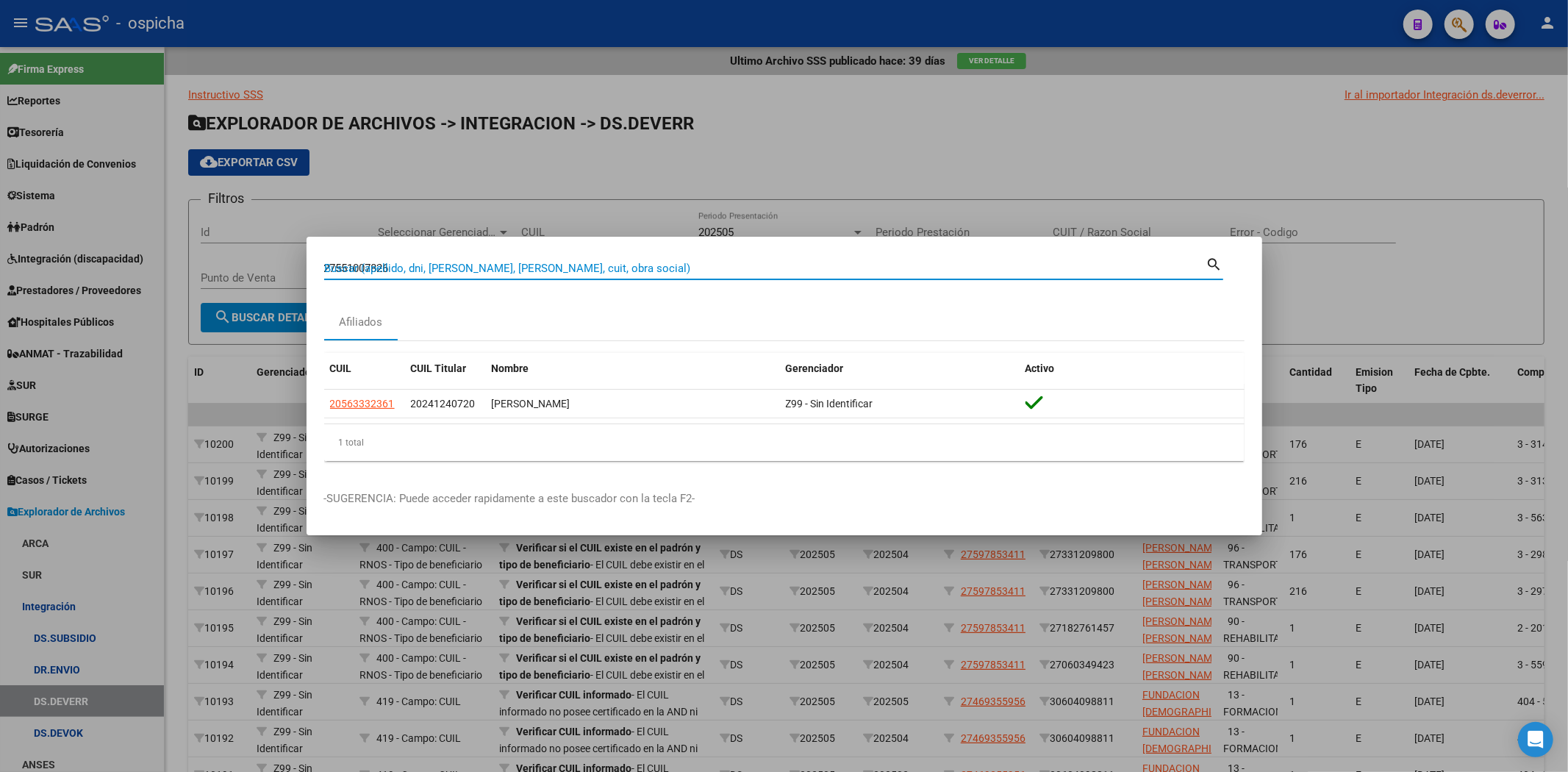
type input "27551007826"
drag, startPoint x: 411, startPoint y: 268, endPoint x: 0, endPoint y: 199, distance: 416.8
click at [0, 199] on div "27551007826 Buscar (apellido, dni, cuil, nro traspaso, cuit, obra social) searc…" at bounding box center [784, 386] width 1568 height 772
paste input "27567098589"
type input "27567098589"
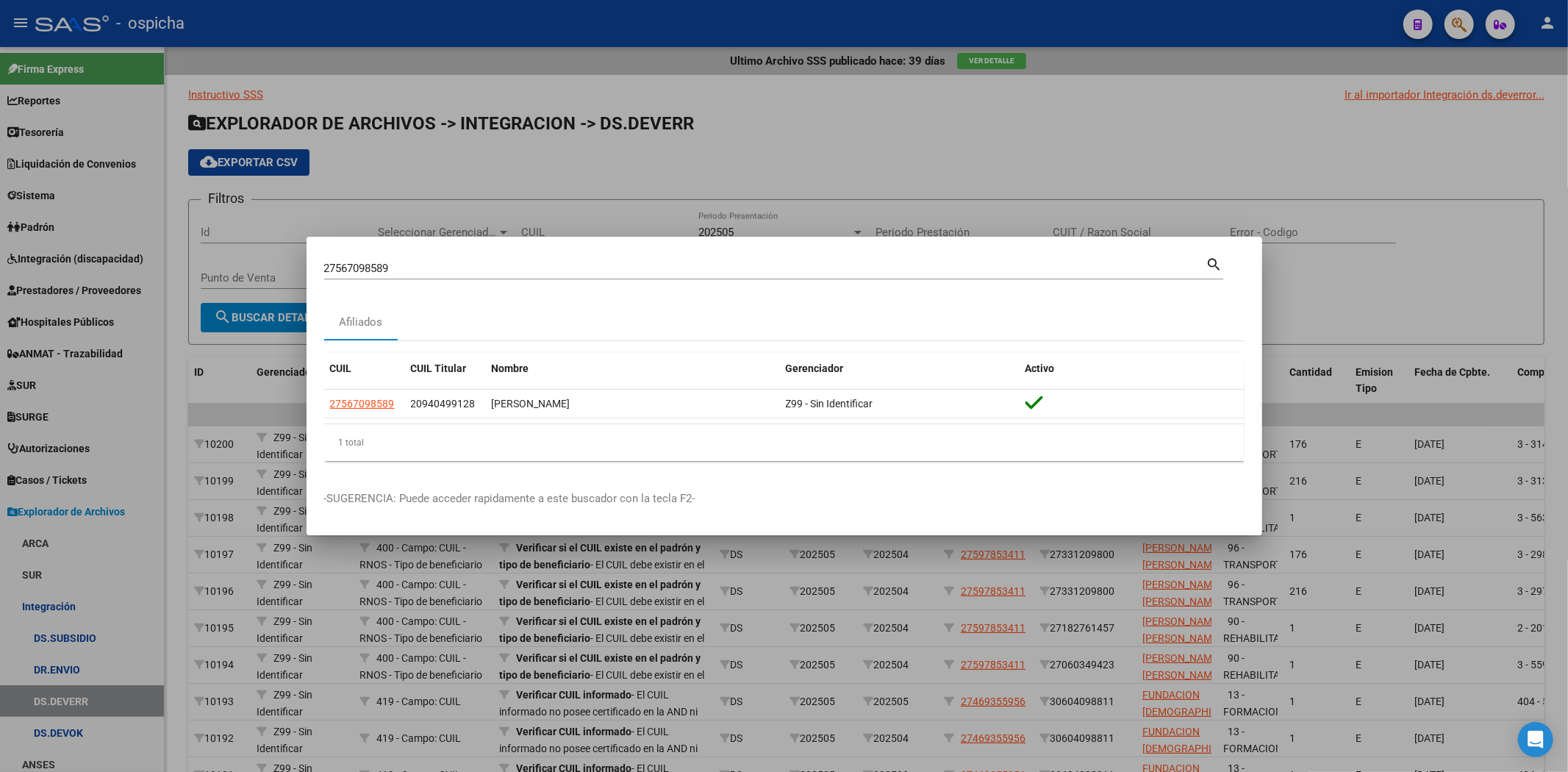
drag, startPoint x: 441, startPoint y: 251, endPoint x: 425, endPoint y: 251, distance: 16.0
click at [349, 251] on mat-dialog-container "27567098589 Buscar (apellido, dni, cuil, nro traspaso, cuit, obra social) searc…" at bounding box center [784, 386] width 955 height 299
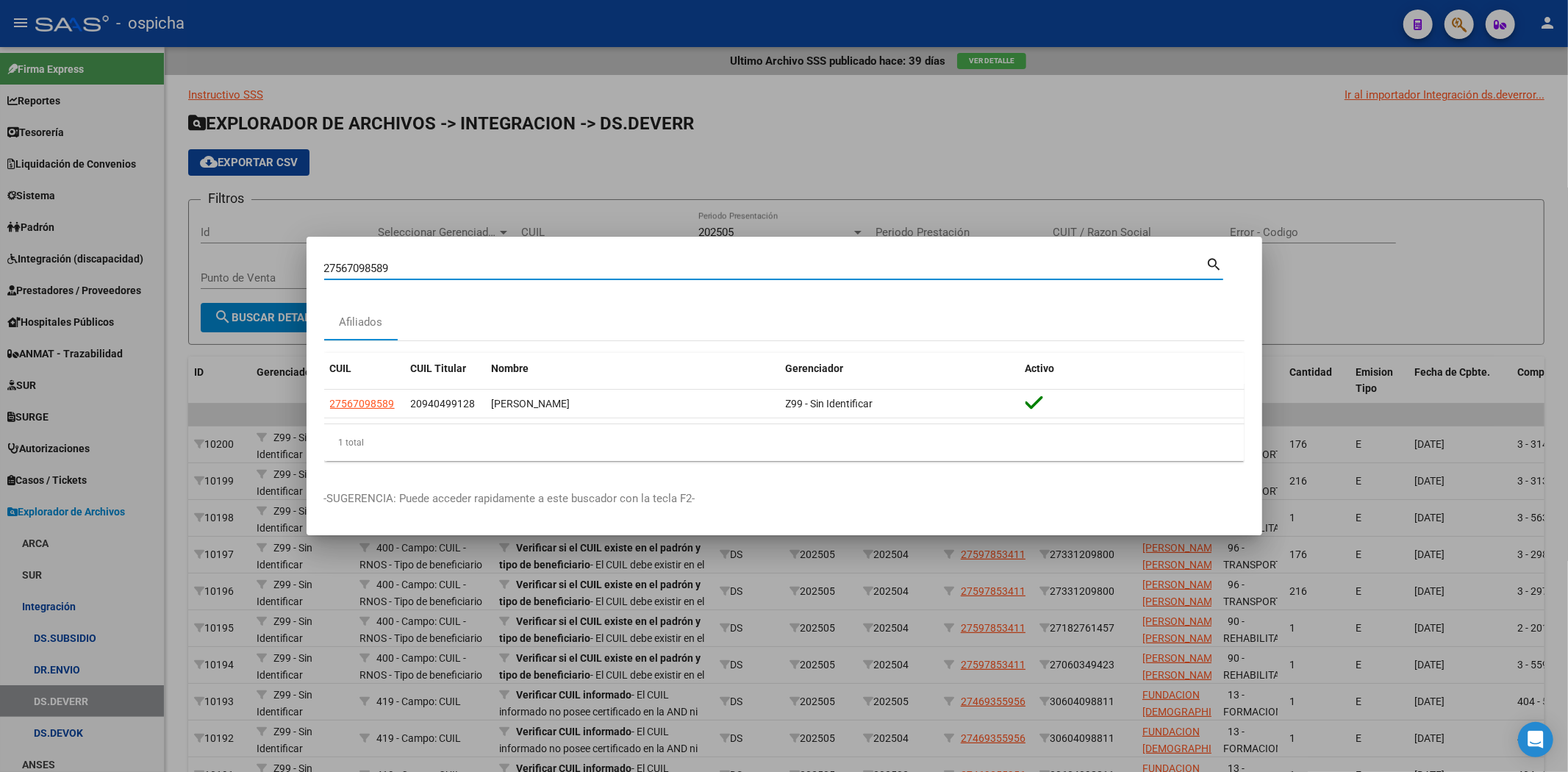
drag, startPoint x: 400, startPoint y: 269, endPoint x: 0, endPoint y: 233, distance: 401.6
click at [0, 233] on div "27567098589 Buscar (apellido, dni, cuil, nro traspaso, cuit, obra social) searc…" at bounding box center [784, 386] width 1568 height 772
paste input "20409136991"
type input "20409136991"
drag, startPoint x: 398, startPoint y: 265, endPoint x: 0, endPoint y: 274, distance: 398.1
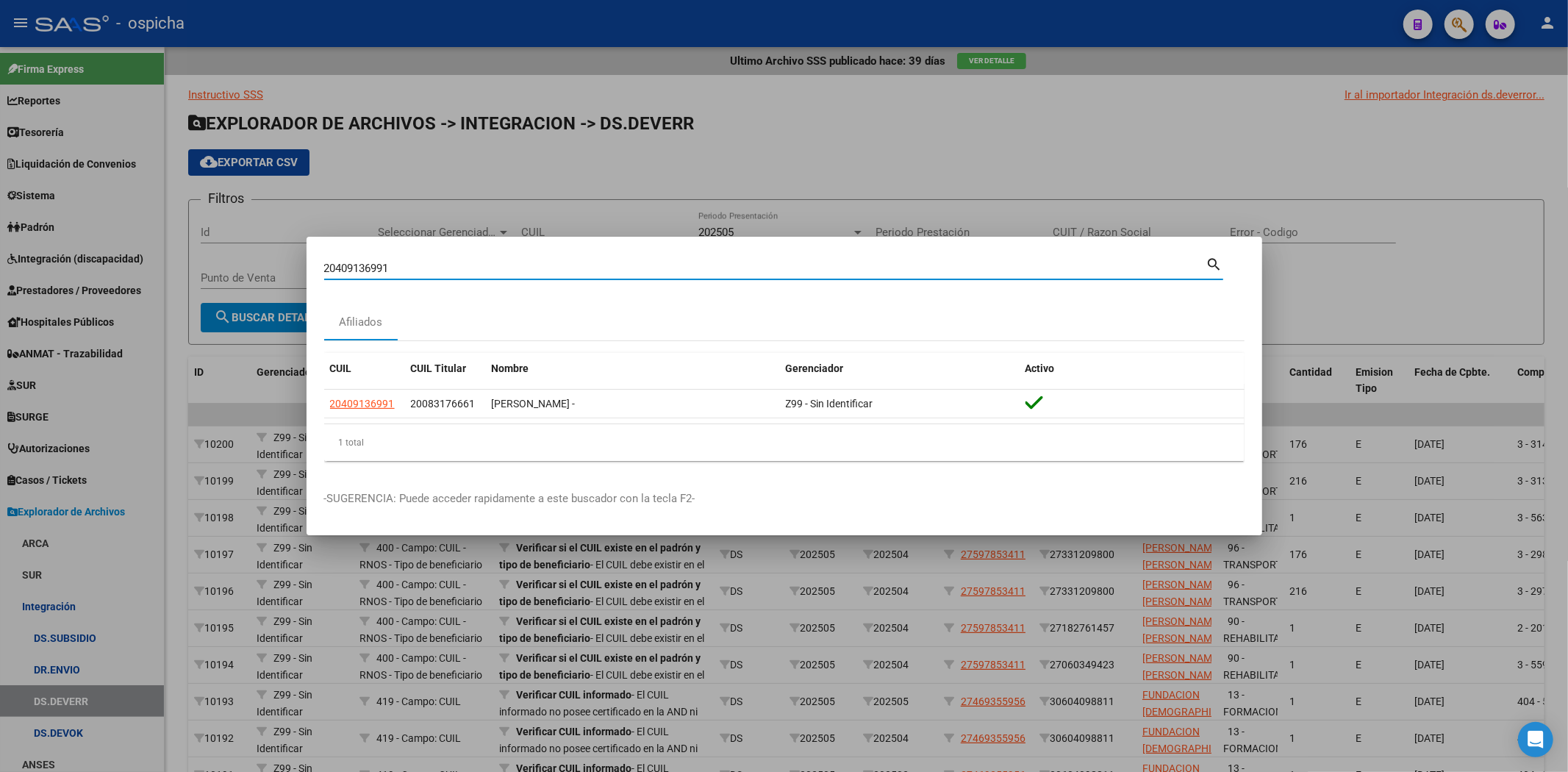
click at [0, 274] on div "20409136991 Buscar (apellido, dni, cuil, nro traspaso, cuit, obra social) searc…" at bounding box center [784, 386] width 1568 height 772
paste input "20574628904"
type input "20574628904"
drag, startPoint x: 415, startPoint y: 269, endPoint x: 0, endPoint y: 192, distance: 422.1
click at [0, 197] on div "20574628904 Buscar (apellido, dni, cuil, nro traspaso, cuit, obra social) searc…" at bounding box center [784, 386] width 1568 height 772
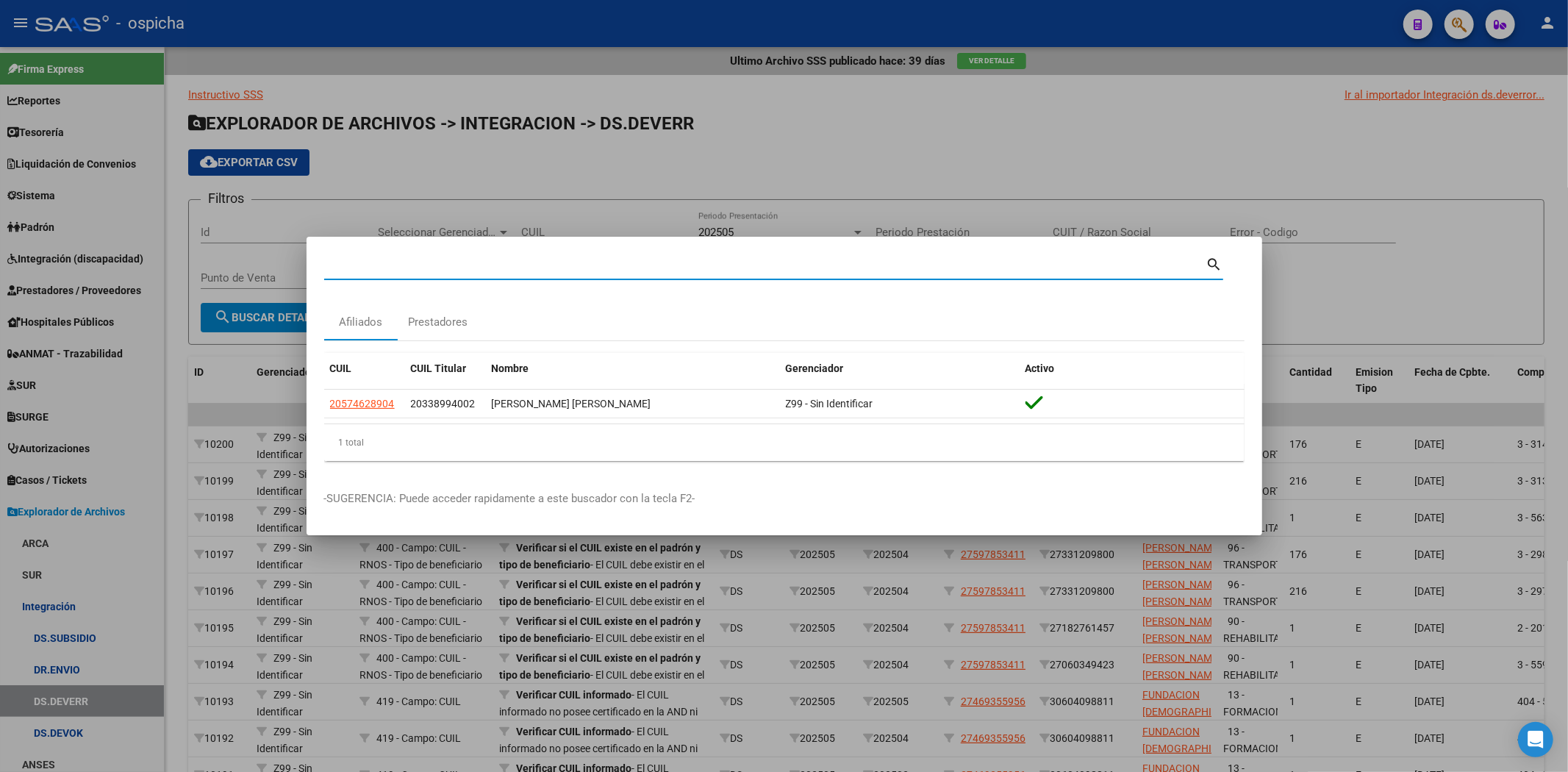
paste input "20497370834"
type input "20497370834"
drag, startPoint x: 419, startPoint y: 263, endPoint x: 103, endPoint y: 189, distance: 324.5
click at [127, 210] on div "20497370834 Buscar (apellido, dni, cuil, nro traspaso, cuit, obra social) searc…" at bounding box center [784, 386] width 1568 height 772
paste input "20587953537"
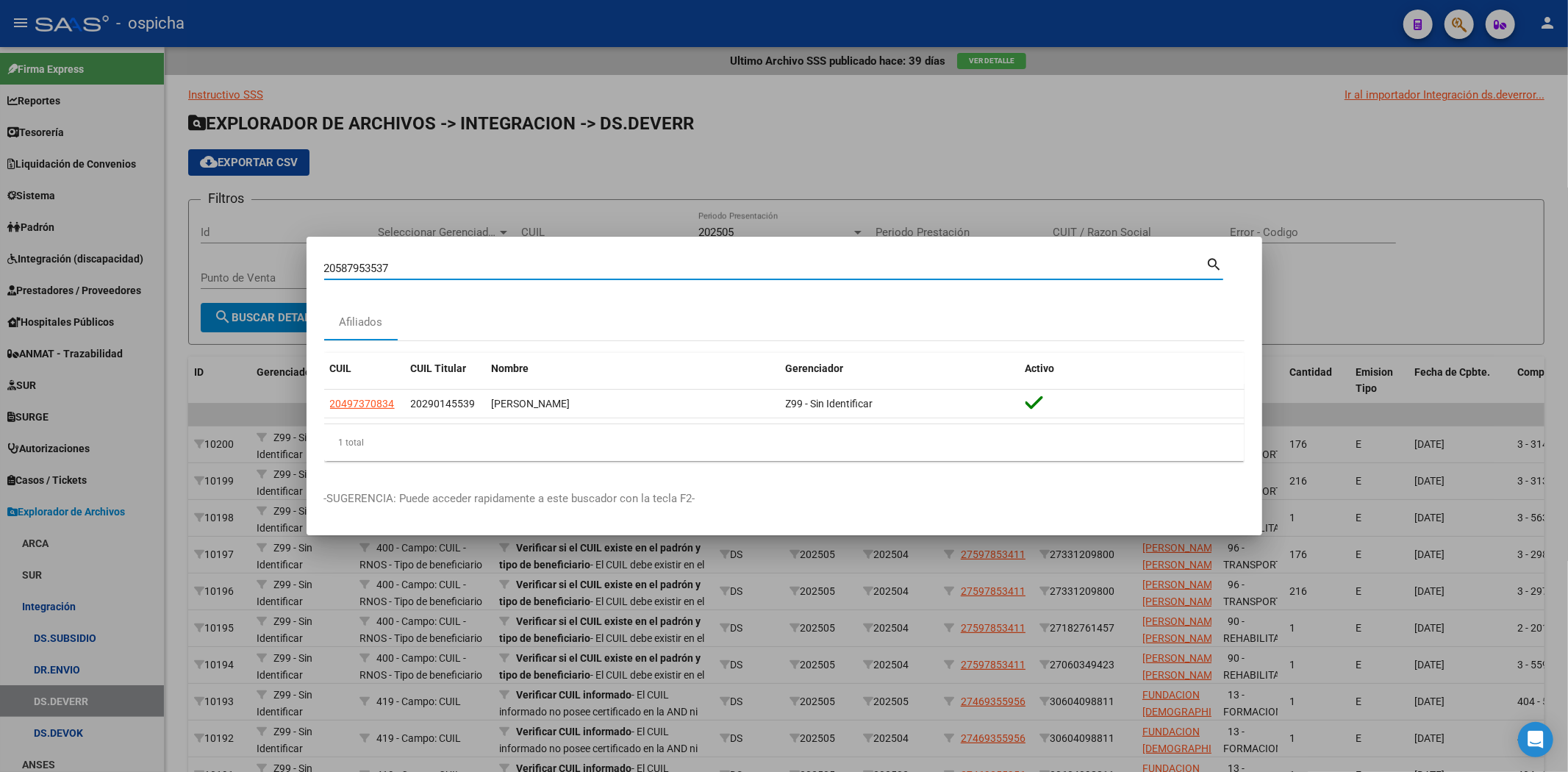
type input "20587953537"
drag, startPoint x: 409, startPoint y: 269, endPoint x: 0, endPoint y: 170, distance: 420.8
click at [0, 170] on div "20587953537 Buscar (apellido, dni, cuil, nro traspaso, cuit, obra social) searc…" at bounding box center [784, 386] width 1568 height 772
paste input "20490762990"
type input "20490762990"
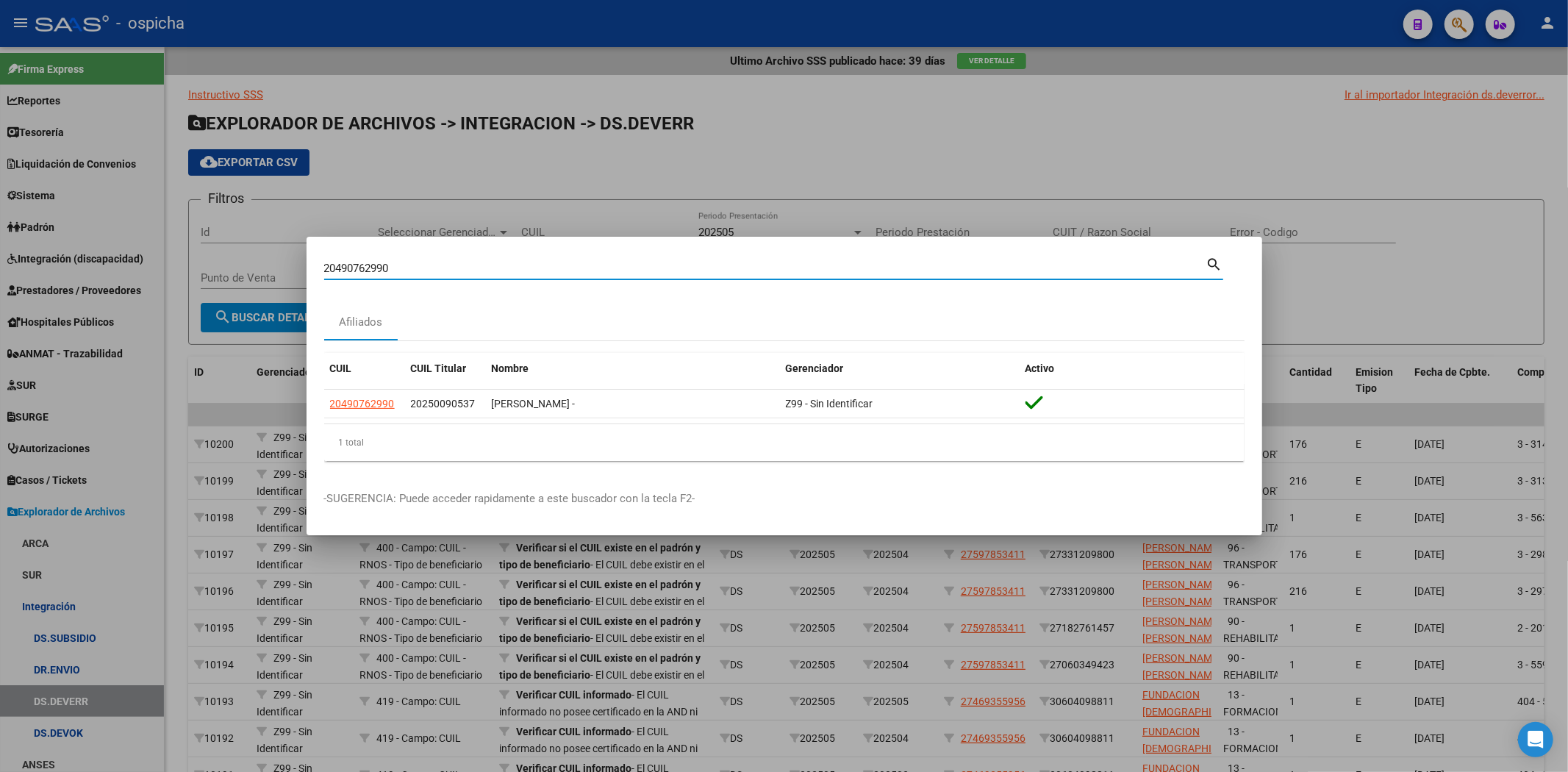
drag, startPoint x: 413, startPoint y: 262, endPoint x: 0, endPoint y: 218, distance: 415.3
click at [0, 216] on div "20490762990 Buscar (apellido, dni, cuil, nro traspaso, cuit, obra social) searc…" at bounding box center [784, 386] width 1568 height 772
paste input "27482917505"
type input "27482917505"
drag, startPoint x: 446, startPoint y: 263, endPoint x: 0, endPoint y: 199, distance: 450.6
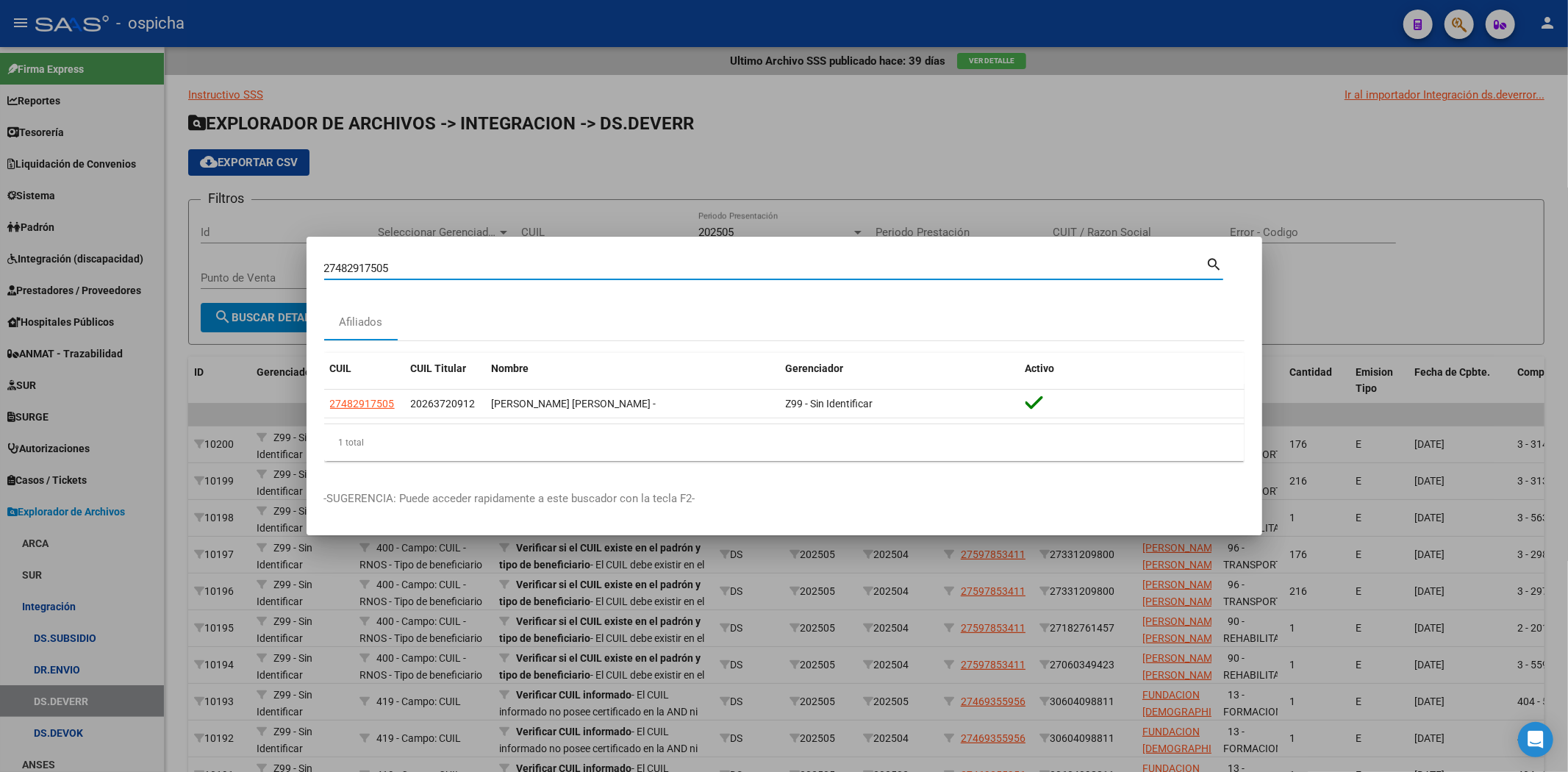
click at [0, 211] on div "27482917505 Buscar (apellido, dni, cuil, nro traspaso, cuit, obra social) searc…" at bounding box center [784, 386] width 1568 height 772
paste input "20527018278"
type input "20527018278"
drag, startPoint x: 420, startPoint y: 269, endPoint x: 0, endPoint y: 147, distance: 437.4
click at [0, 147] on div "20527018278 Buscar (apellido, dni, cuil, nro traspaso, cuit, obra social) searc…" at bounding box center [784, 386] width 1568 height 772
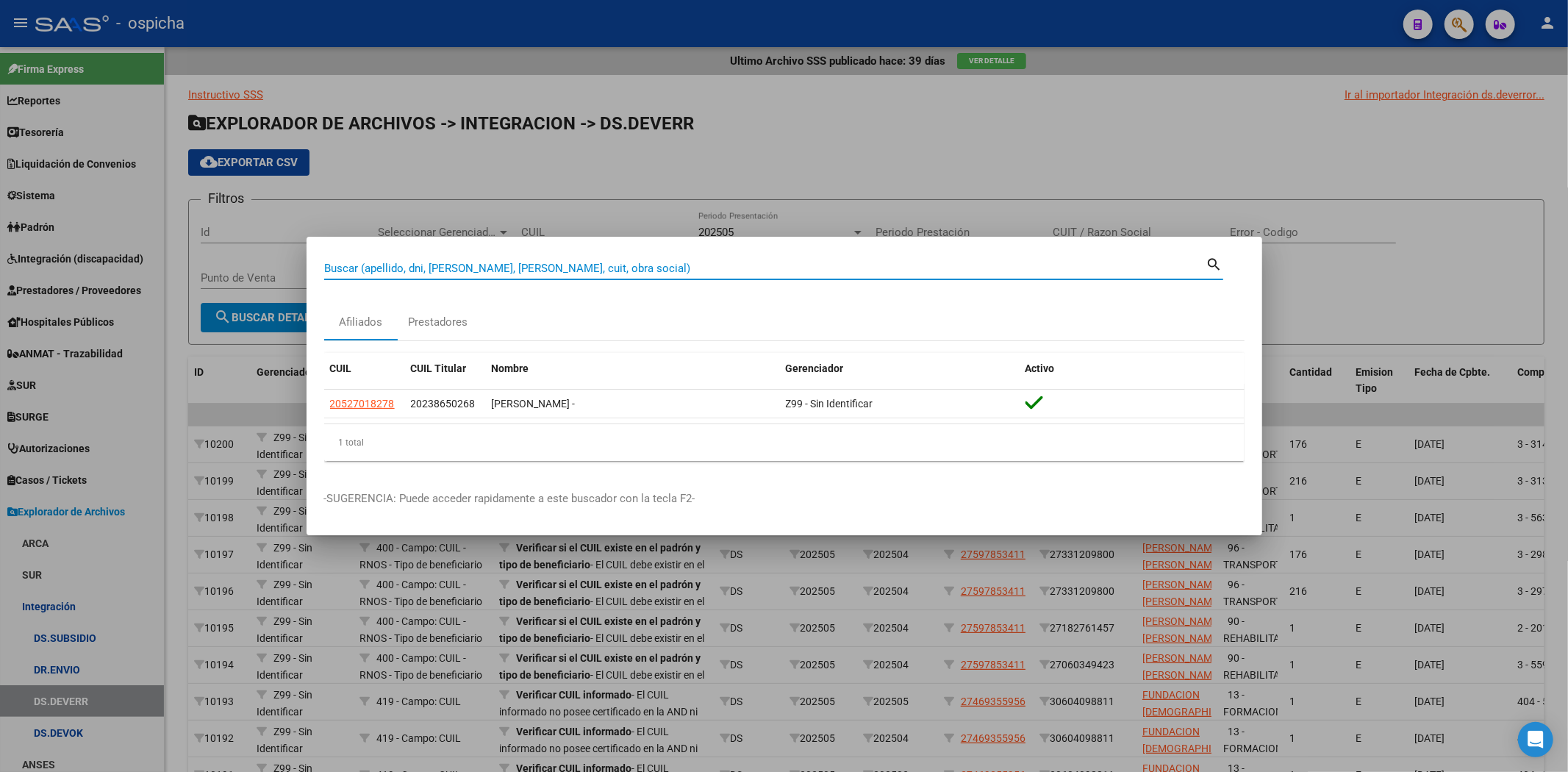
paste input "27483176428"
type input "27483176428"
drag, startPoint x: 449, startPoint y: 273, endPoint x: 4, endPoint y: 161, distance: 458.9
click at [0, 171] on div "27483176428 Buscar (apellido, dni, cuil, nro traspaso, cuit, obra social) searc…" at bounding box center [784, 386] width 1568 height 772
paste input "27492374704"
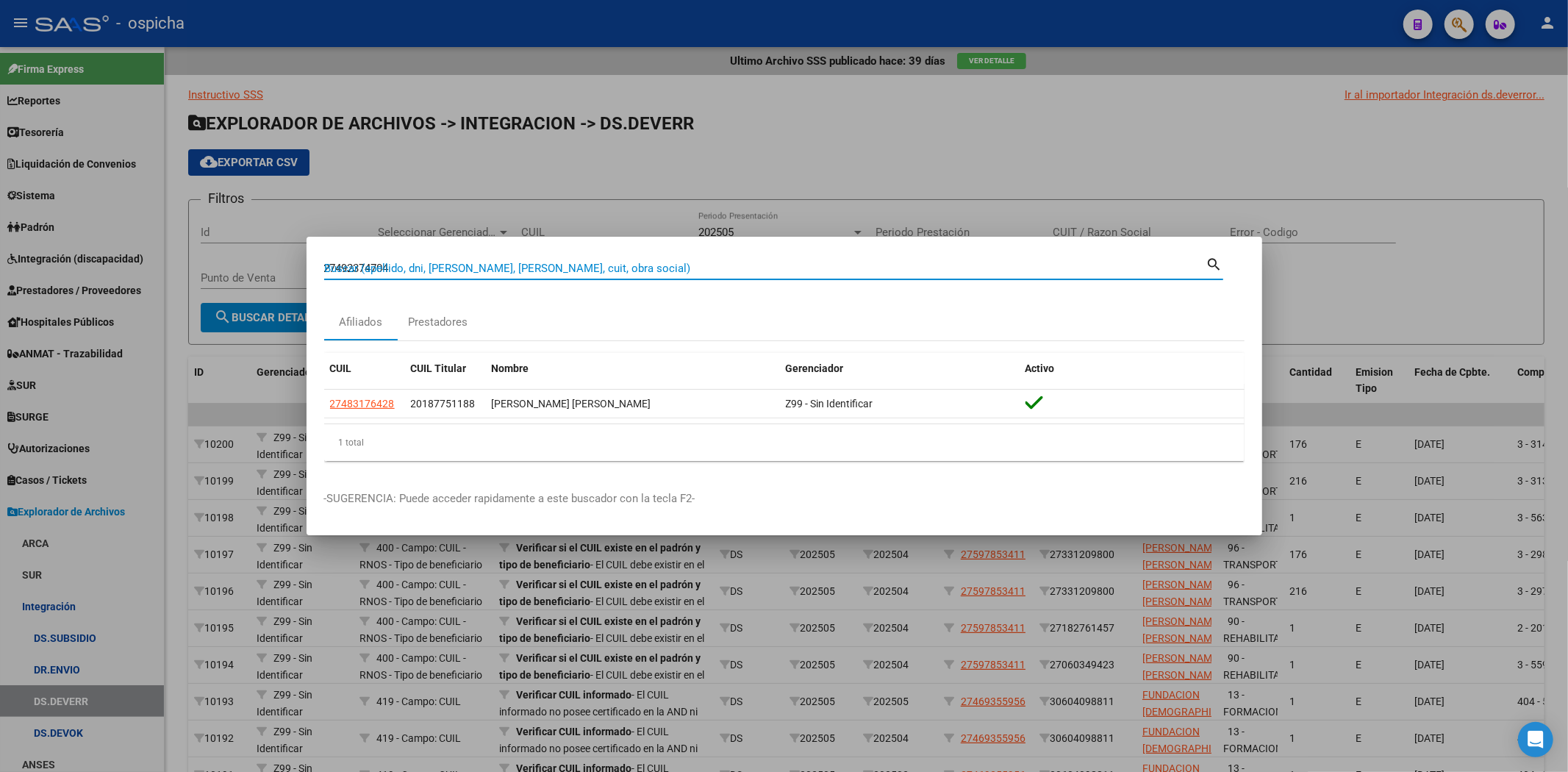
type input "27492374704"
drag, startPoint x: 420, startPoint y: 269, endPoint x: 0, endPoint y: 229, distance: 421.9
click at [0, 231] on div "27492374704 Buscar (apellido, dni, cuil, nro traspaso, cuit, obra social) searc…" at bounding box center [784, 386] width 1568 height 772
paste input "27532951637"
type input "27532951637"
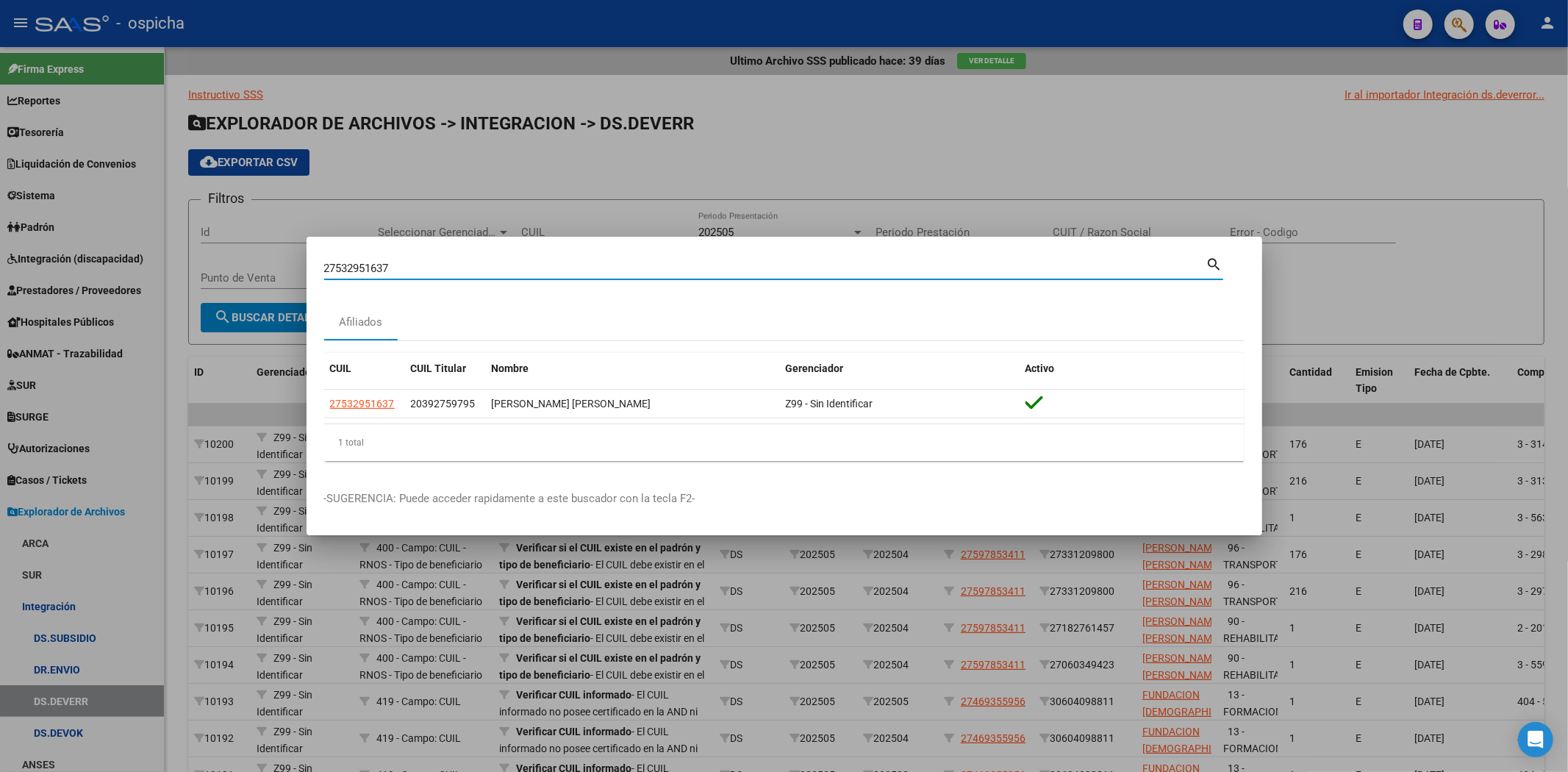
drag, startPoint x: 425, startPoint y: 272, endPoint x: 2, endPoint y: 266, distance: 423.0
click at [2, 266] on div "27532951637 Buscar (apellido, dni, cuil, nro traspaso, cuit, obra social) searc…" at bounding box center [784, 386] width 1568 height 772
paste input "27531041998"
type input "27531041998"
drag, startPoint x: 417, startPoint y: 267, endPoint x: 0, endPoint y: 181, distance: 425.8
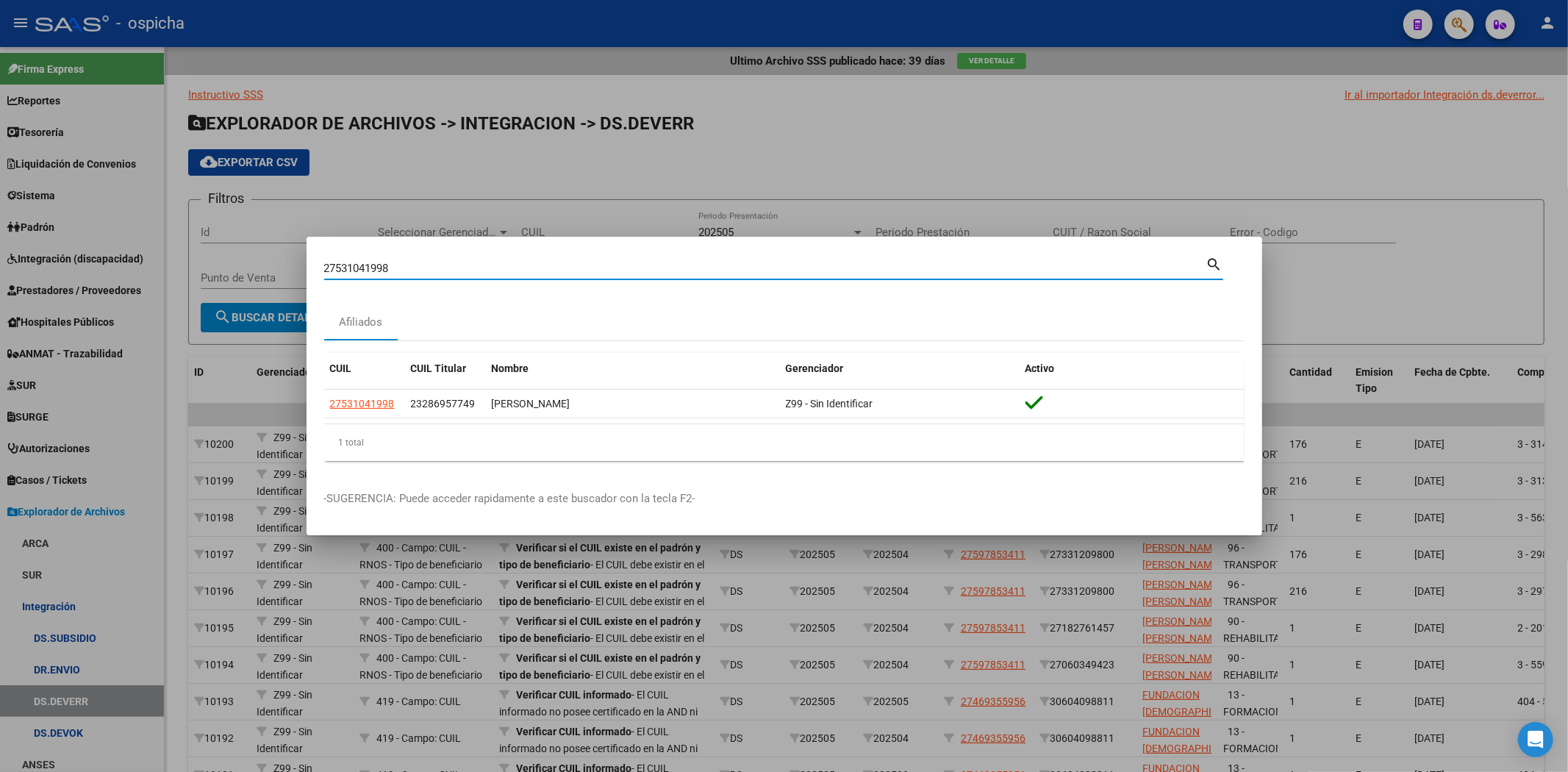
click at [0, 181] on div "27531041998 Buscar (apellido, dni, cuil, nro traspaso, cuit, obra social) searc…" at bounding box center [784, 386] width 1568 height 772
paste input "20554235051"
type input "20554235051"
drag, startPoint x: 419, startPoint y: 268, endPoint x: 0, endPoint y: 196, distance: 425.1
click at [0, 196] on div "20554235051 Buscar (apellido, dni, cuil, nro traspaso, cuit, obra social) searc…" at bounding box center [784, 386] width 1568 height 772
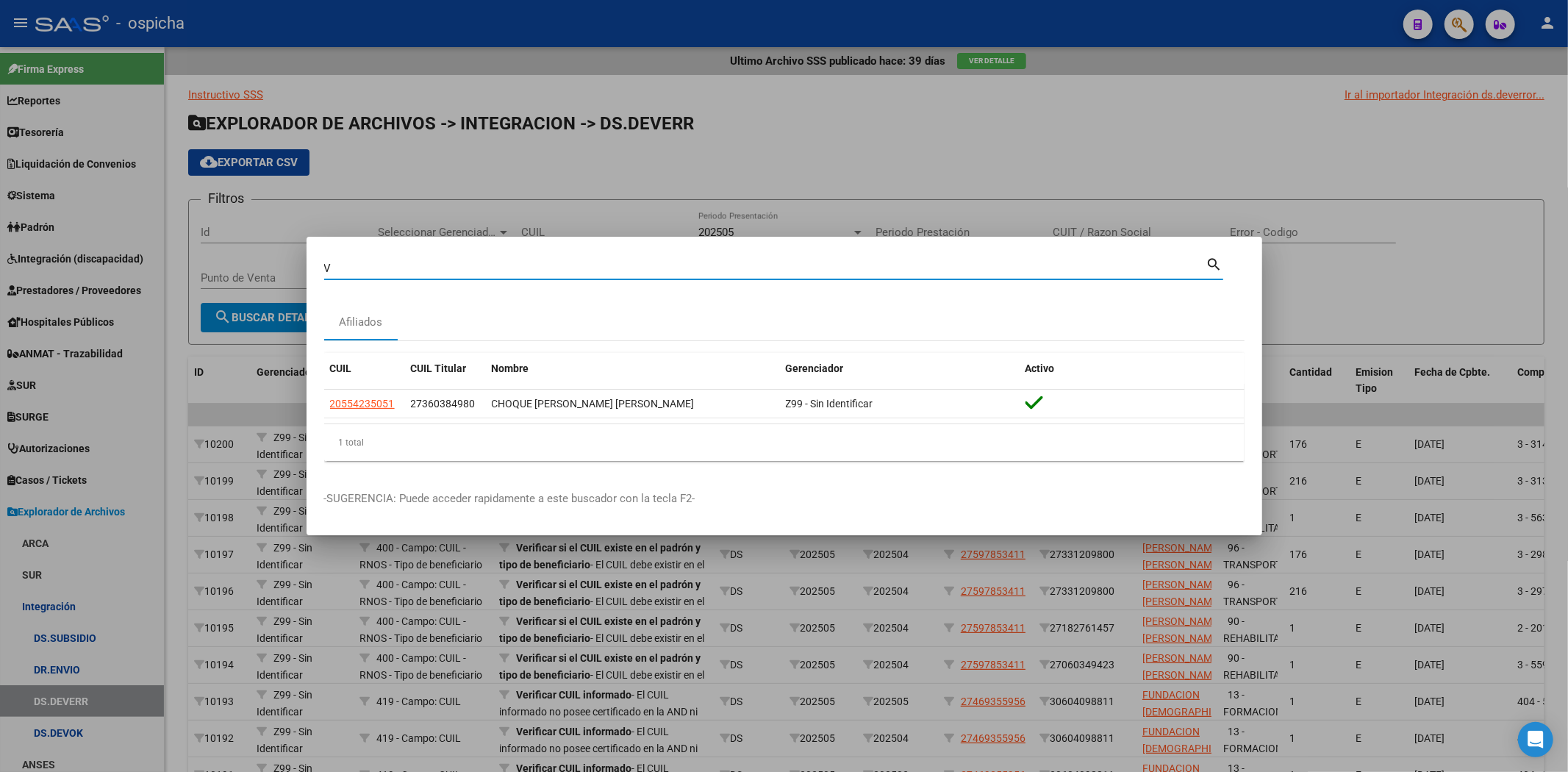
type input "V"
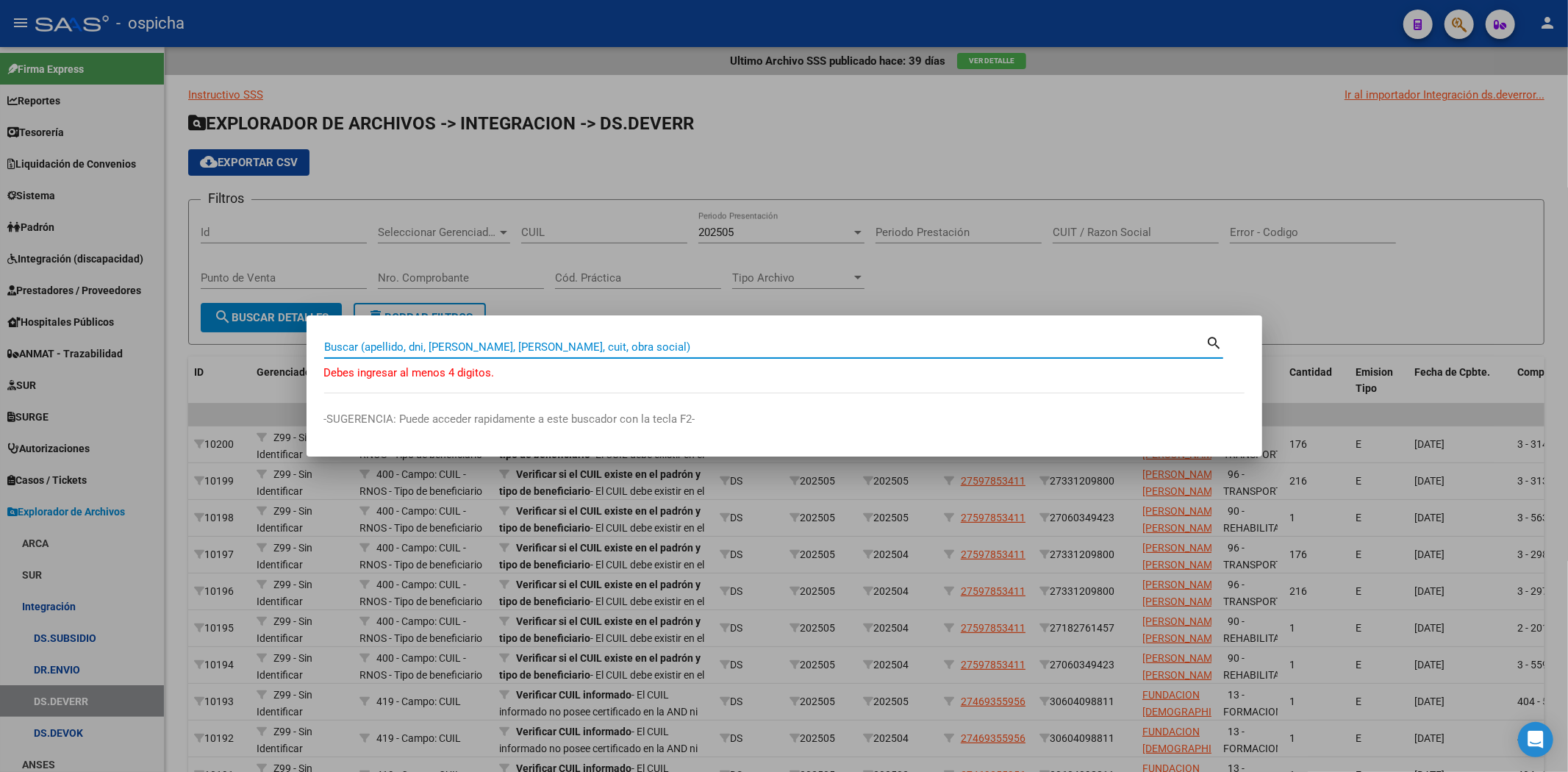
paste input "27561938879"
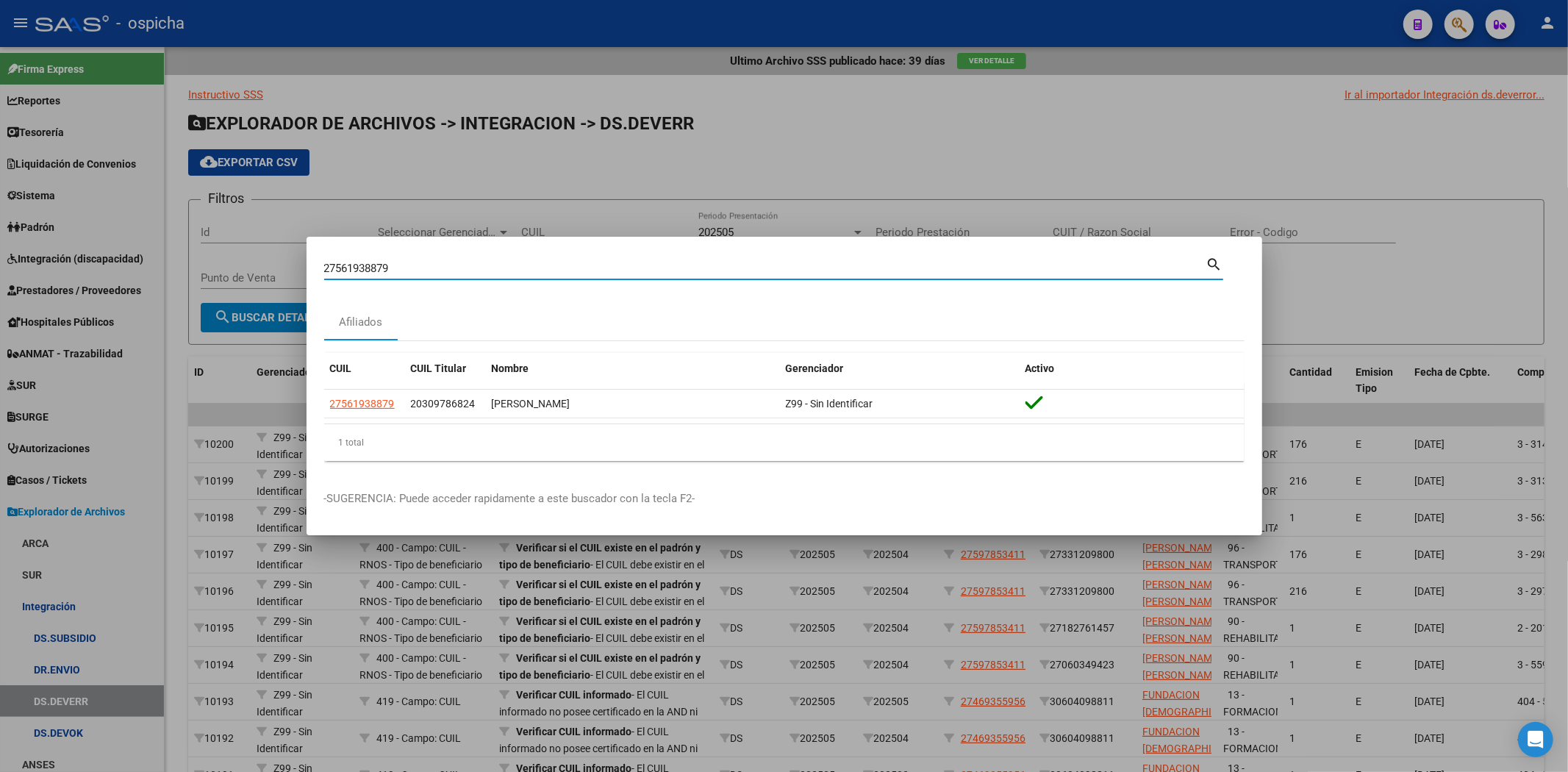
drag, startPoint x: 445, startPoint y: 276, endPoint x: 0, endPoint y: 191, distance: 453.0
click at [0, 198] on div "27561938879 Buscar (apellido, dni, cuil, nro traspaso, cuit, obra social) searc…" at bounding box center [784, 386] width 1568 height 772
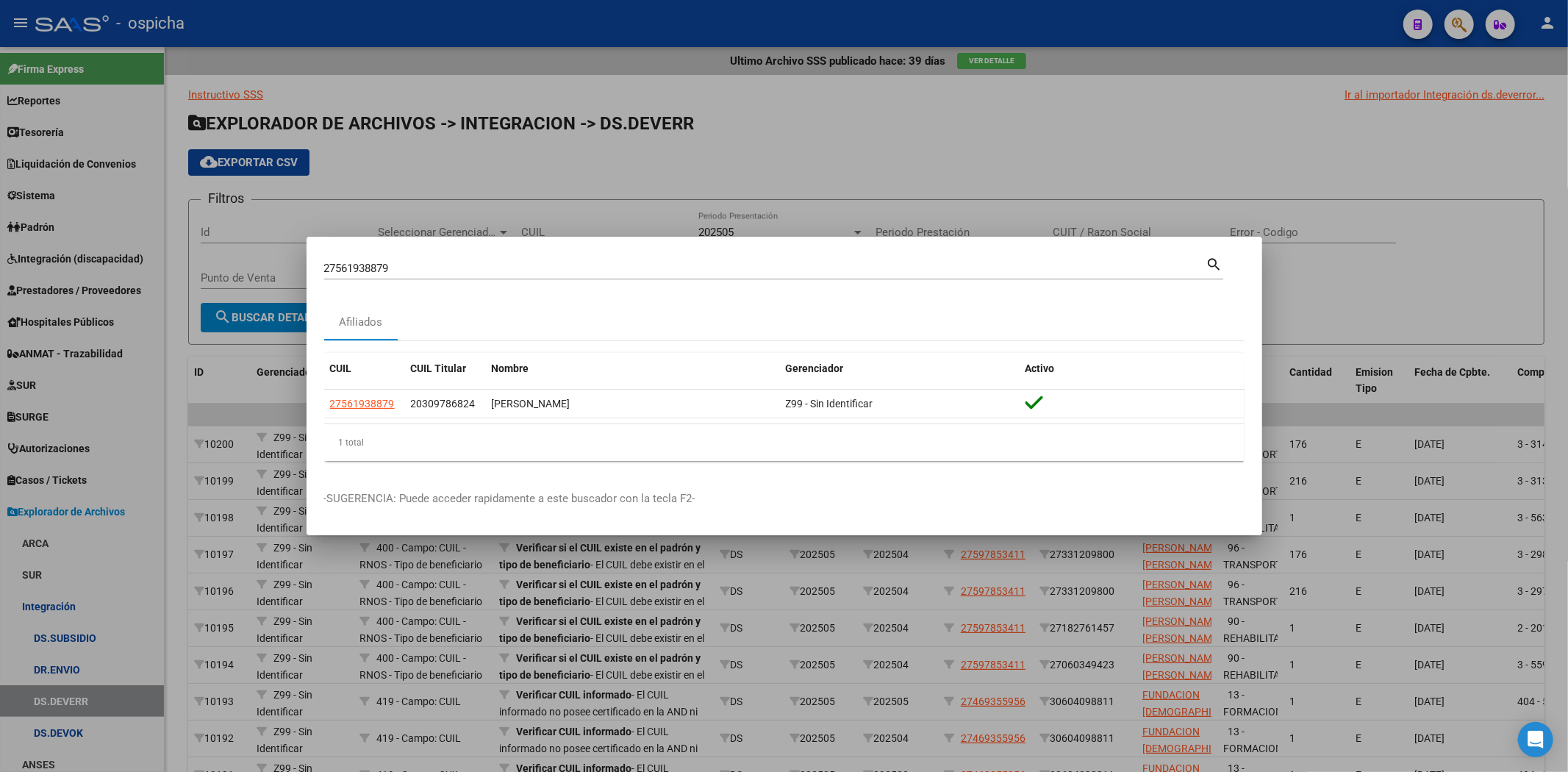
click at [506, 270] on input "27561938879" at bounding box center [765, 269] width 882 height 14
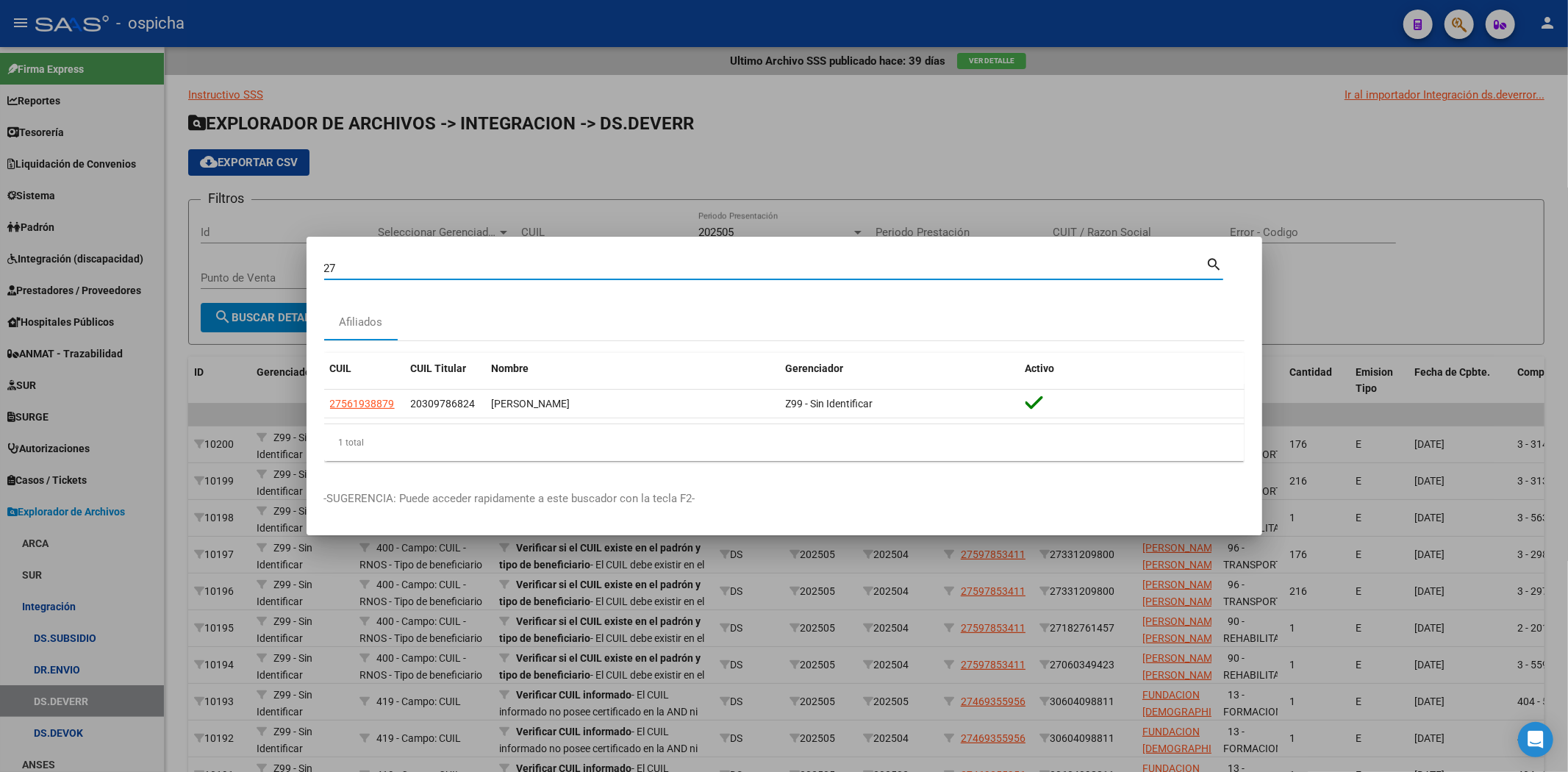
type input "2"
paste input "20587998522"
type input "20587998522"
drag, startPoint x: 421, startPoint y: 262, endPoint x: 0, endPoint y: 210, distance: 424.2
click at [0, 210] on div "20587998522 Buscar (apellido, dni, cuil, nro traspaso, cuit, obra social) searc…" at bounding box center [784, 386] width 1568 height 772
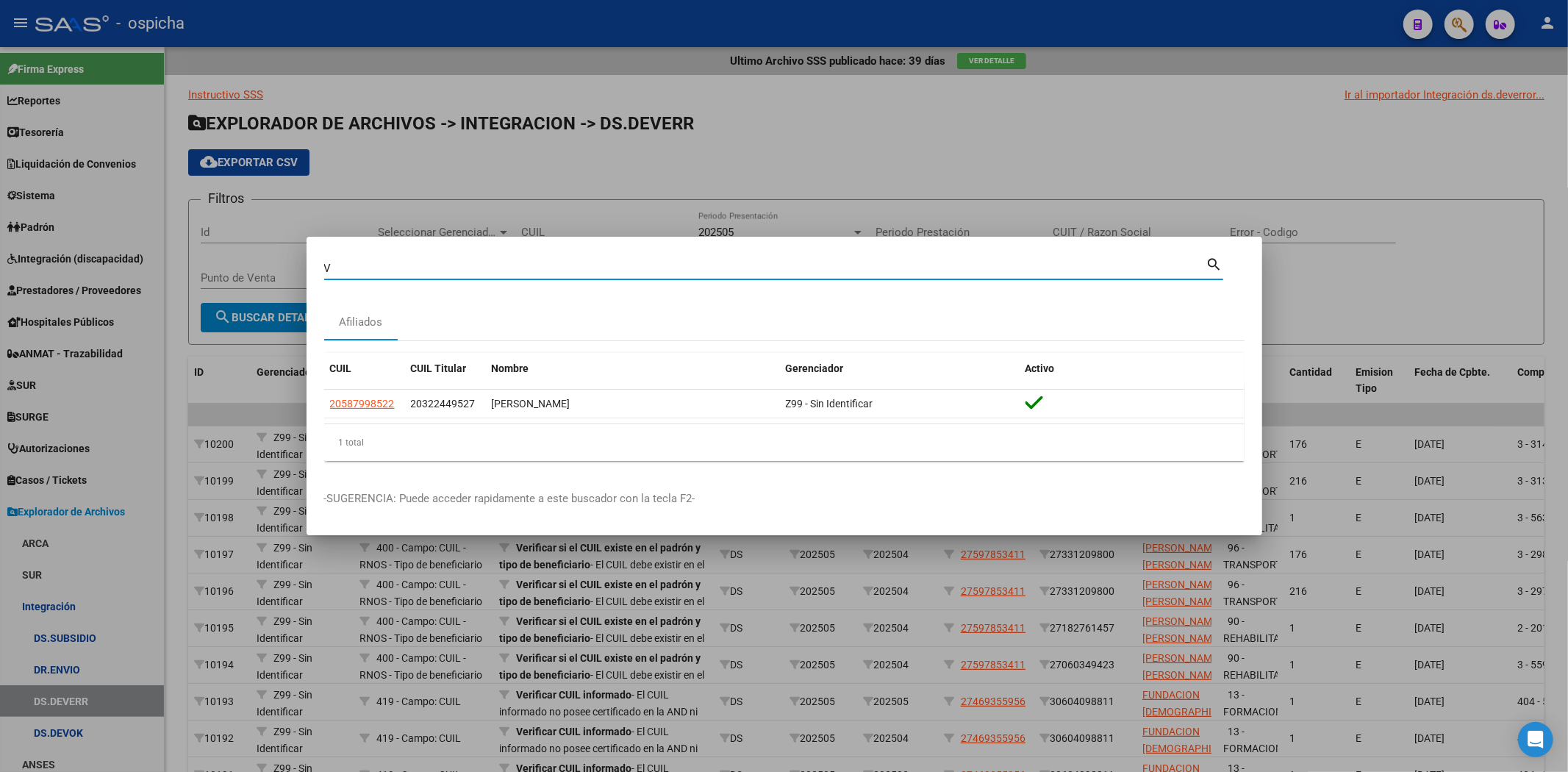
type input "V"
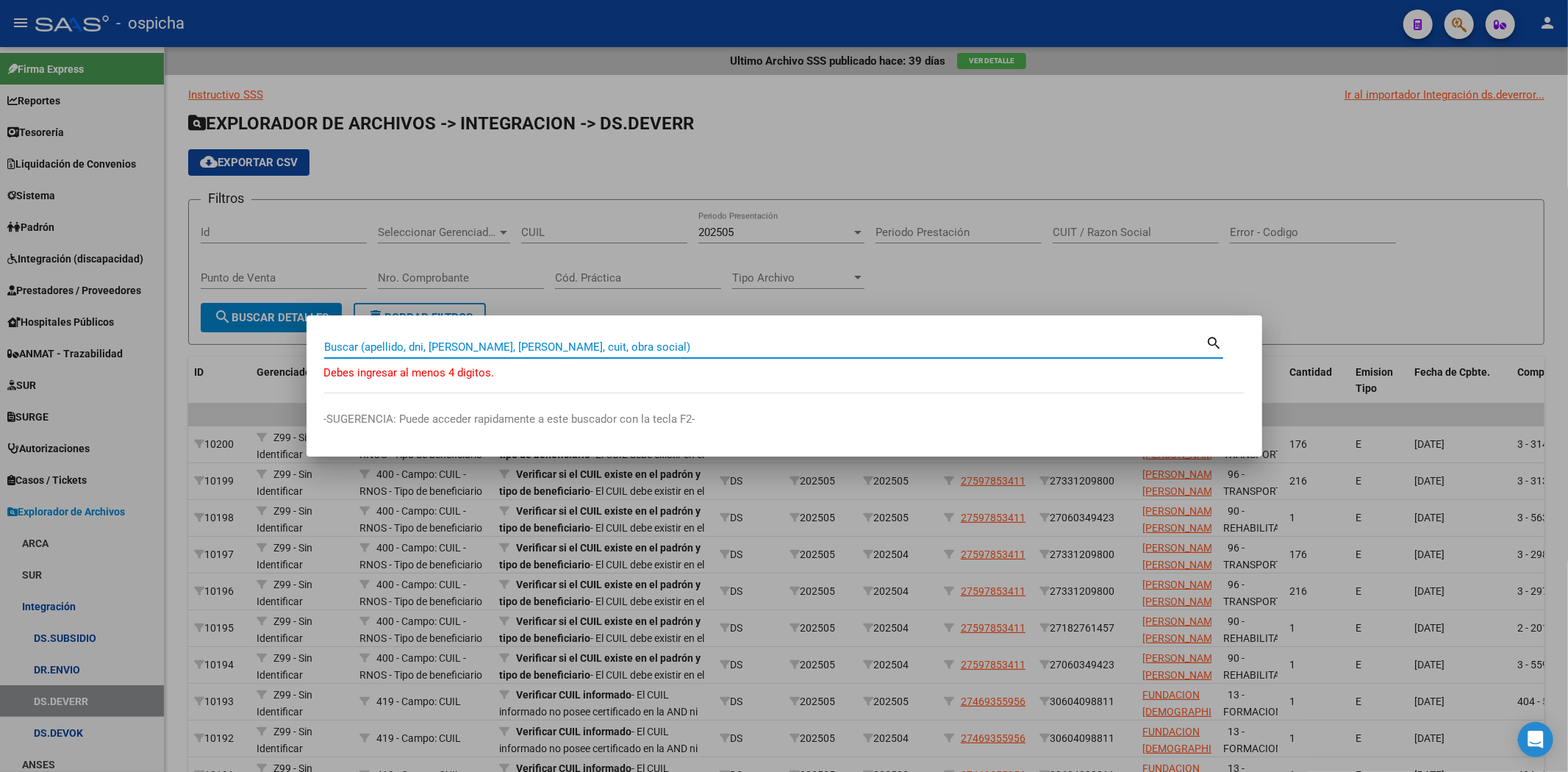
paste input "20487169014"
type input "20487169014"
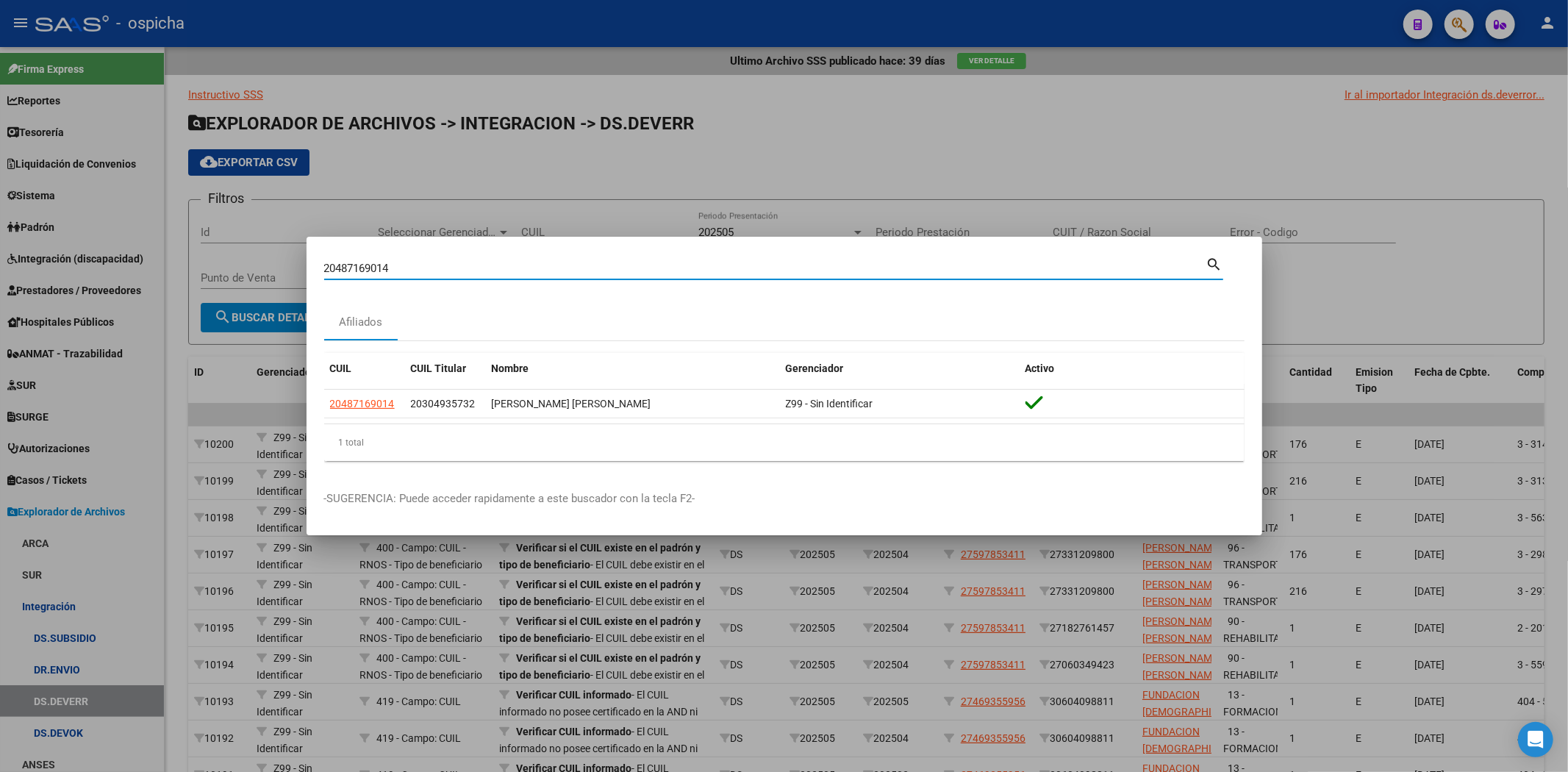
drag, startPoint x: 414, startPoint y: 266, endPoint x: 316, endPoint y: 297, distance: 102.8
click at [316, 297] on mat-dialog-content "20487169014 Buscar (apellido, dni, cuil, nro traspaso, cuit, obra social) searc…" at bounding box center [784, 363] width 955 height 218
paste input "27544074429"
type input "27544074429"
drag, startPoint x: 399, startPoint y: 272, endPoint x: 48, endPoint y: 266, distance: 351.1
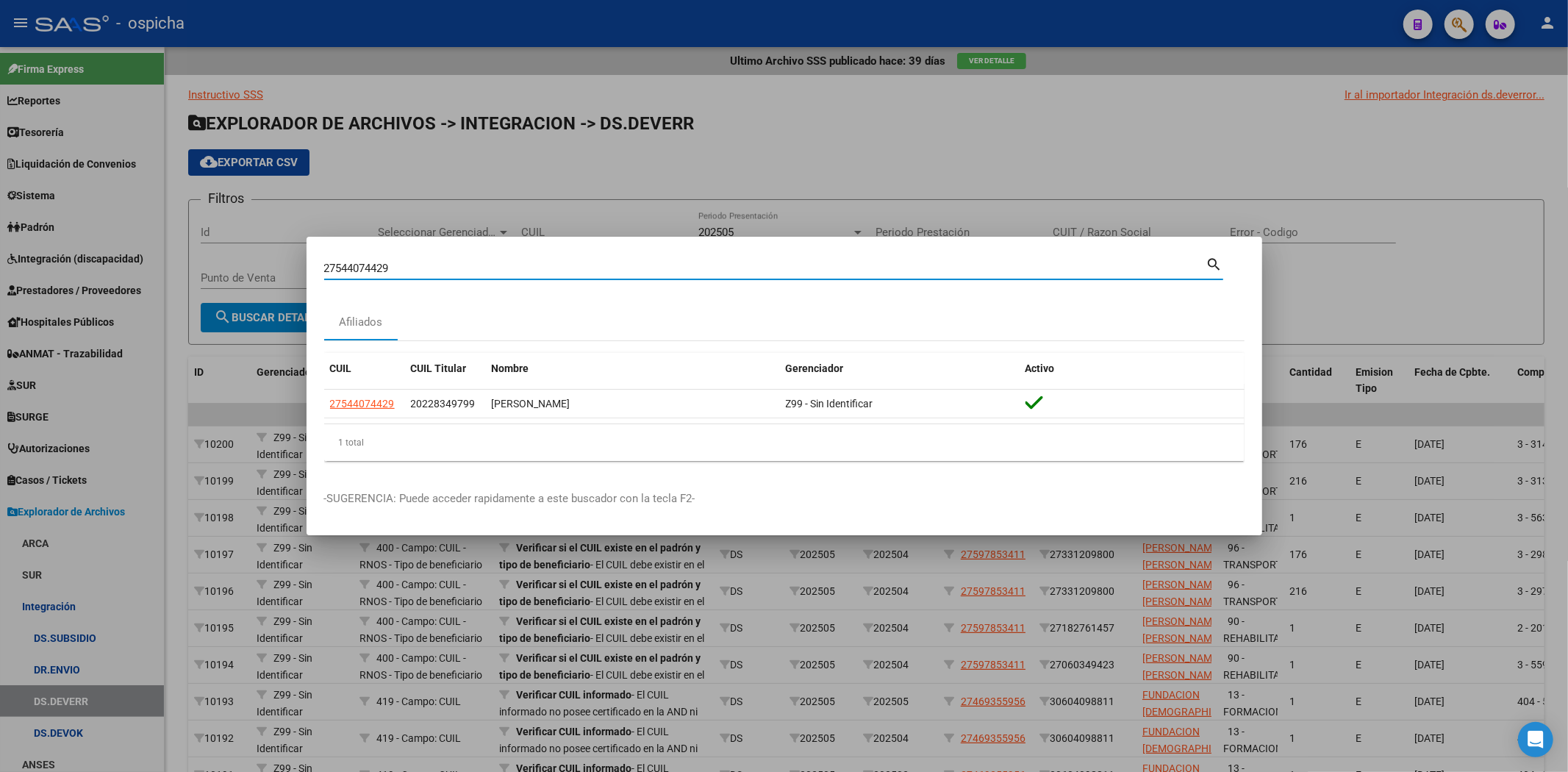
click at [48, 266] on div "27544074429 Buscar (apellido, dni, cuil, nro traspaso, cuit, obra social) searc…" at bounding box center [784, 386] width 1568 height 772
paste input "23566302624"
type input "23566302624"
click at [237, 411] on div at bounding box center [784, 386] width 1568 height 772
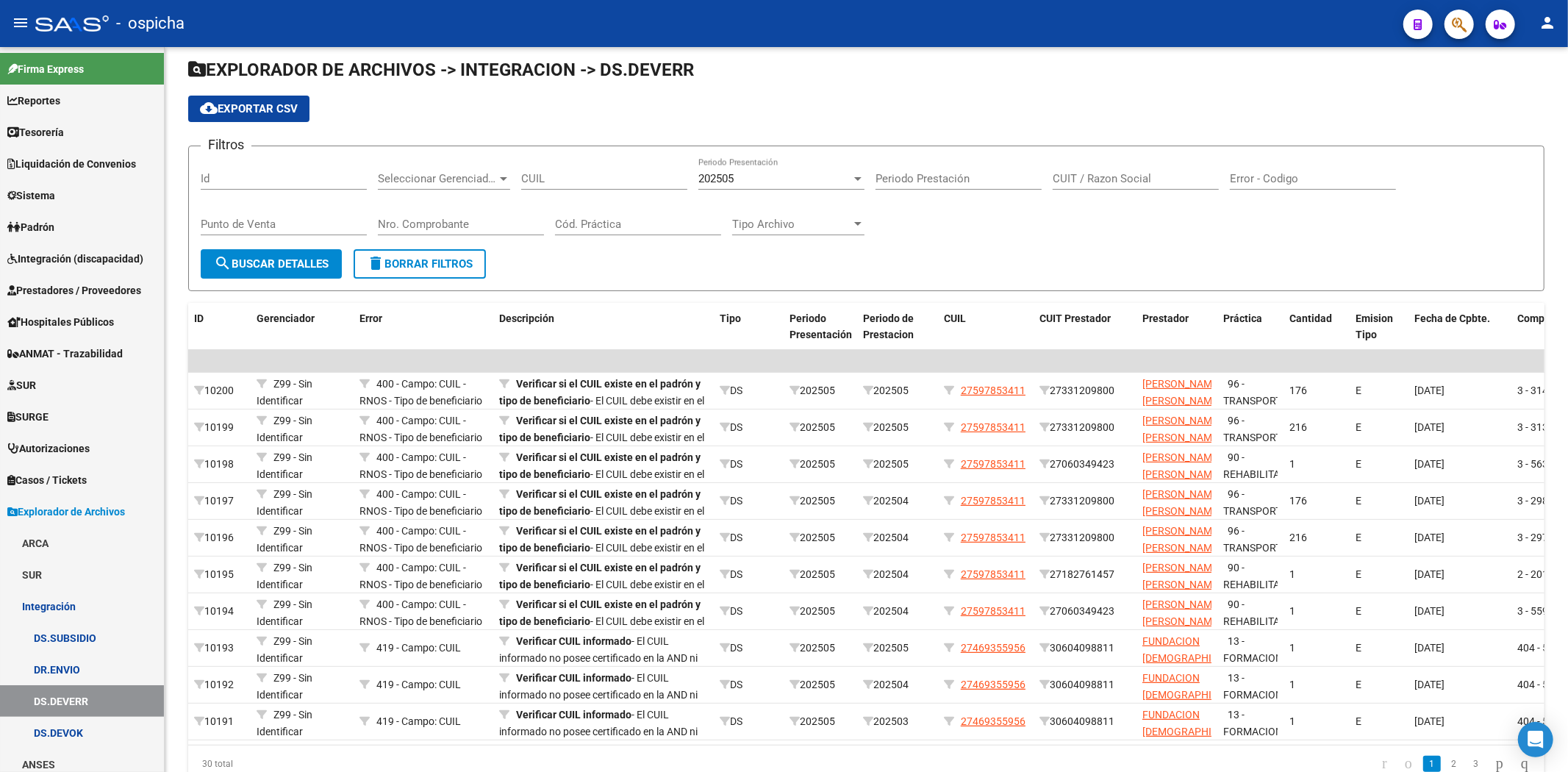
scroll to position [0, 0]
